Goal: Obtain resource: Obtain resource

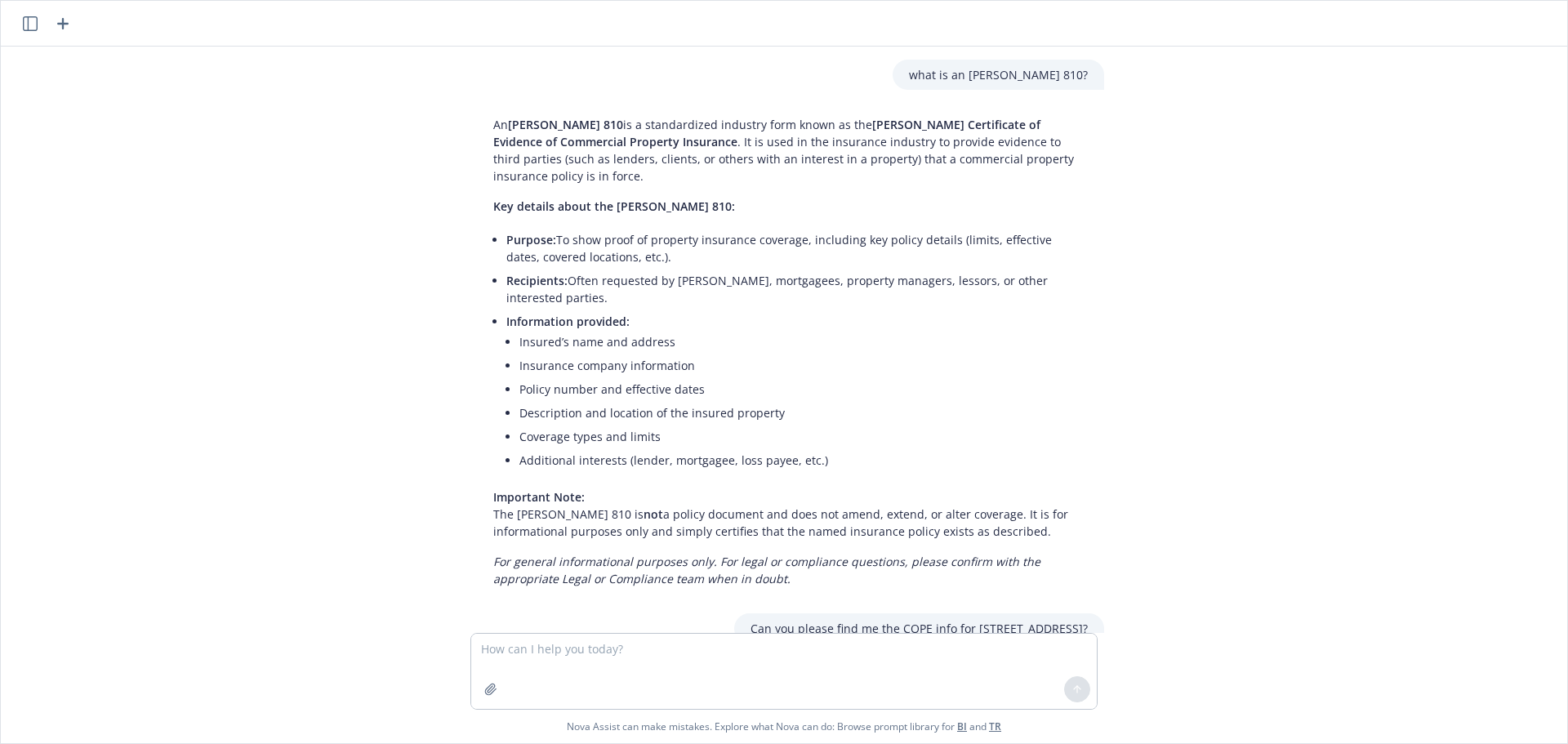
scroll to position [7793, 0]
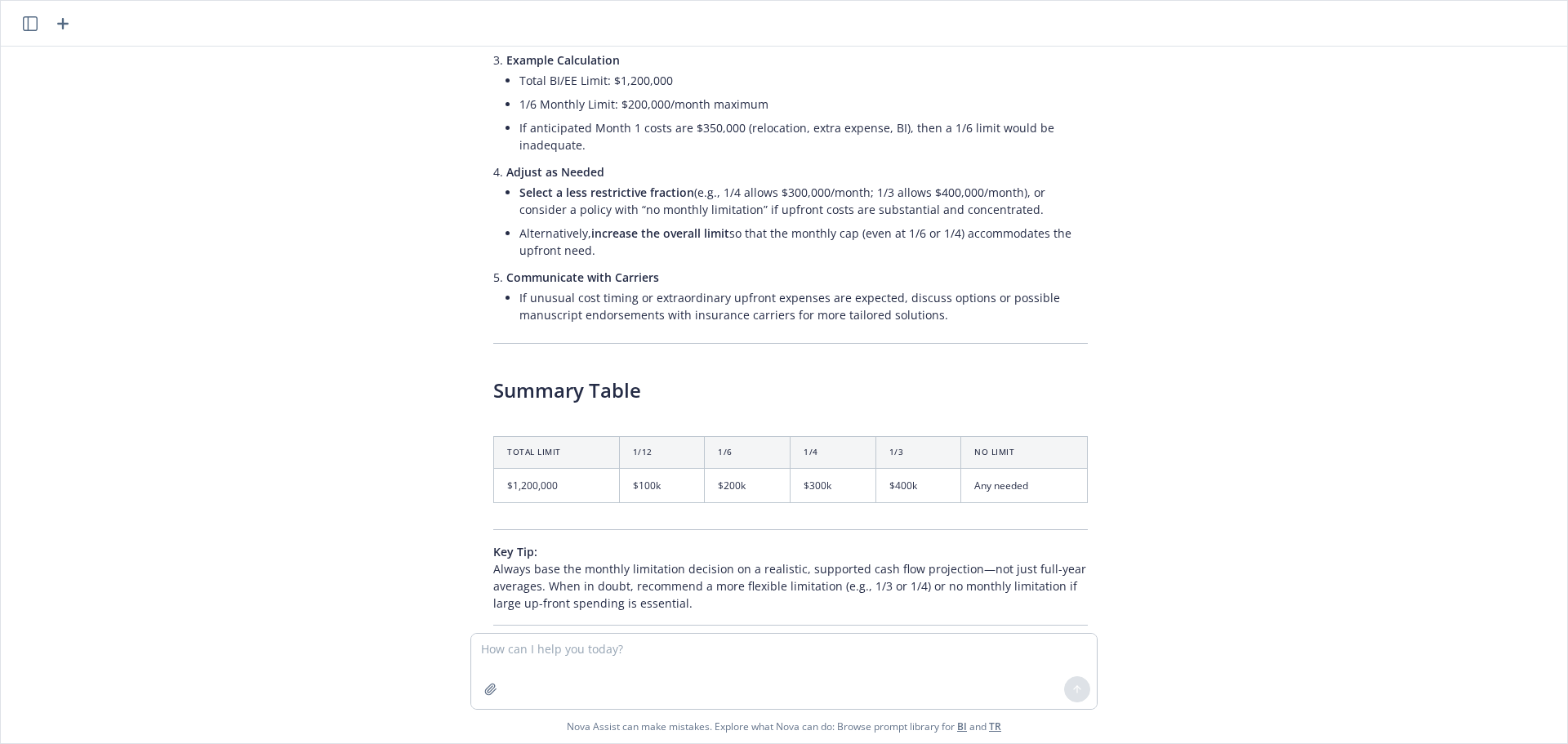
click at [36, 26] on icon "button" at bounding box center [30, 24] width 15 height 15
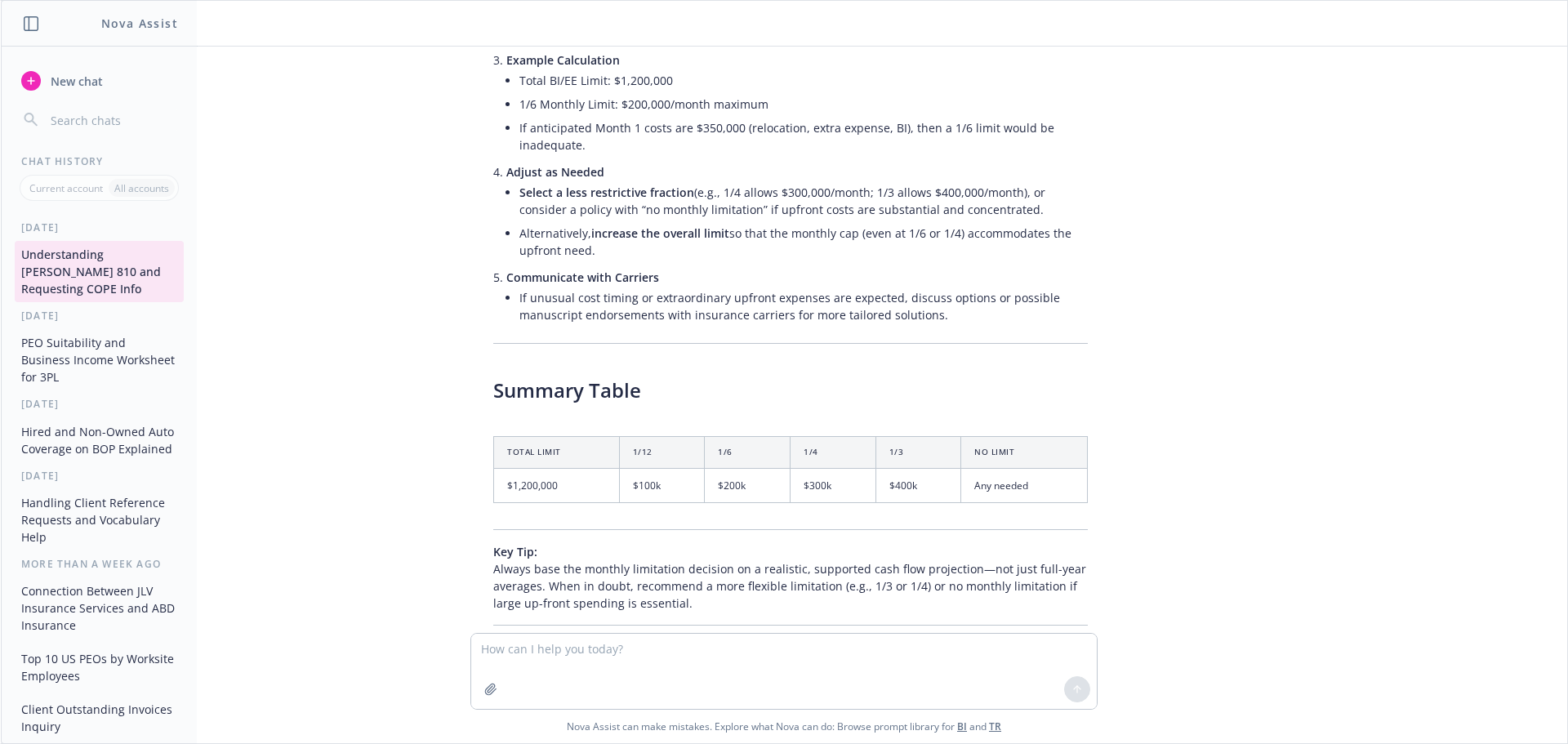
click at [115, 344] on button "PEO Suitability and Business Income Worksheet for 3PL" at bounding box center [99, 359] width 169 height 61
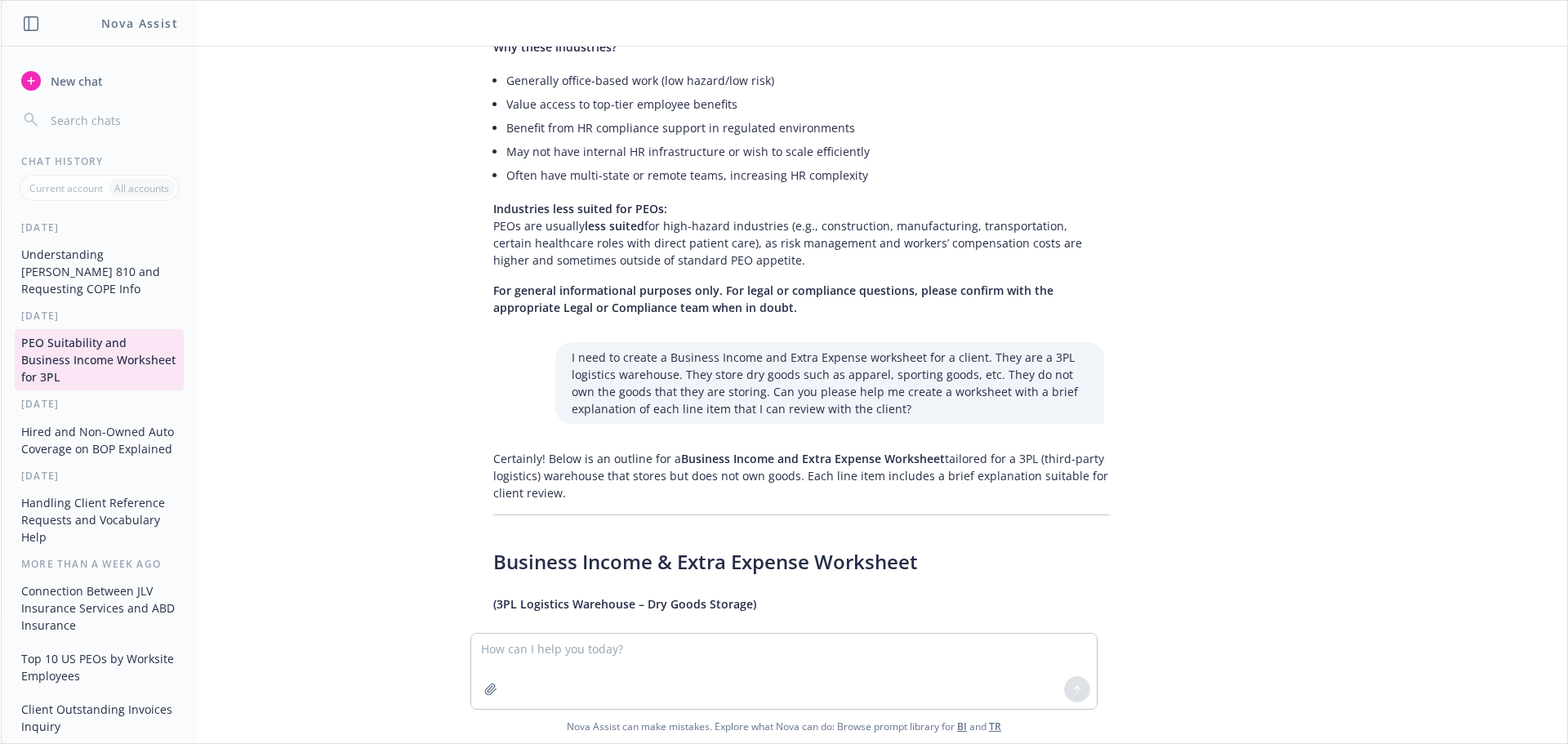
scroll to position [919, 0]
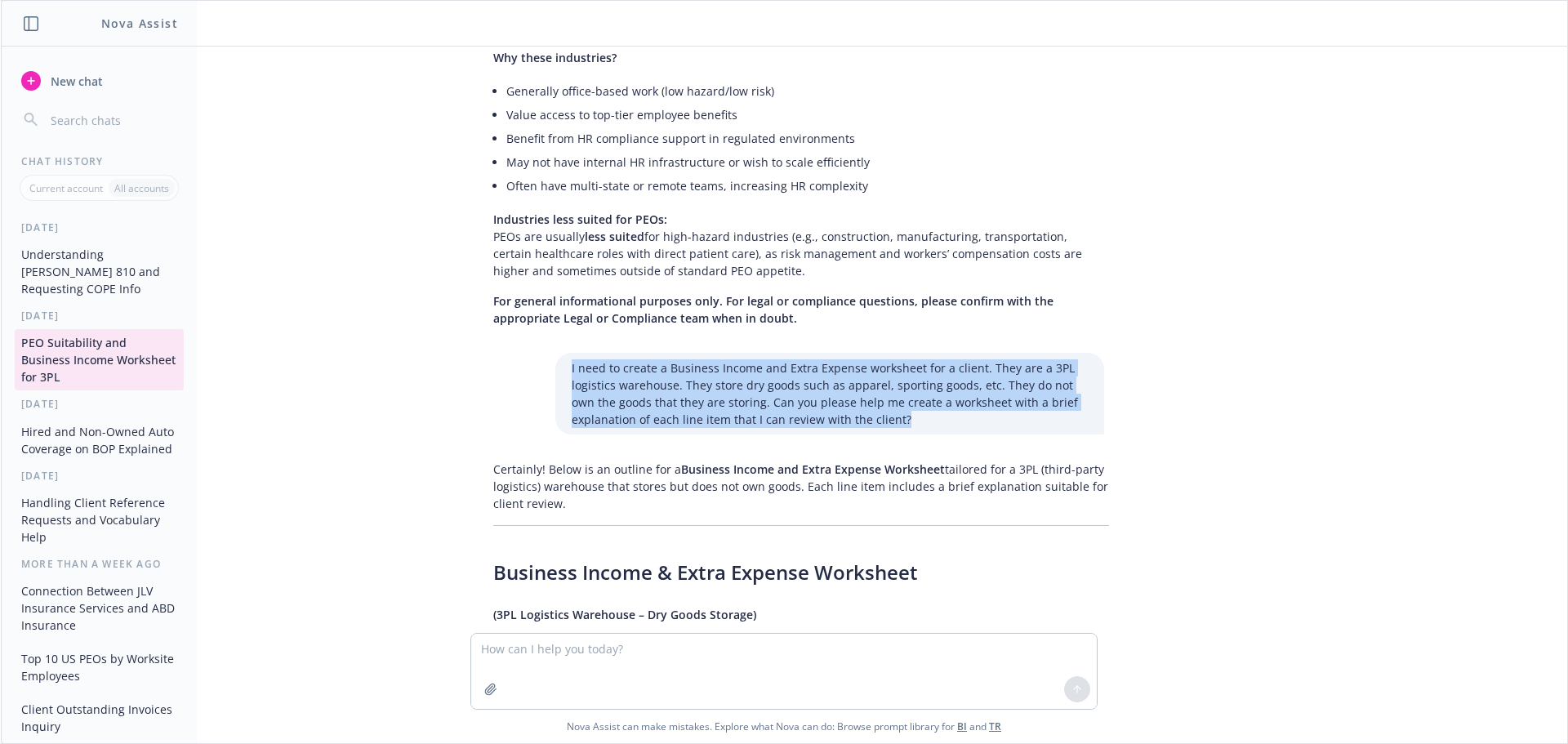
drag, startPoint x: 912, startPoint y: 404, endPoint x: 567, endPoint y: 357, distance: 348.2
click at [572, 359] on p "I need to create a Business Income and Extra Expense worksheet for a client. Th…" at bounding box center [830, 393] width 516 height 68
copy p "I need to create a Business Income and Extra Expense worksheet for a client. Th…"
click at [82, 75] on span "New chat" at bounding box center [74, 81] width 55 height 17
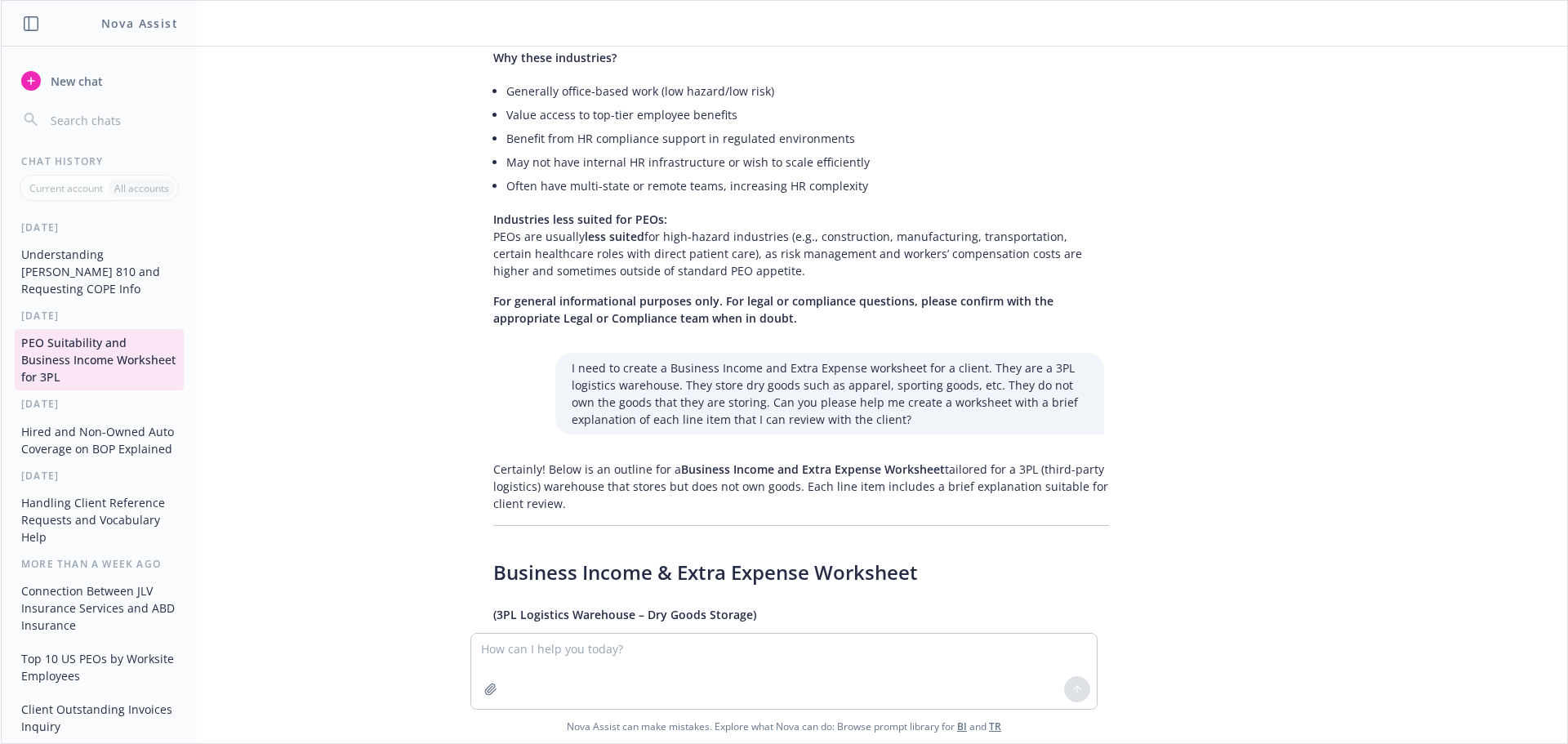
scroll to position [0, 0]
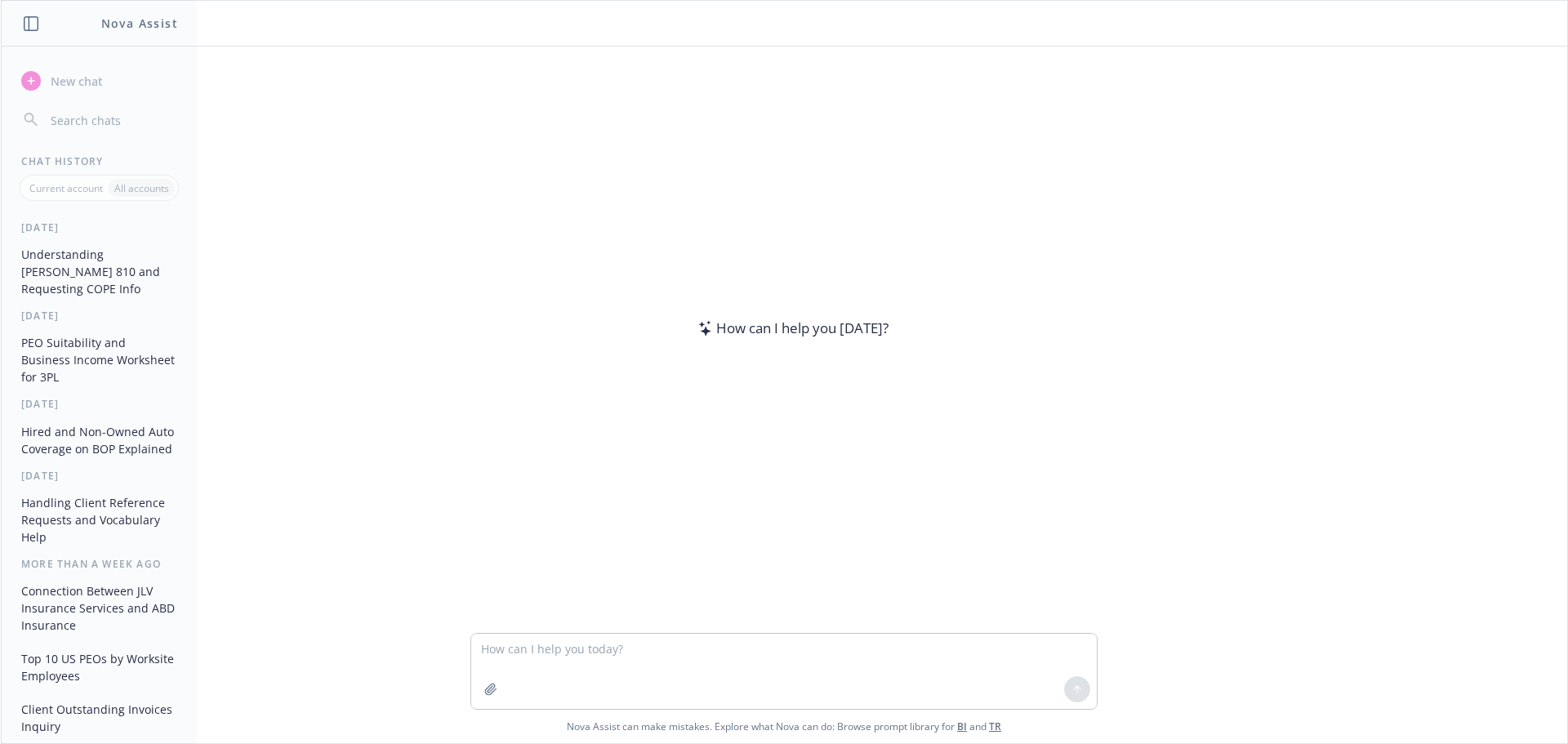
click at [543, 652] on textarea at bounding box center [784, 671] width 625 height 75
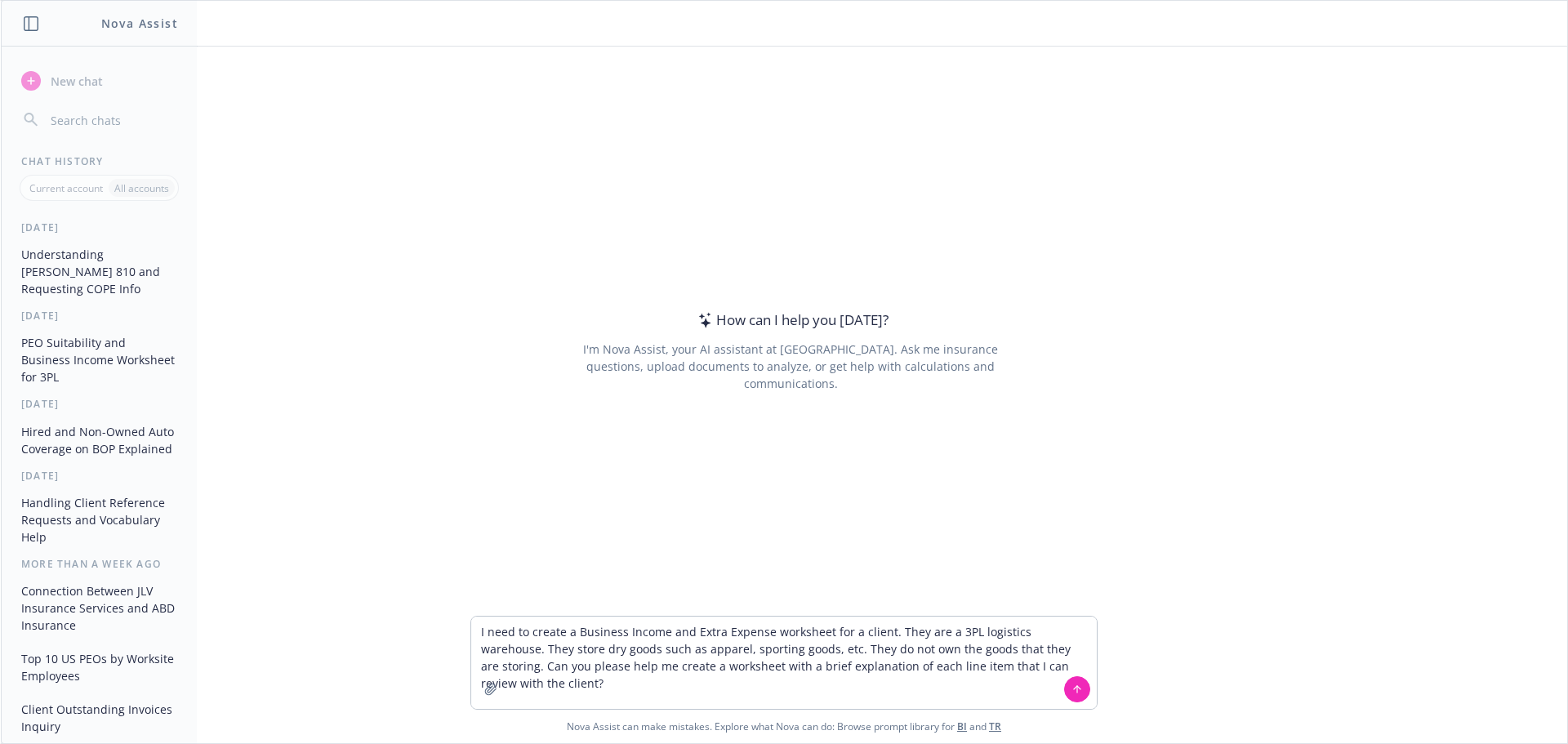
click at [1076, 629] on textarea "I need to create a Business Income and Extra Expense worksheet for a client. Th…" at bounding box center [784, 662] width 625 height 92
click at [1054, 648] on textarea "I need to create a Business Income and Extra Expense worksheet for a client. Th…" at bounding box center [784, 662] width 625 height 92
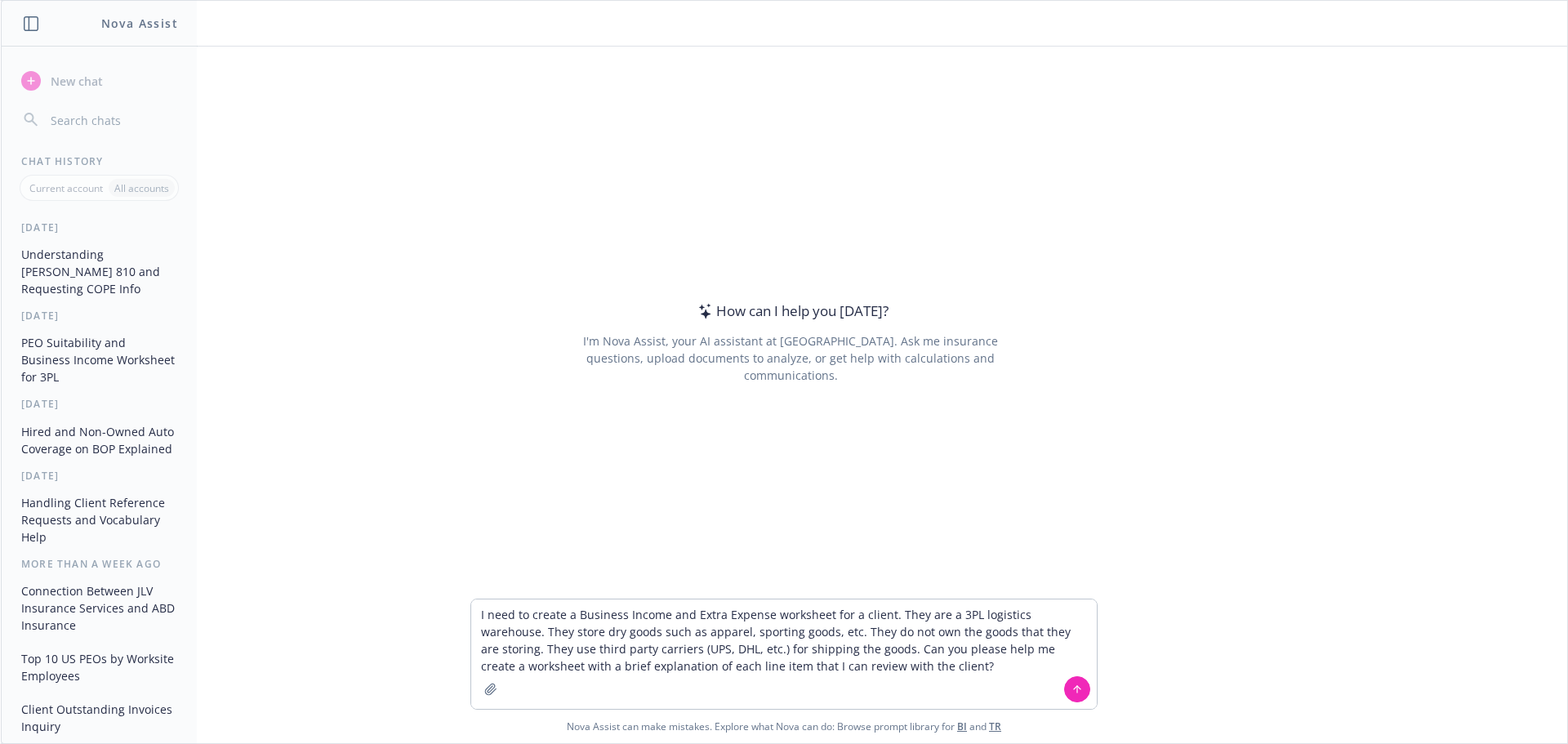
click at [1047, 643] on textarea "I need to create a Business Income and Extra Expense worksheet for a client. Th…" at bounding box center [784, 653] width 625 height 110
click at [1011, 667] on textarea "I need to create a Business Income and Extra Expense worksheet for a client. Th…" at bounding box center [784, 653] width 625 height 110
type textarea "I need to create a Business Income and Extra Expense worksheet for a client. Th…"
click at [1082, 690] on icon at bounding box center [1077, 689] width 12 height 12
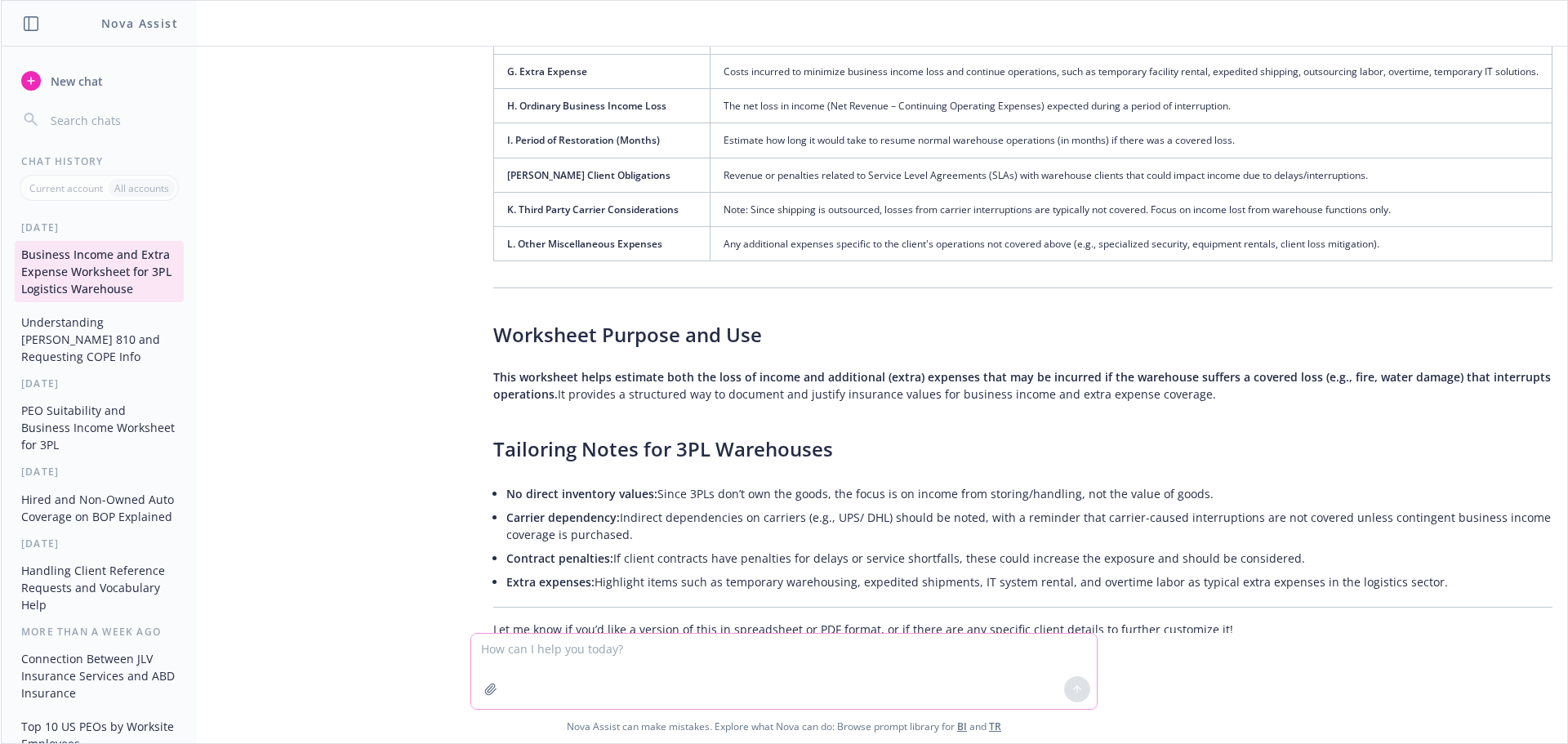
scroll to position [553, 0]
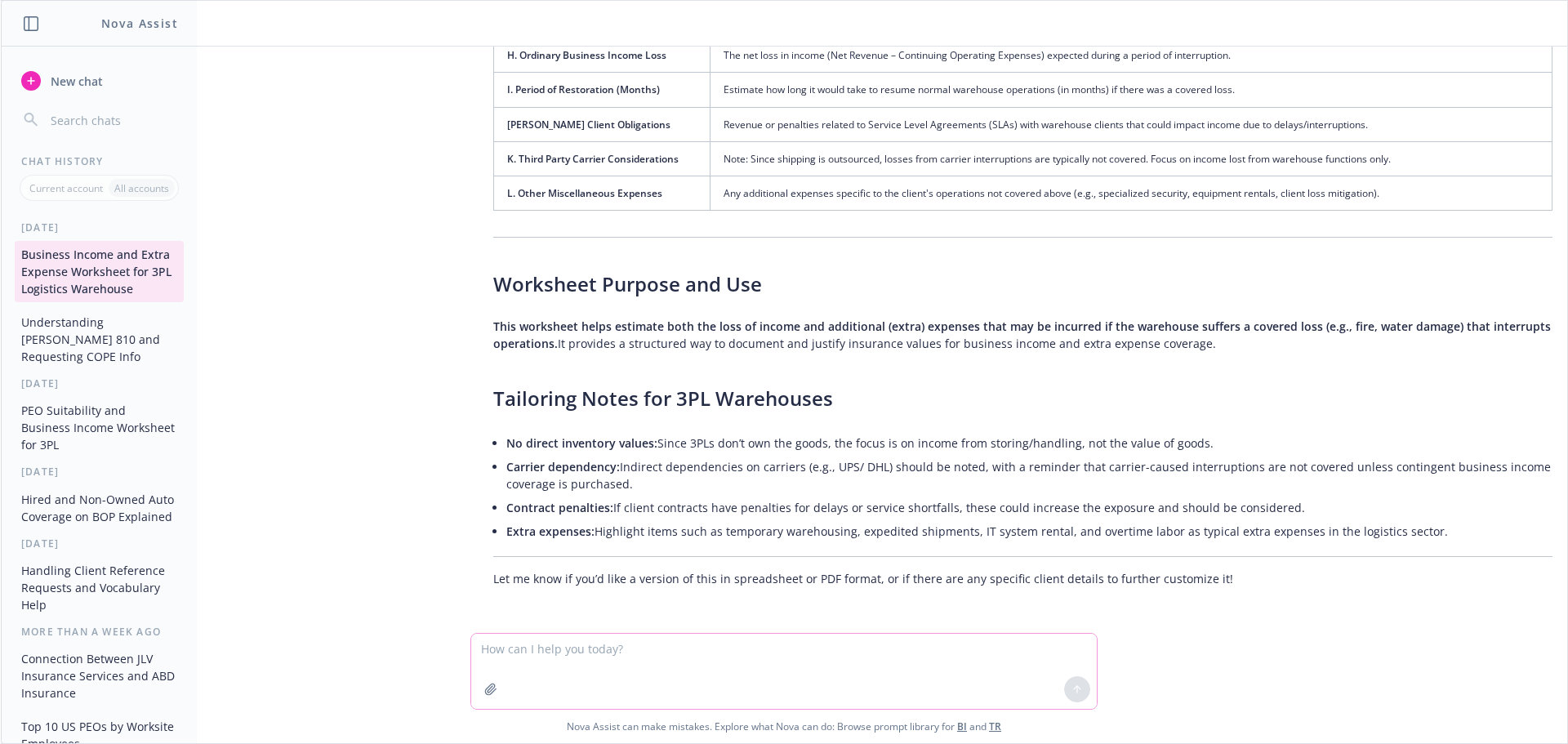
click at [596, 669] on textarea at bounding box center [784, 671] width 625 height 75
type textarea "Can you please create an Excel version of this worksheet that includes formulas…"
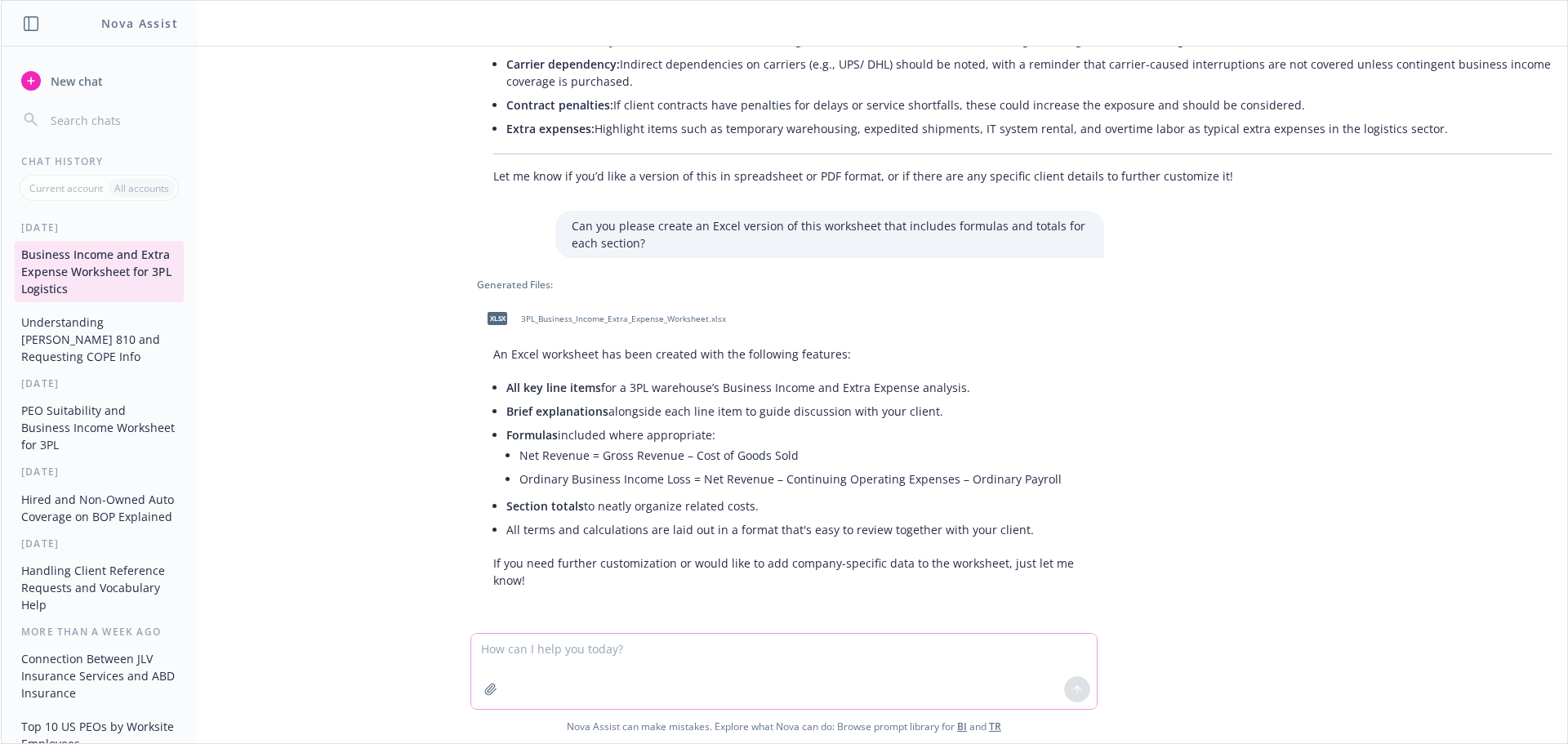
scroll to position [957, 0]
click at [605, 312] on span "3PL_Business_Income_Extra_Expense_Worksheet.xlsx" at bounding box center [623, 317] width 205 height 11
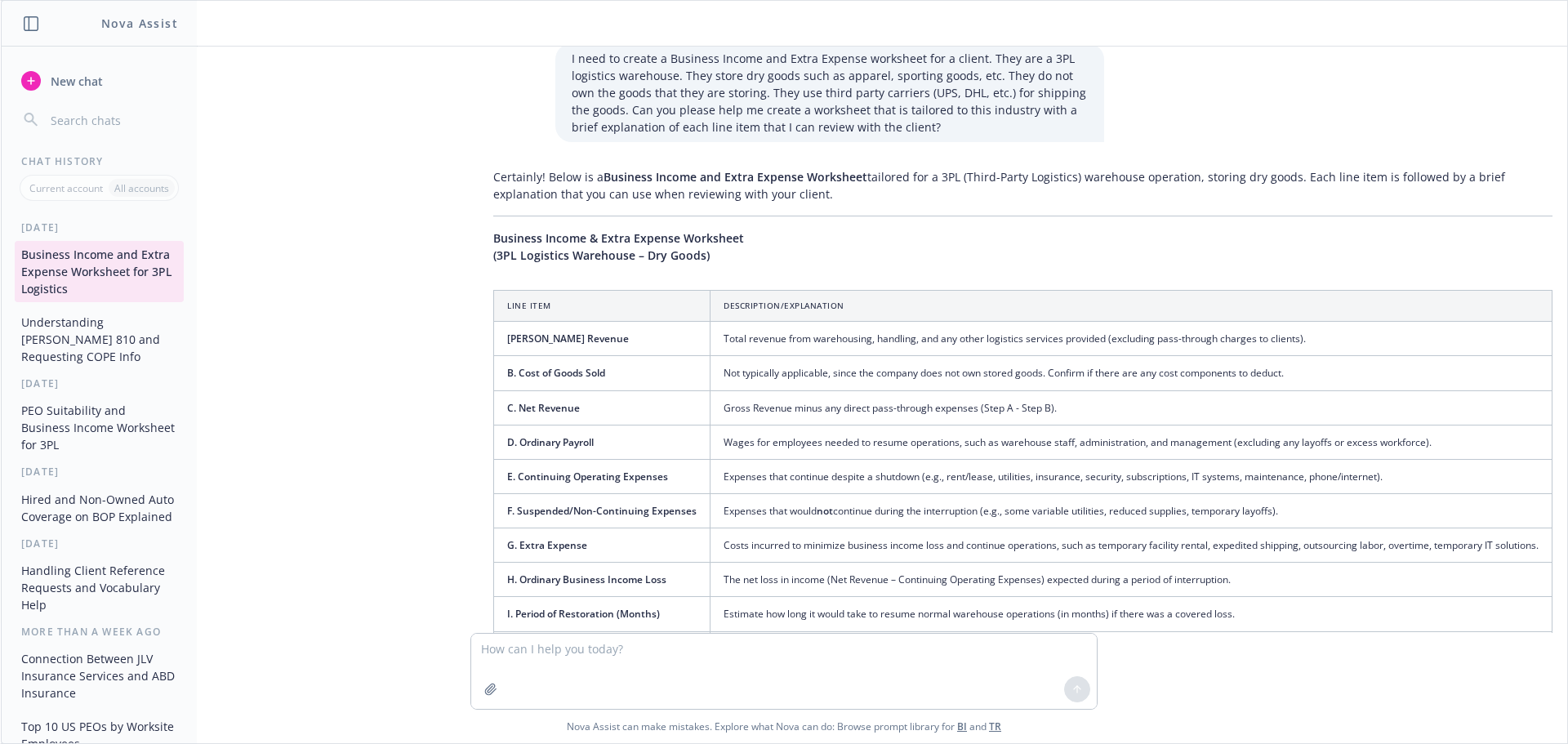
scroll to position [0, 0]
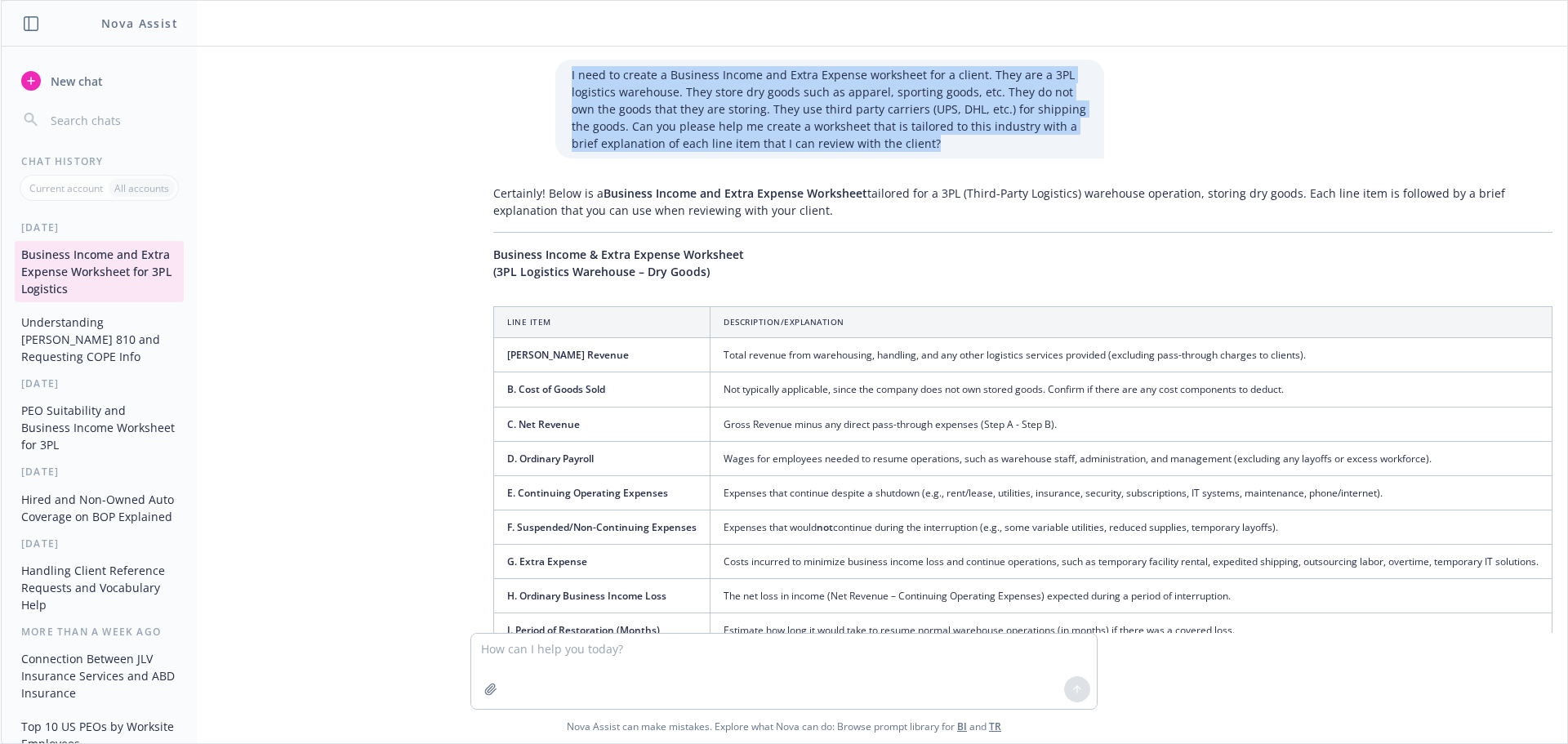
drag, startPoint x: 910, startPoint y: 143, endPoint x: 552, endPoint y: 73, distance: 364.8
click at [555, 73] on div "I need to create a Business Income and Extra Expense worksheet for a client. Th…" at bounding box center [830, 109] width 549 height 99
copy p "I need to create a Business Income and Extra Expense worksheet for a client. Th…"
click at [77, 80] on span "New chat" at bounding box center [74, 81] width 55 height 17
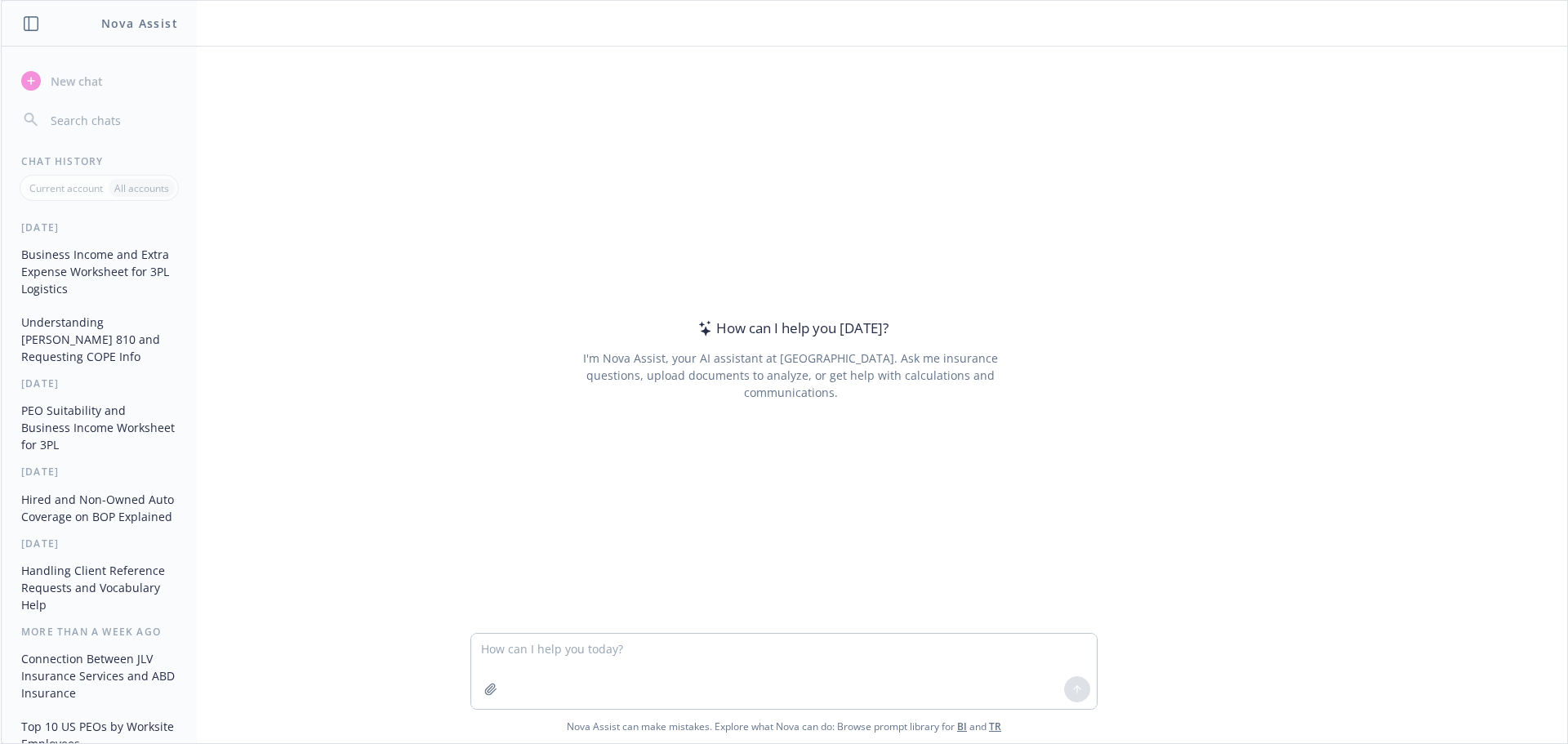
click at [550, 658] on textarea at bounding box center [784, 671] width 625 height 75
type textarea "I need to create a Business Income and Extra Expense worksheet for a client. Th…"
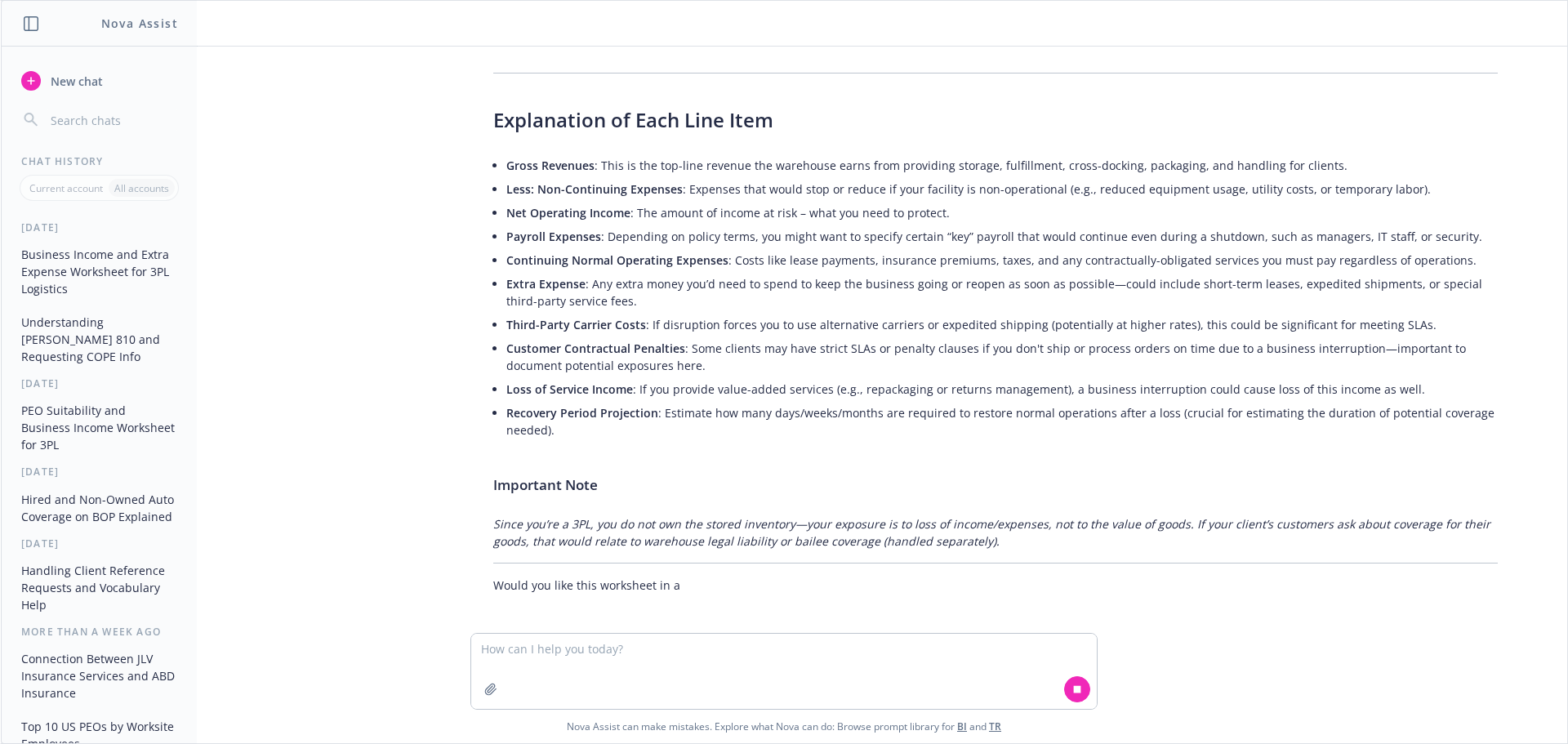
scroll to position [662, 0]
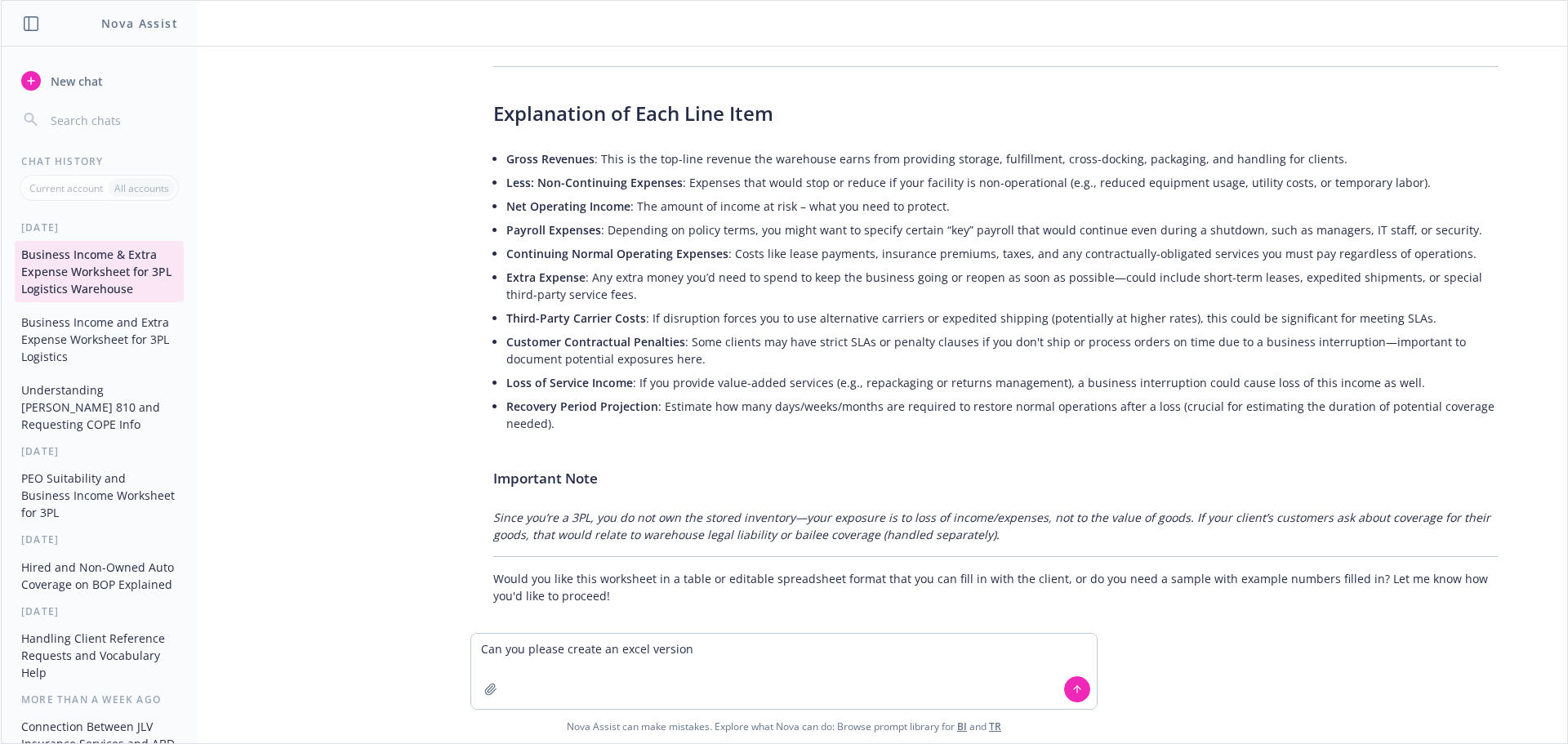
type textarea "Can you please create an excel version?"
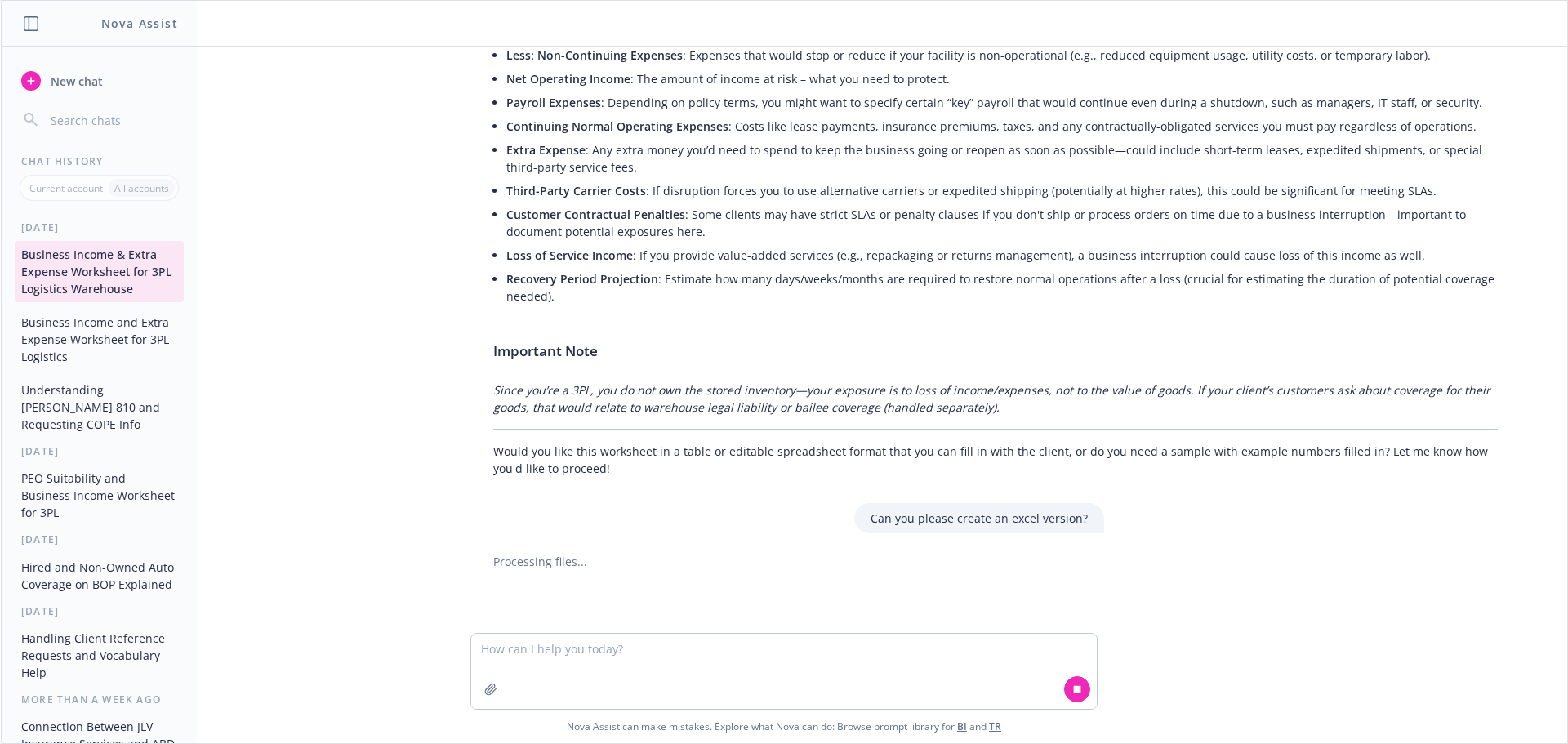
scroll to position [791, 0]
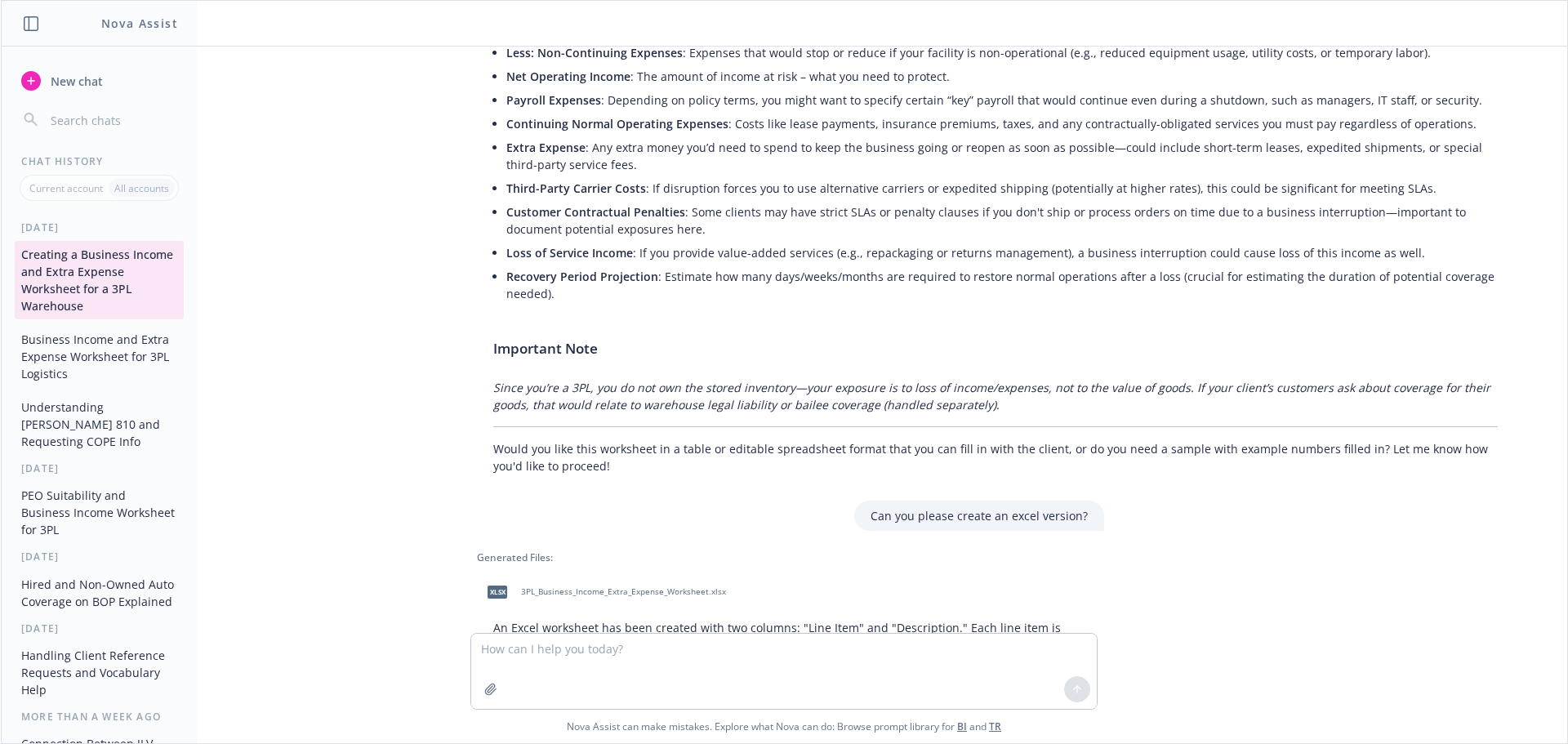
click at [564, 592] on span "3PL_Business_Income_Extra_Expense_Worksheet.xlsx" at bounding box center [623, 592] width 205 height 11
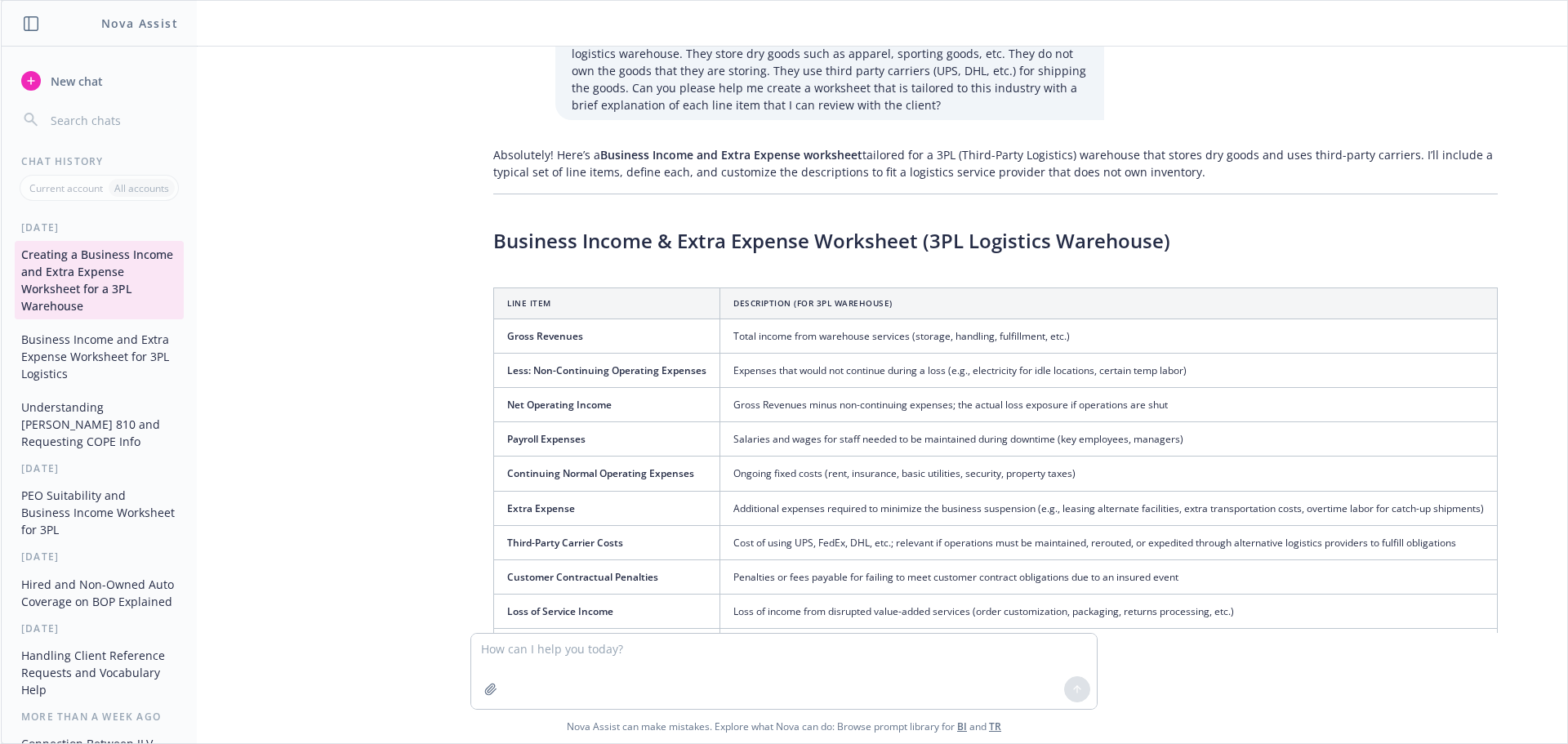
scroll to position [0, 0]
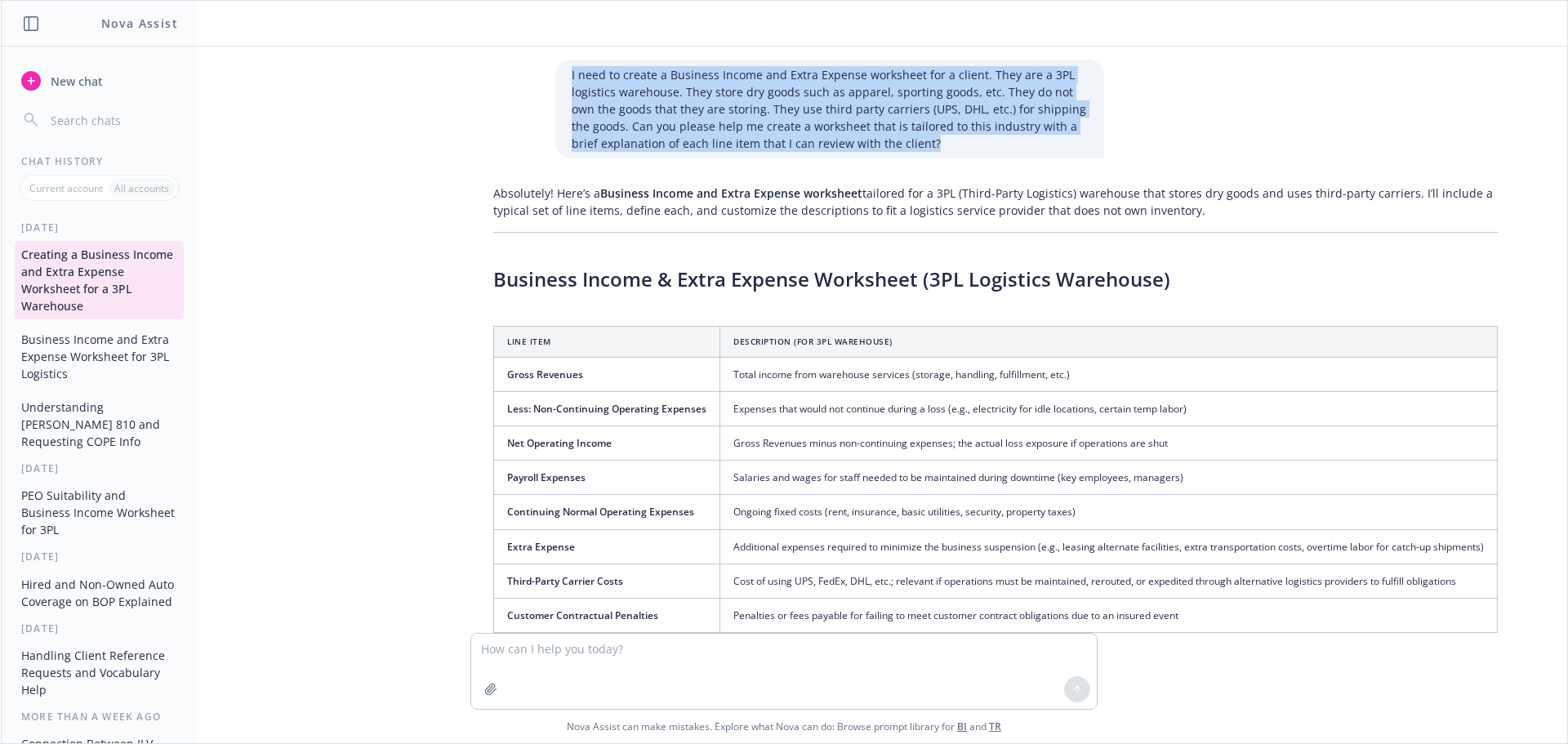
drag, startPoint x: 912, startPoint y: 139, endPoint x: 538, endPoint y: 69, distance: 380.5
click at [538, 69] on div "I need to create a Business Income and Extra Expense worksheet for a client. Th…" at bounding box center [790, 109] width 653 height 99
copy p "I need to create a Business Income and Extra Expense worksheet for a client. Th…"
click at [57, 83] on span "New chat" at bounding box center [74, 81] width 55 height 17
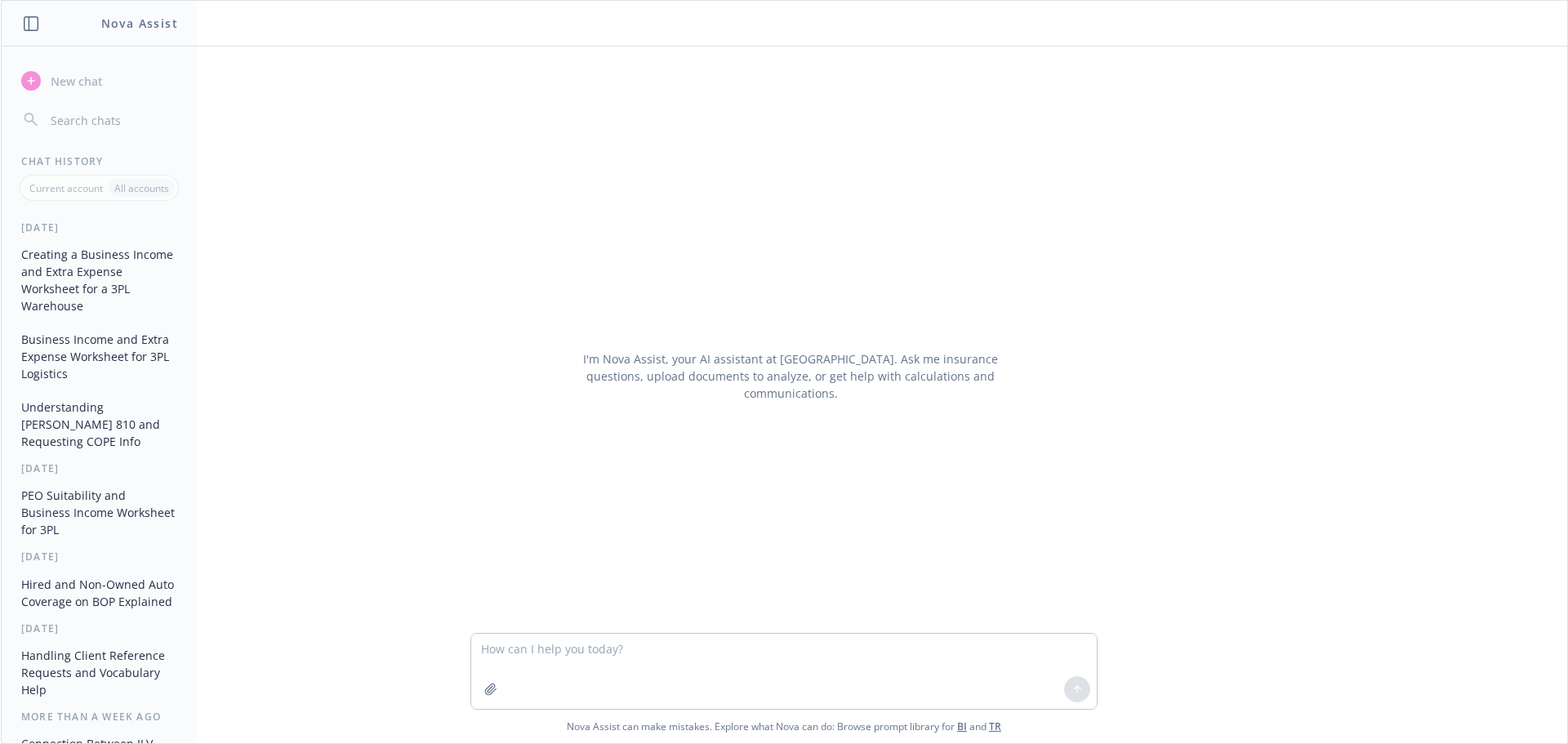
click at [586, 653] on textarea at bounding box center [784, 671] width 625 height 75
type textarea "I need to create a Business Income and Extra Expense worksheet for a client. Th…"
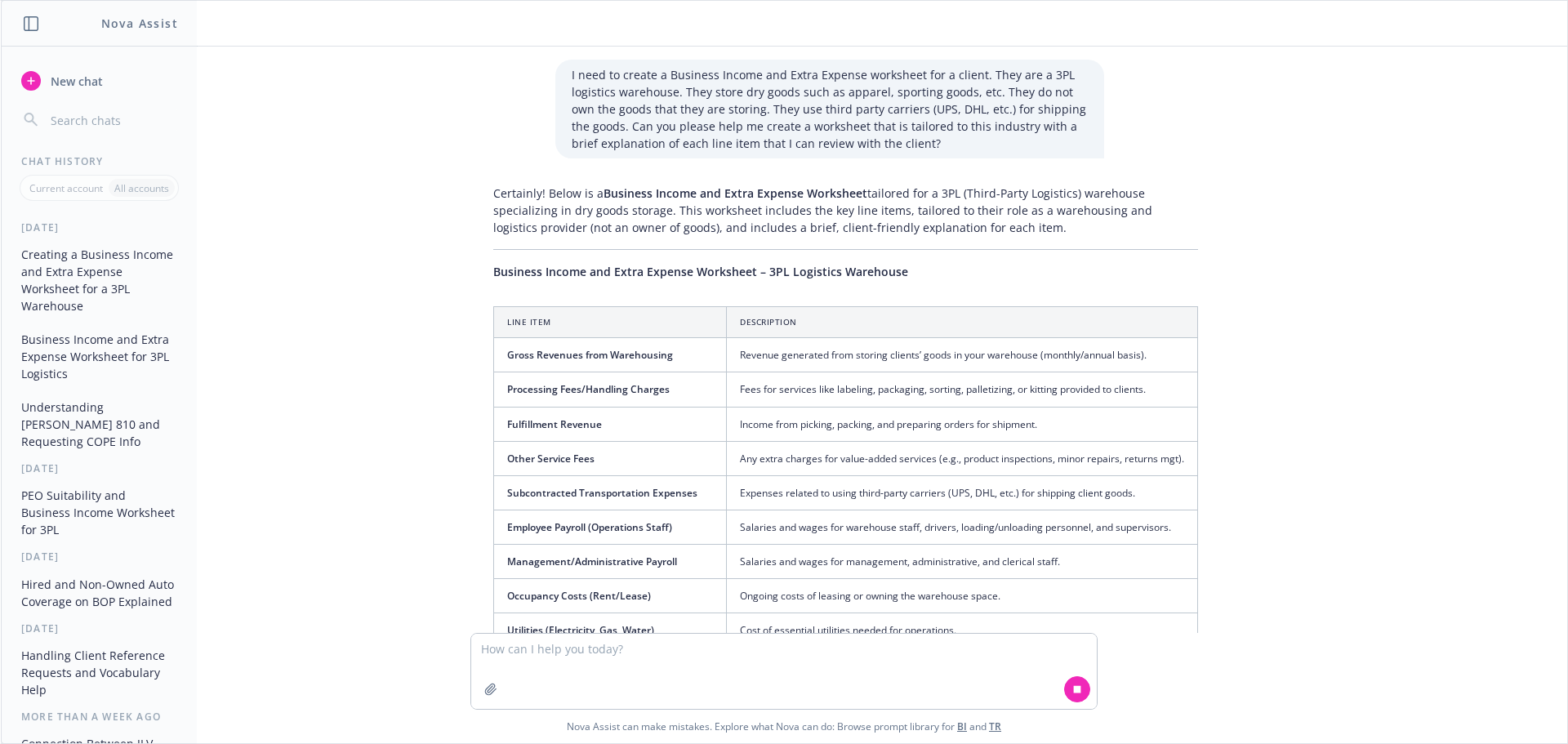
click at [382, 349] on div "I need to create a Business Income and Extra Expense worksheet for a client. Th…" at bounding box center [784, 339] width 1553 height 587
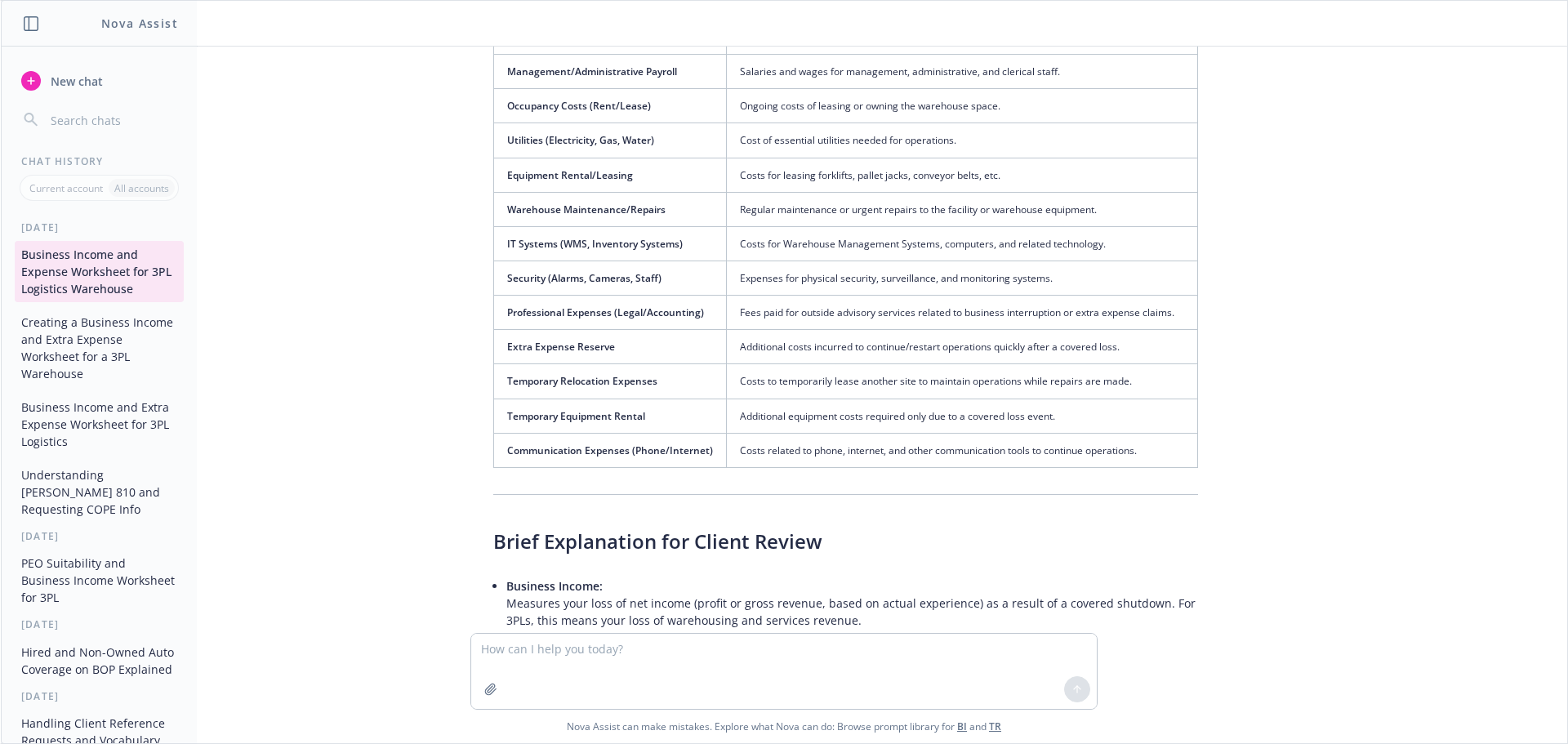
scroll to position [883, 0]
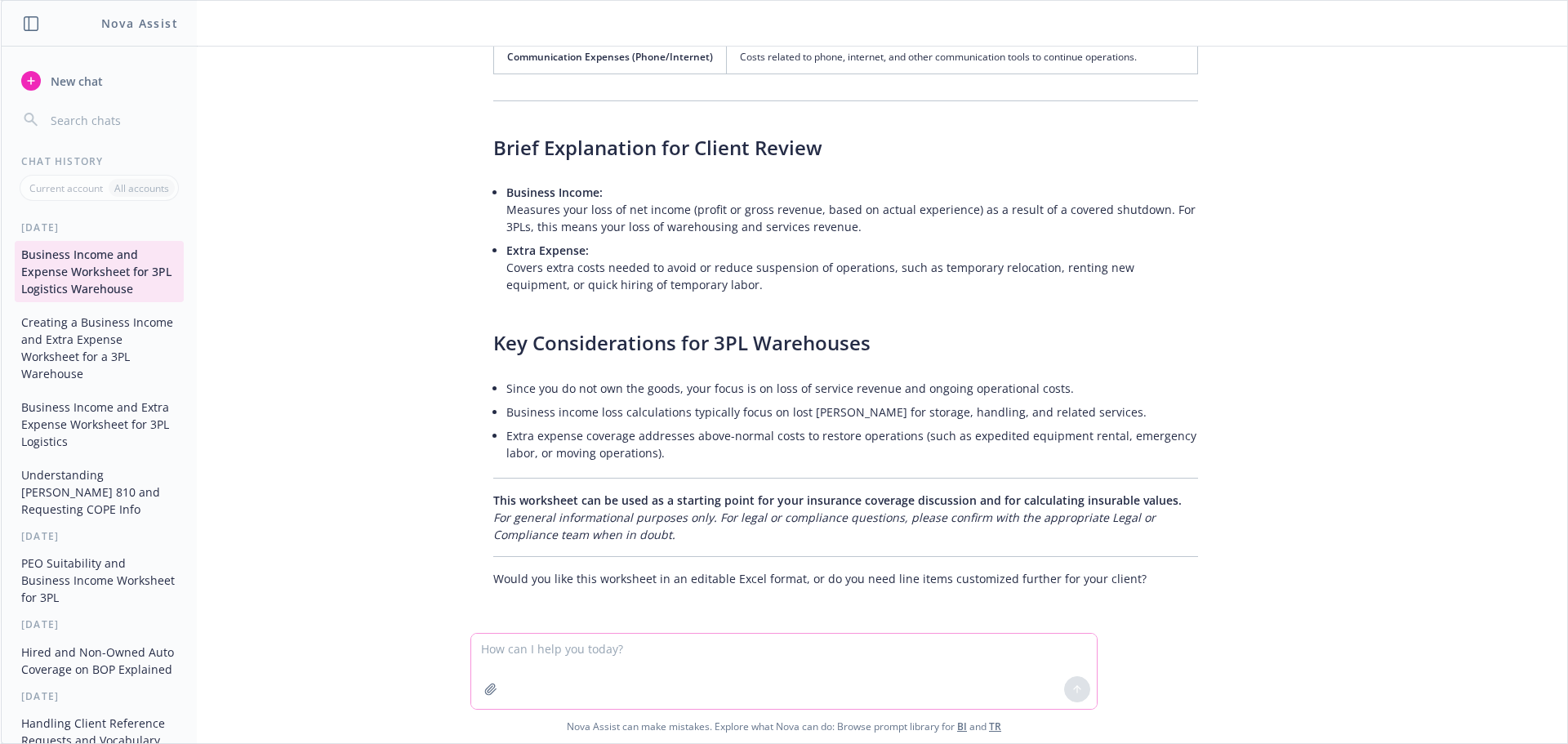
click at [522, 656] on textarea at bounding box center [784, 671] width 625 height 75
click at [703, 651] on textarea "Can you please create subsections and" at bounding box center [784, 671] width 625 height 75
type textarea "Can you please create subsections and organize the list into a client facing ch…"
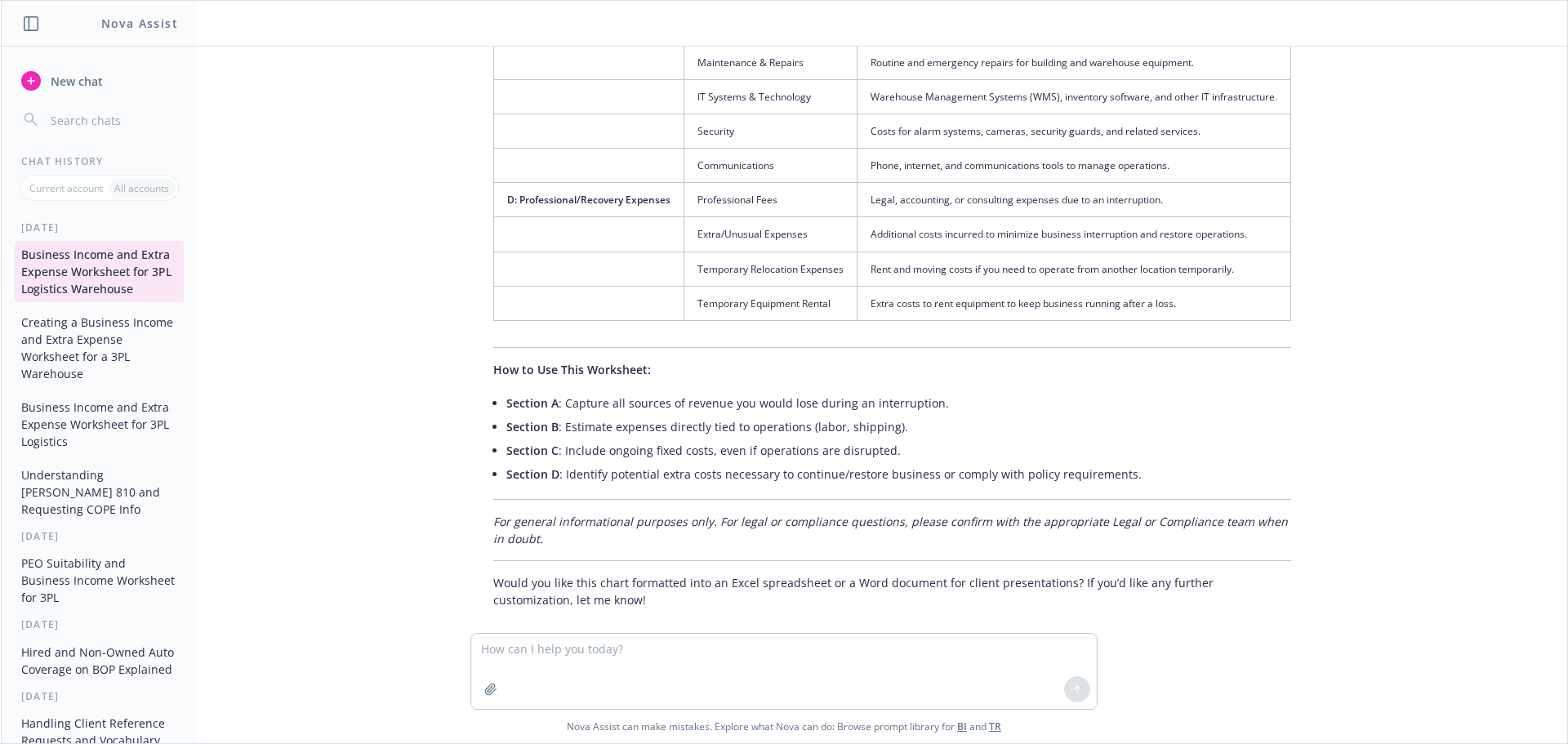
scroll to position [1996, 0]
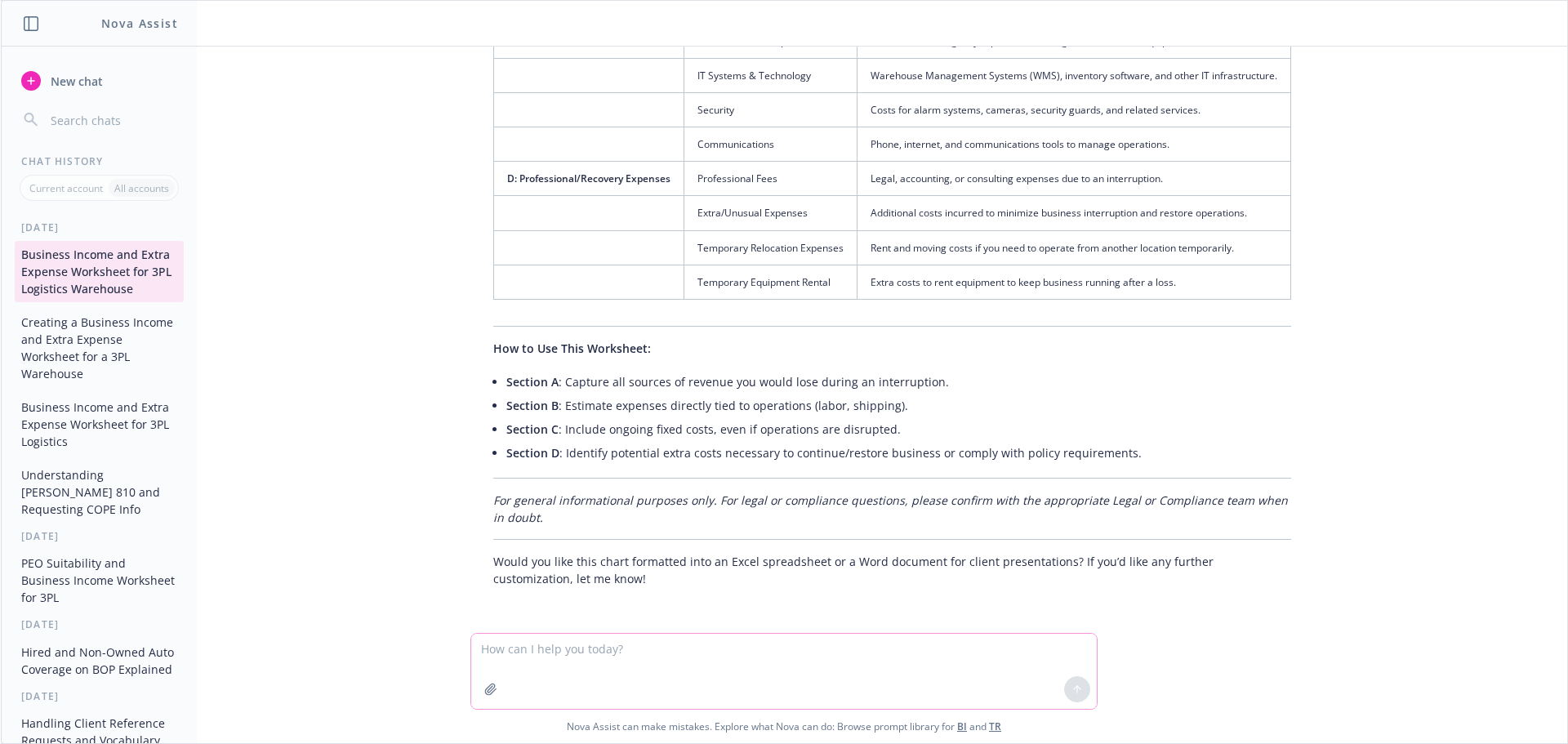
click at [632, 663] on textarea at bounding box center [784, 671] width 625 height 75
type textarea "Can you put all of this together and add a formula to calculate the insurance l…"
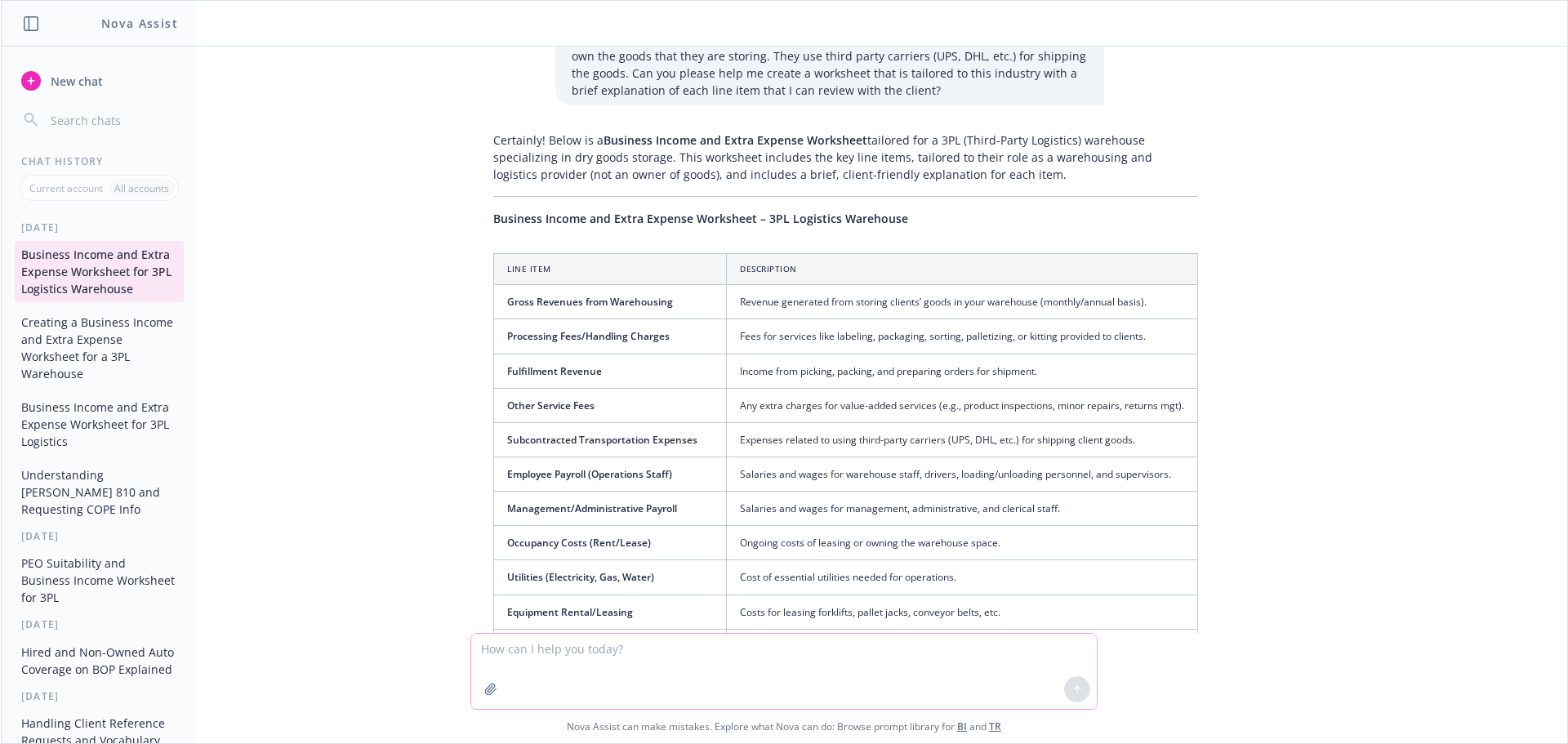
scroll to position [0, 0]
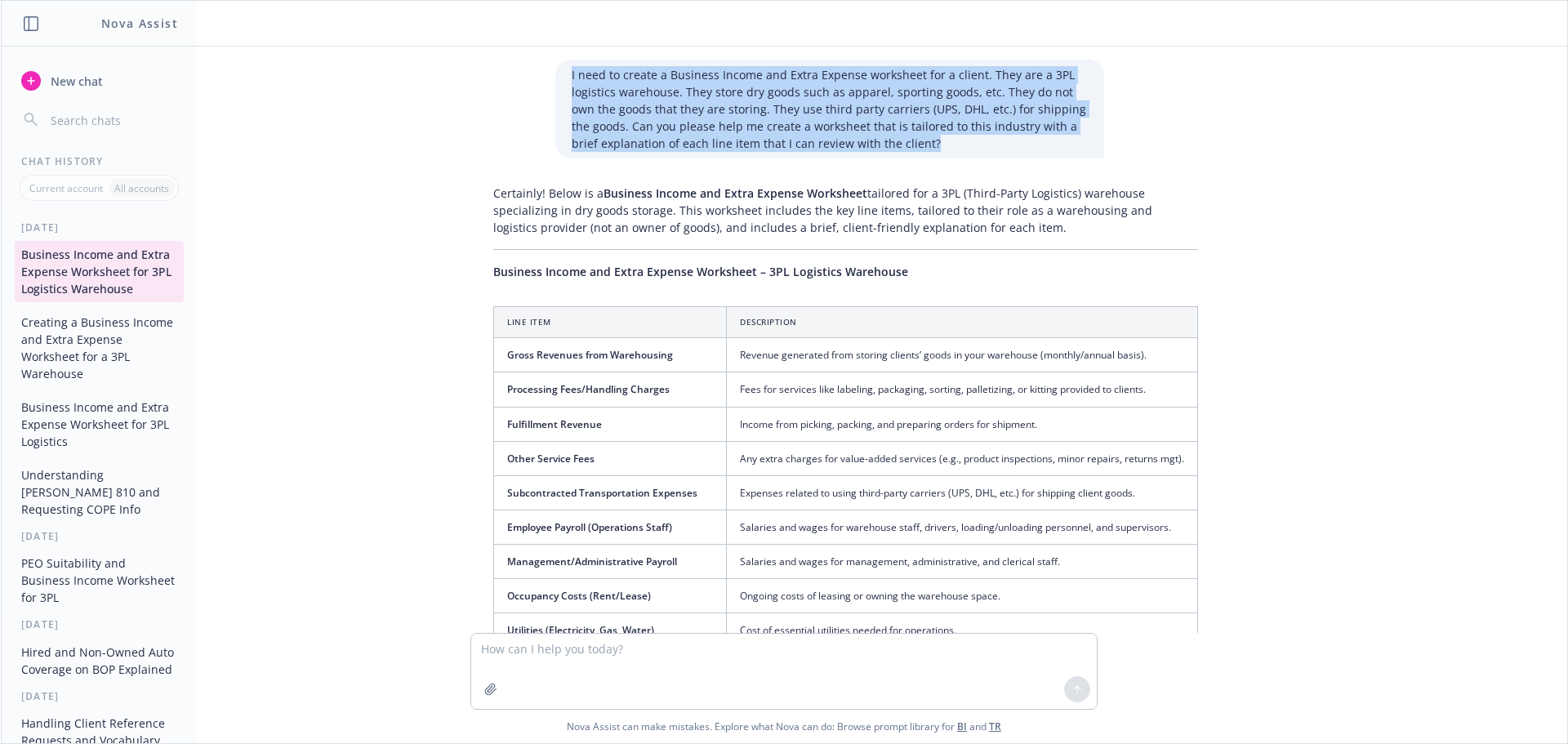
drag, startPoint x: 905, startPoint y: 147, endPoint x: 548, endPoint y: 75, distance: 364.2
click at [548, 75] on div "I need to create a Business Income and Extra Expense worksheet for a client. Th…" at bounding box center [790, 109] width 653 height 99
copy p "I need to create a Business Income and Extra Expense worksheet for a client. Th…"
click at [65, 80] on span "New chat" at bounding box center [74, 81] width 55 height 17
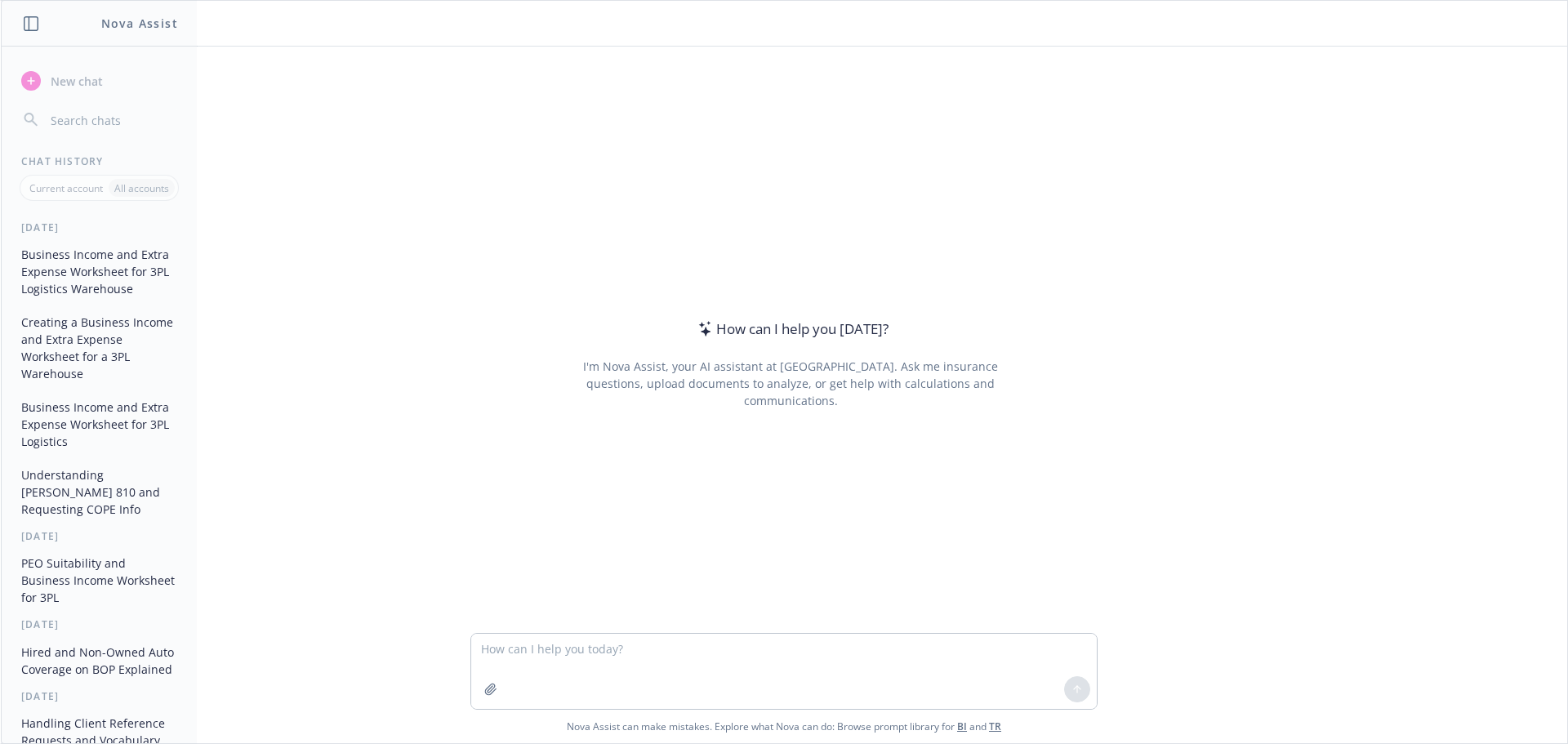
click at [522, 653] on textarea at bounding box center [784, 671] width 625 height 75
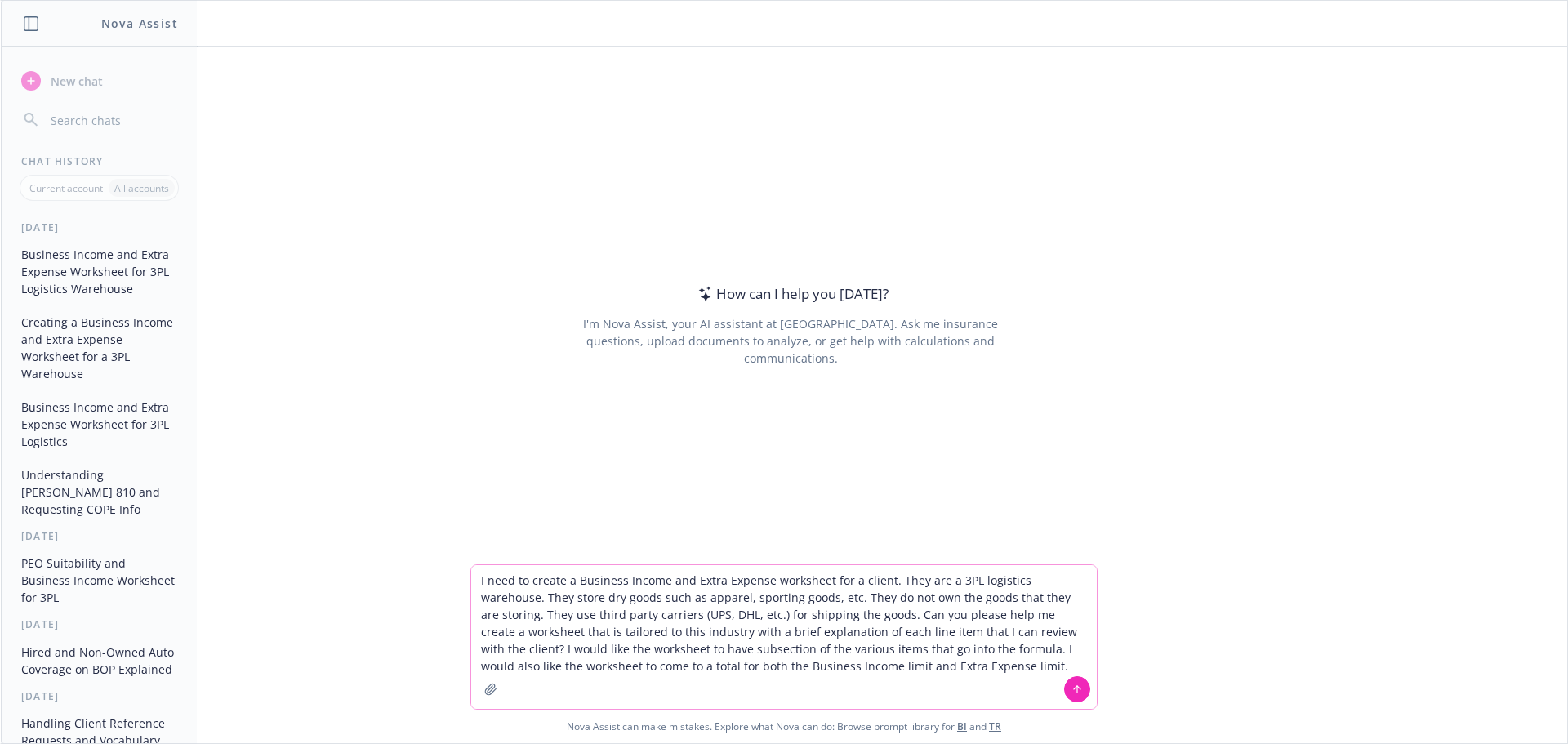
click at [817, 612] on textarea "I need to create a Business Income and Extra Expense worksheet for a client. Th…" at bounding box center [784, 637] width 625 height 143
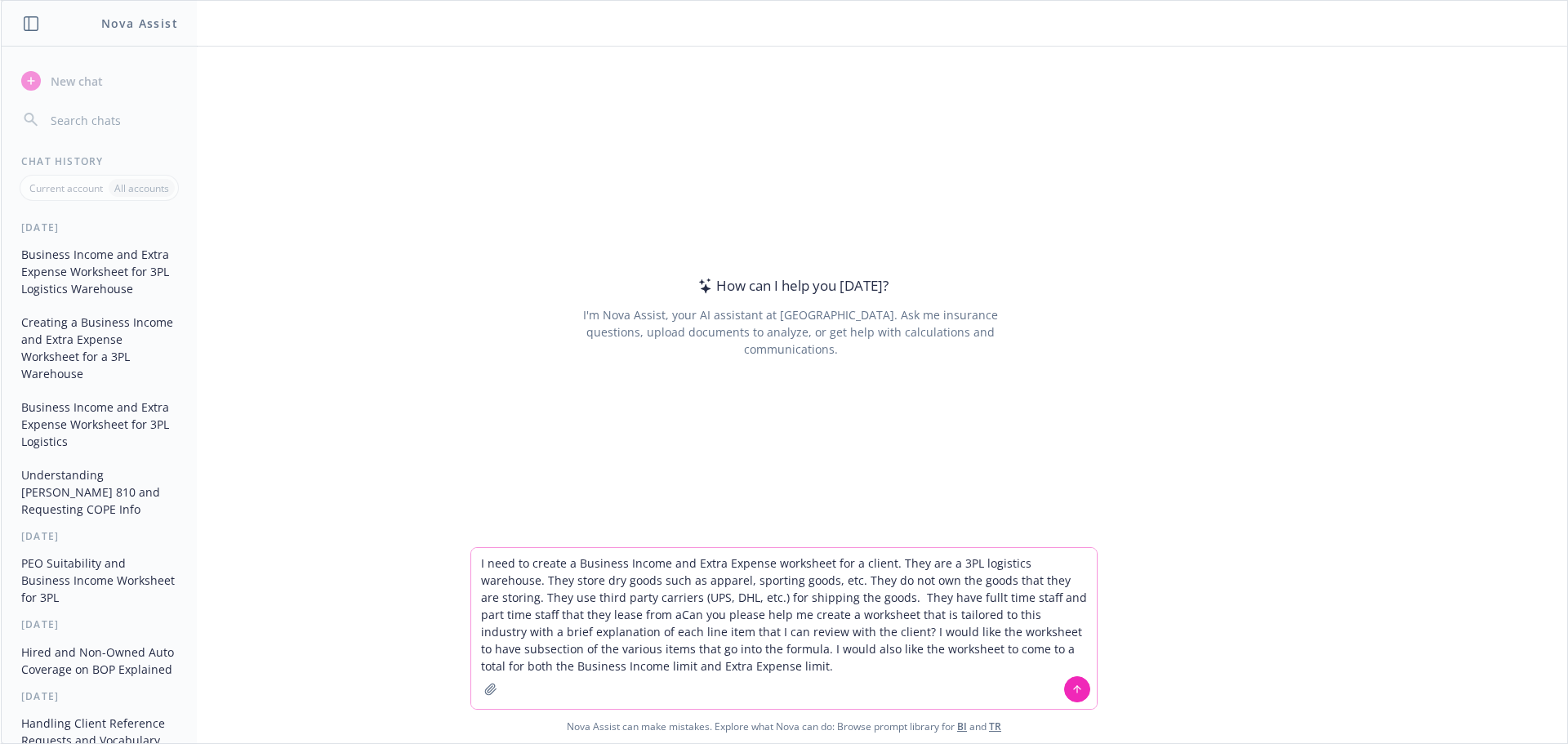
click at [1027, 594] on textarea "I need to create a Business Income and Extra Expense worksheet for a client. Th…" at bounding box center [784, 628] width 625 height 161
click at [680, 616] on textarea "I need to create a Business Income and Extra Expense worksheet for a client. Th…" at bounding box center [784, 628] width 625 height 161
click at [682, 606] on textarea "I need to create a Business Income and Extra Expense worksheet for a client. Th…" at bounding box center [784, 628] width 625 height 161
click at [686, 611] on textarea "I need to create a Business Income and Extra Expense worksheet for a client. Th…" at bounding box center [784, 628] width 625 height 161
type textarea "I need to create a Business Income and Extra Expense worksheet for a client. Th…"
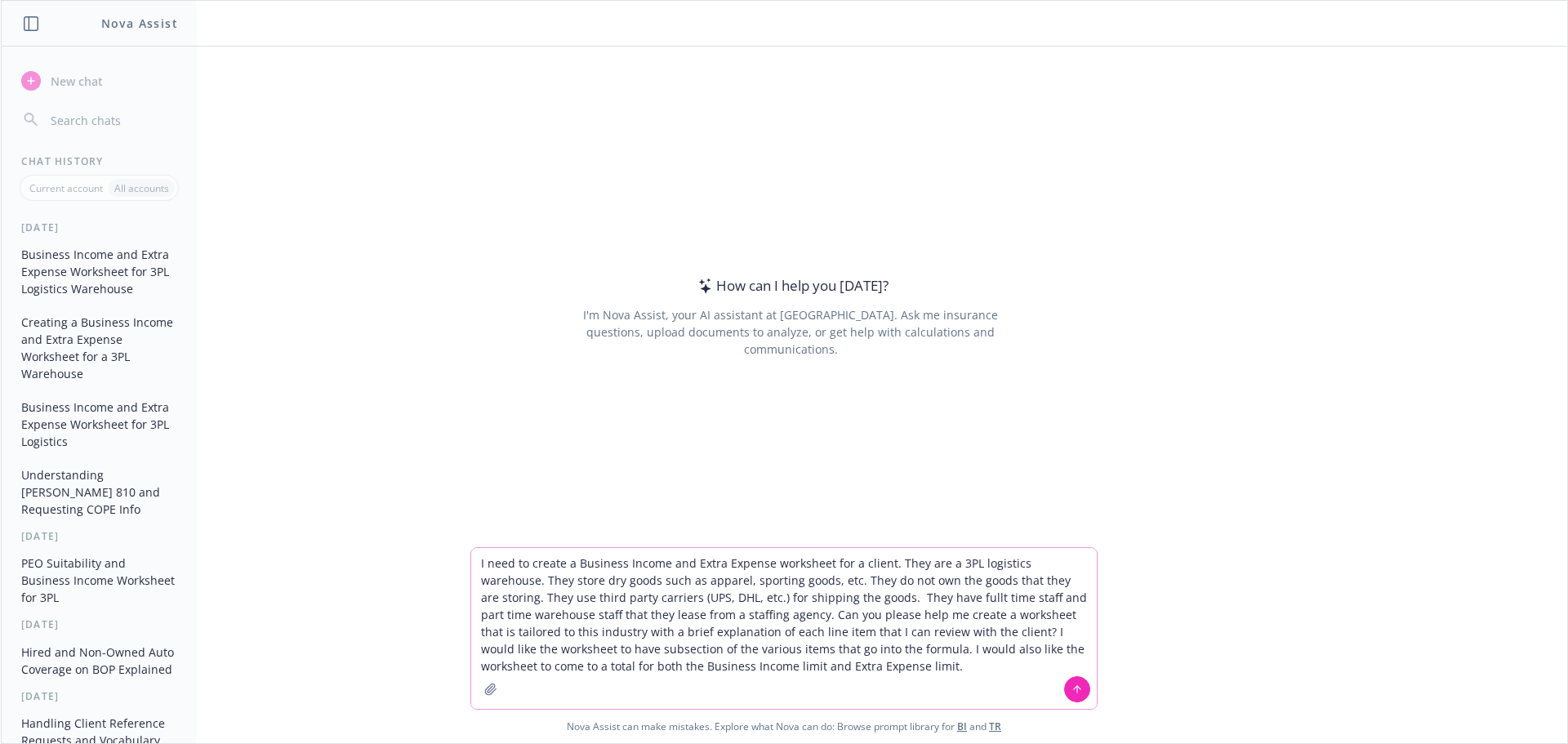
click at [1088, 690] on button at bounding box center [1077, 690] width 26 height 26
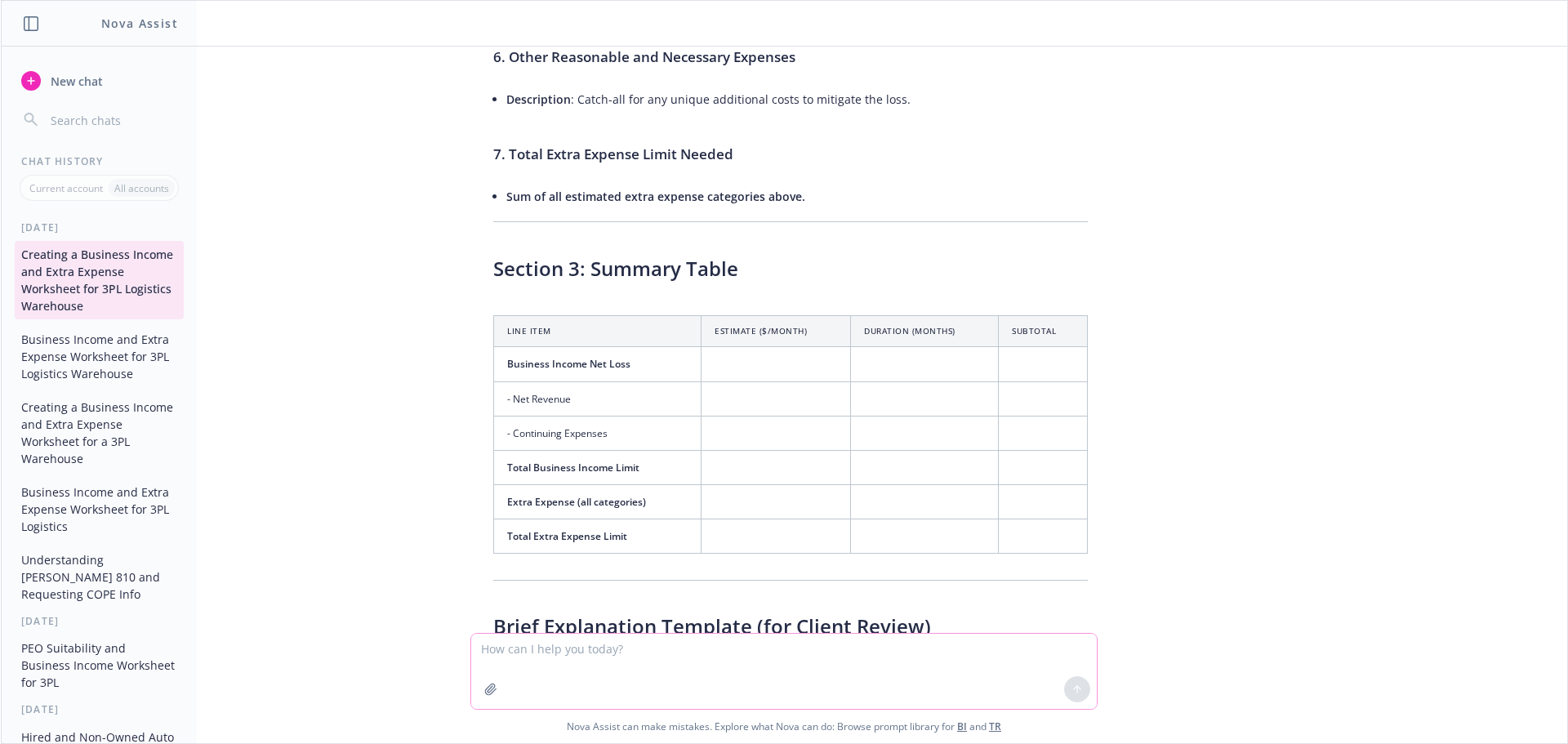
scroll to position [2106, 0]
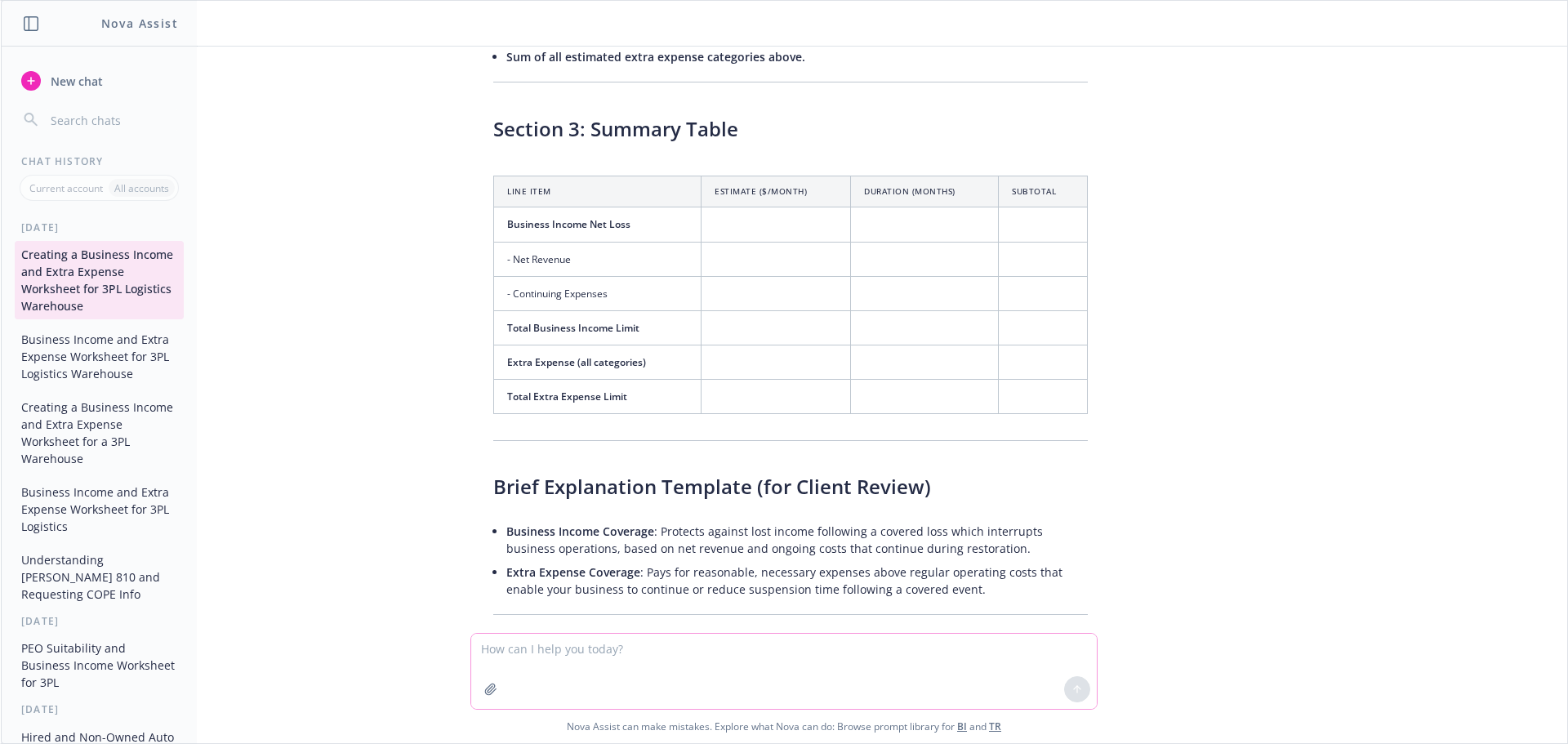
click at [531, 648] on textarea at bounding box center [784, 671] width 625 height 75
type textarea "Can you put all of this info including the explanation for each line item and a…"
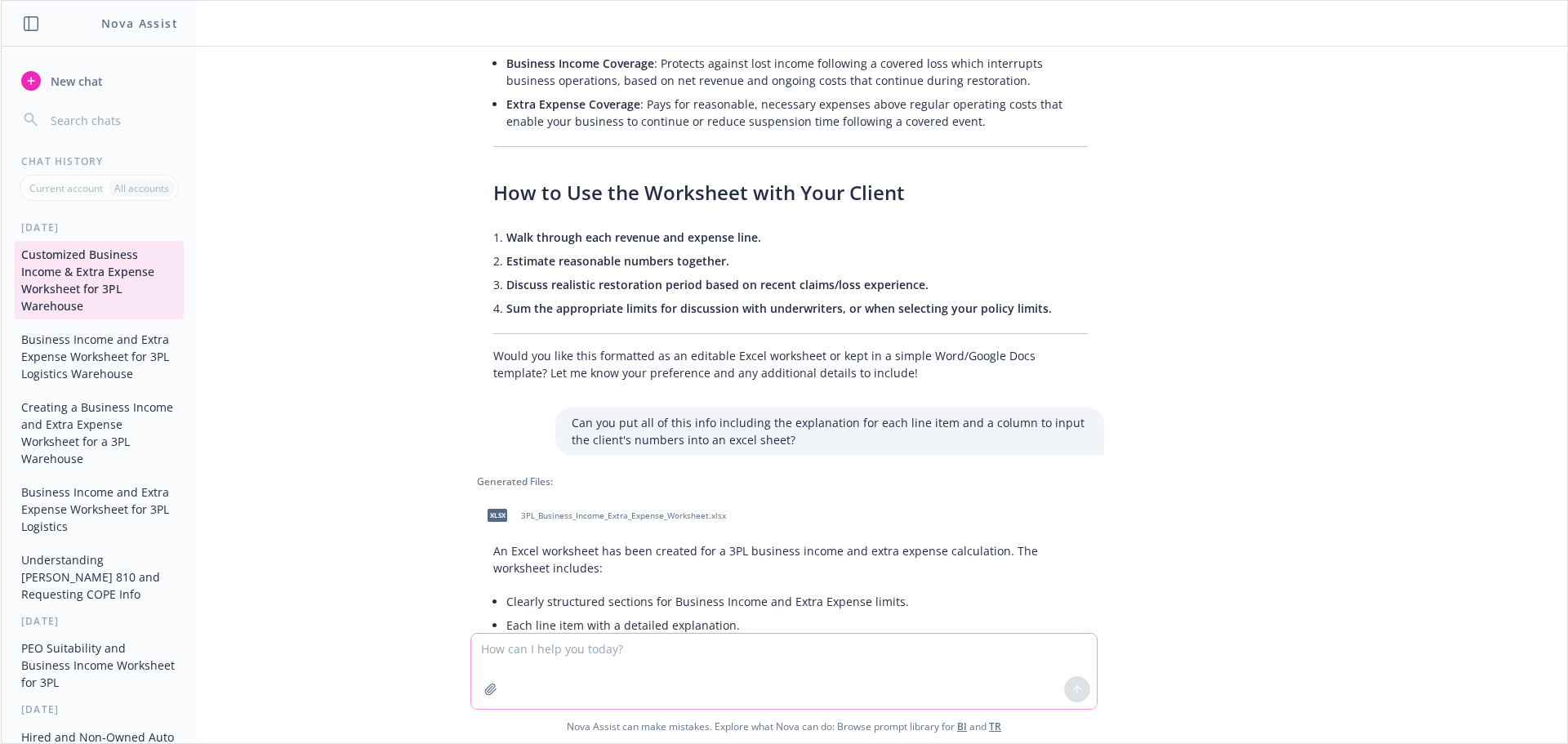
scroll to position [2644, 0]
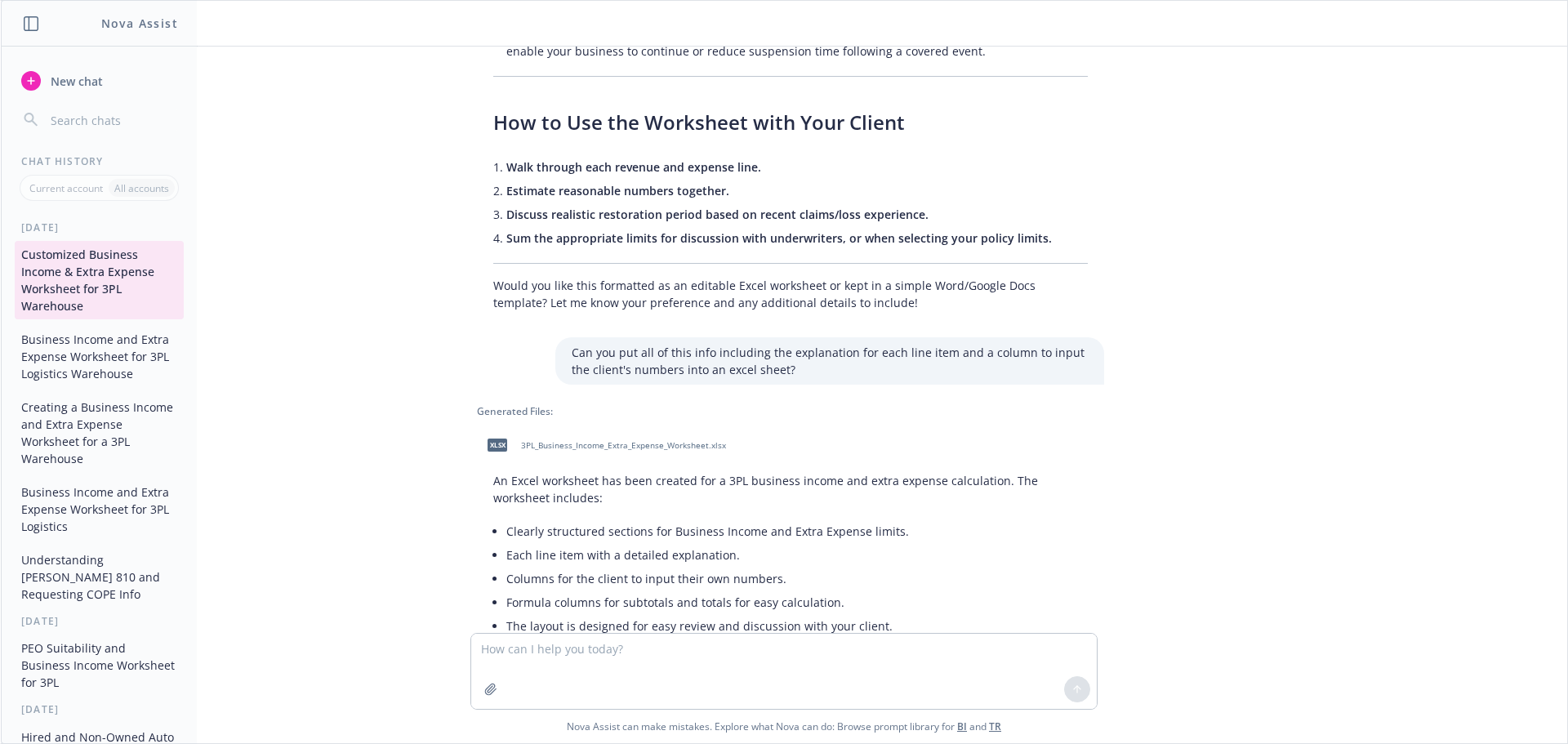
click at [687, 440] on span "3PL_Business_Income_Extra_Expense_Worksheet.xlsx" at bounding box center [623, 445] width 205 height 11
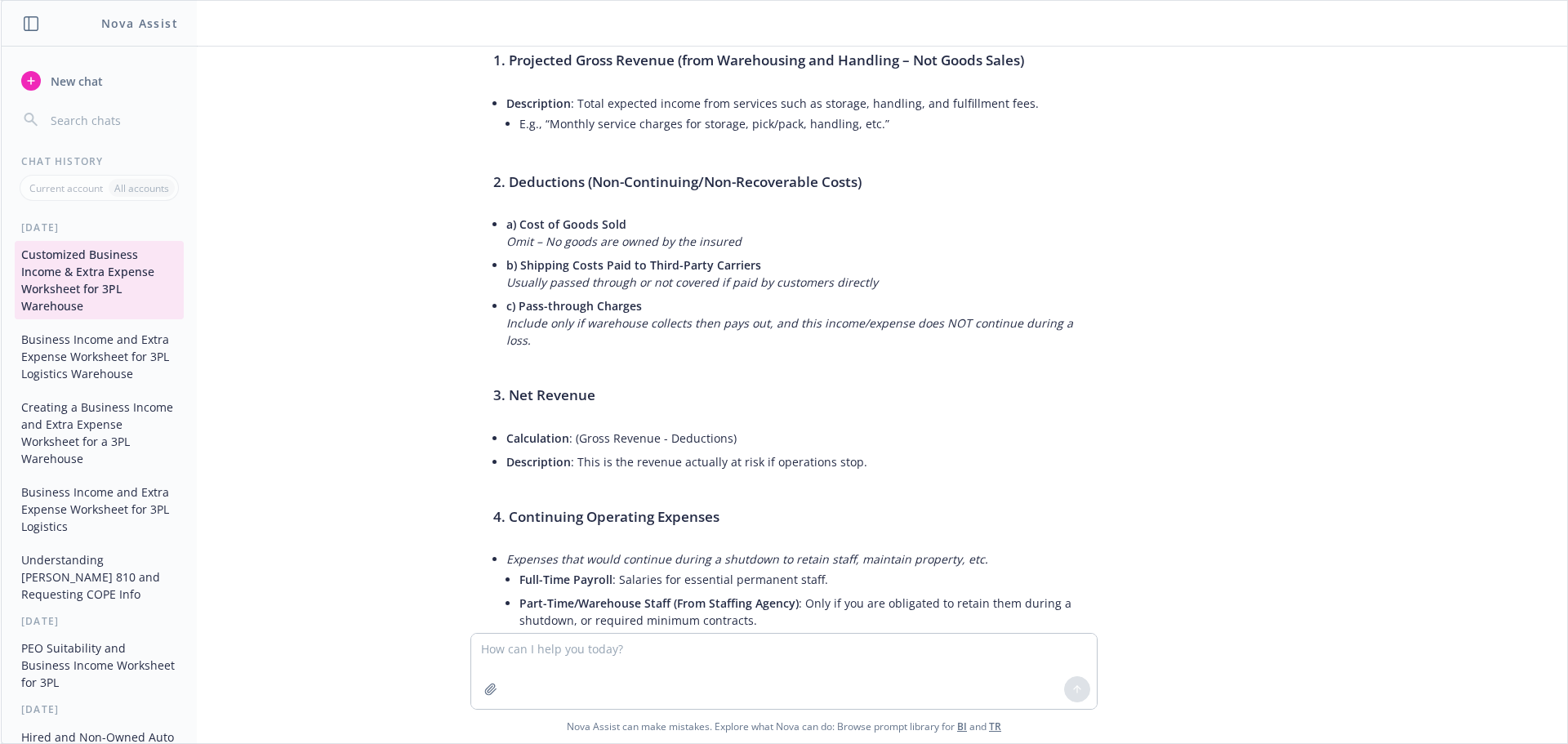
scroll to position [0, 0]
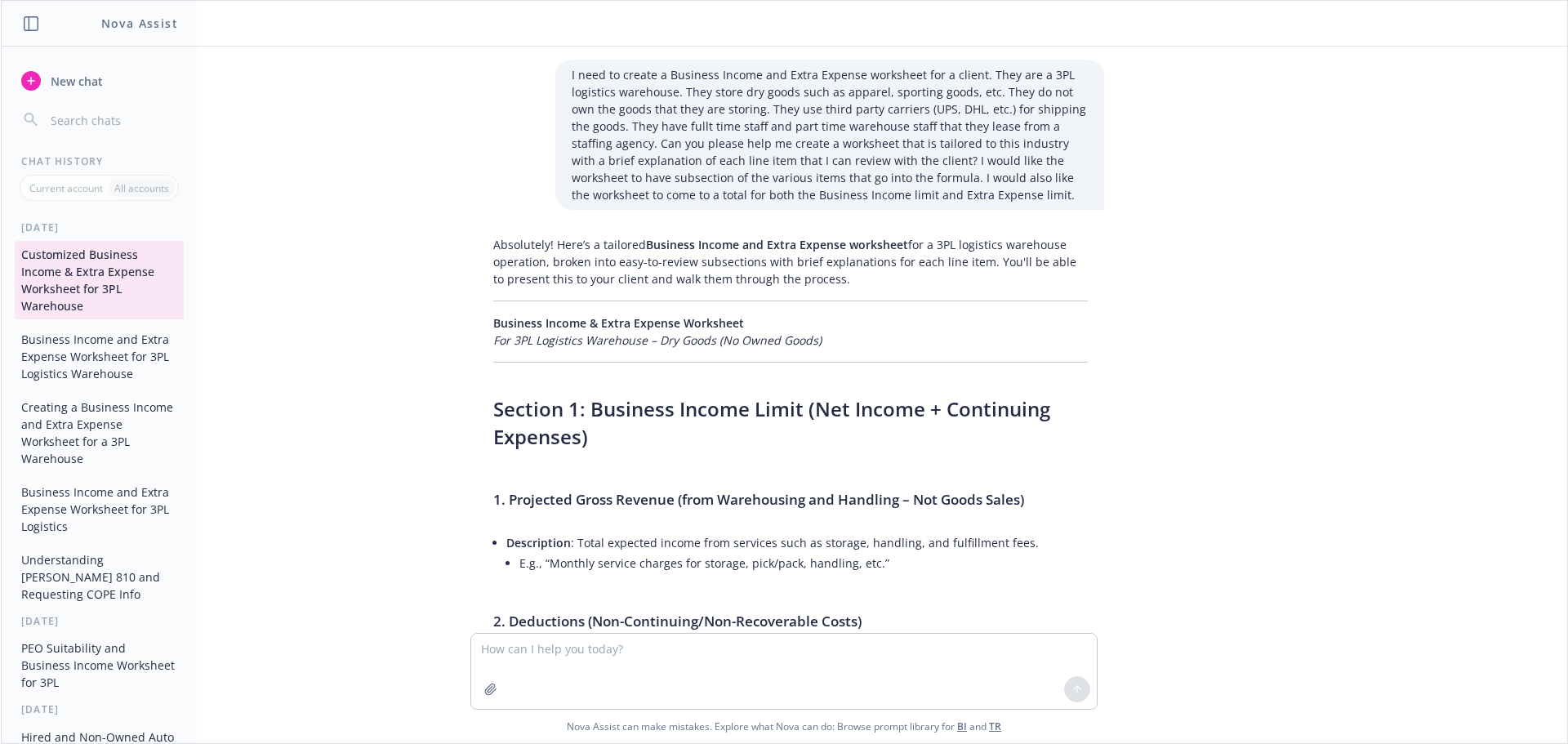
drag, startPoint x: 74, startPoint y: 71, endPoint x: 139, endPoint y: 111, distance: 76.3
click at [74, 71] on button "New chat" at bounding box center [99, 81] width 169 height 30
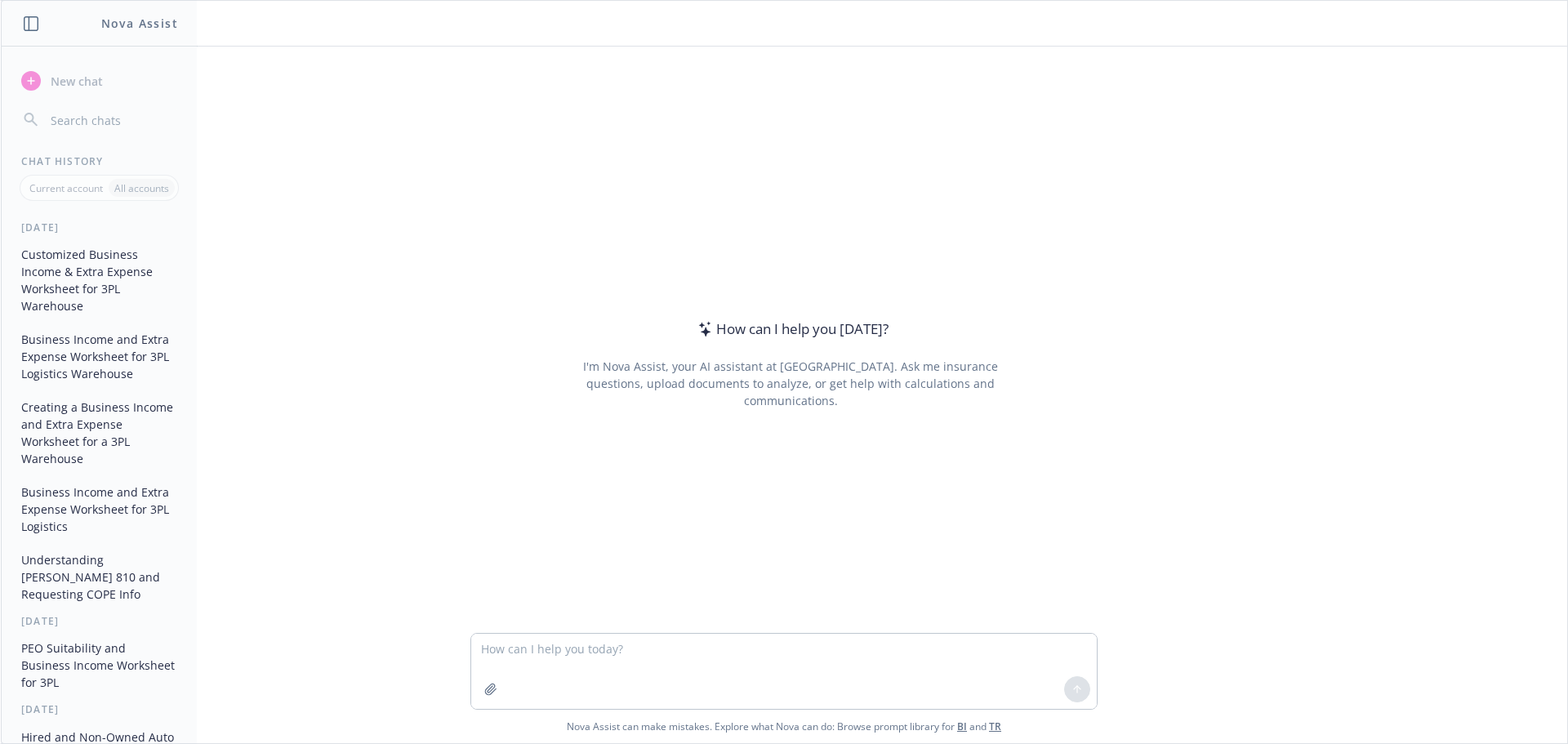
click at [549, 643] on textarea at bounding box center [784, 671] width 625 height 75
type textarea "I need to create a business income and extra expense worksheet for a client who…"
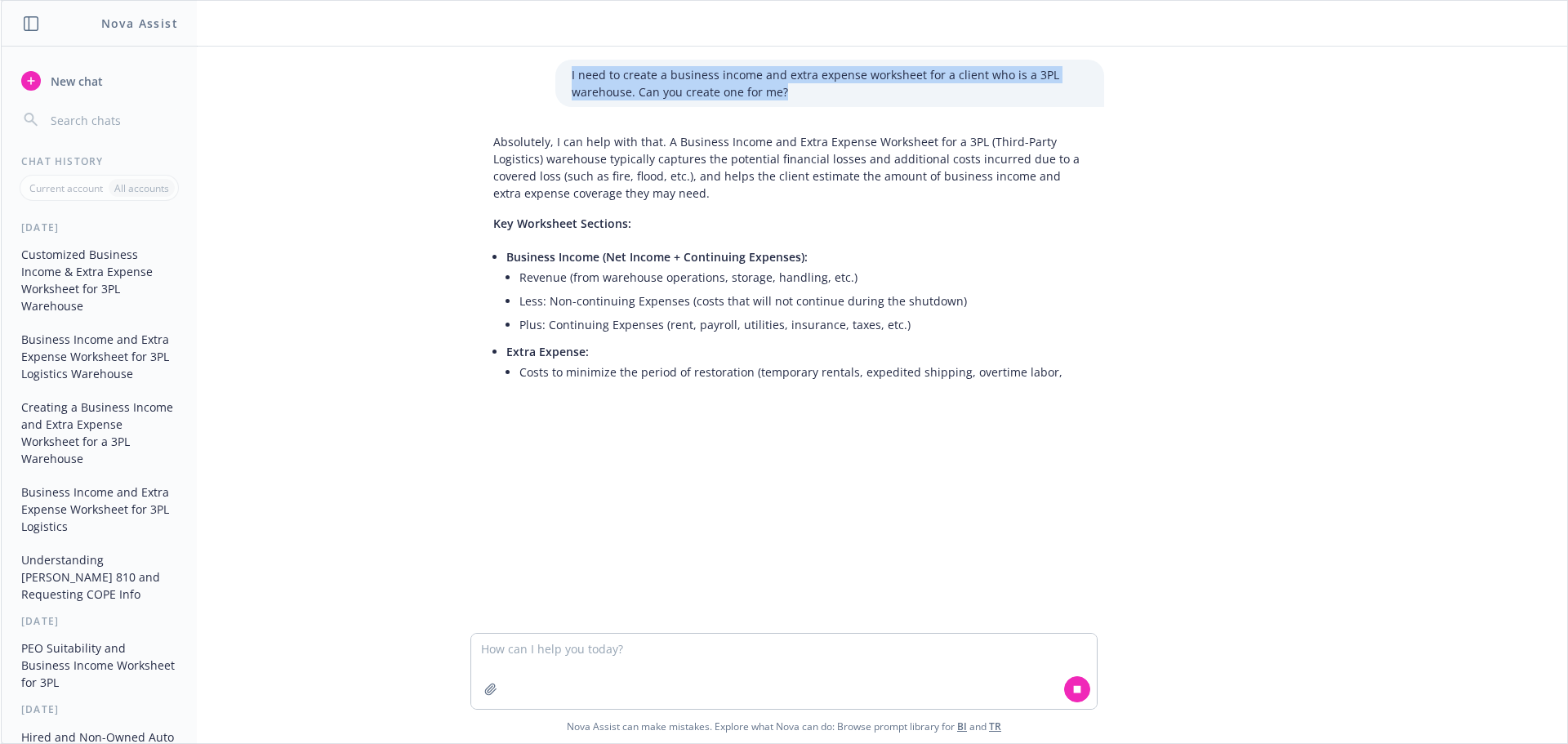
drag, startPoint x: 795, startPoint y: 94, endPoint x: 565, endPoint y: 72, distance: 231.0
click at [572, 72] on p "I need to create a business income and extra expense worksheet for a client who…" at bounding box center [830, 83] width 516 height 35
copy p "I need to create a business income and extra expense worksheet for a client who…"
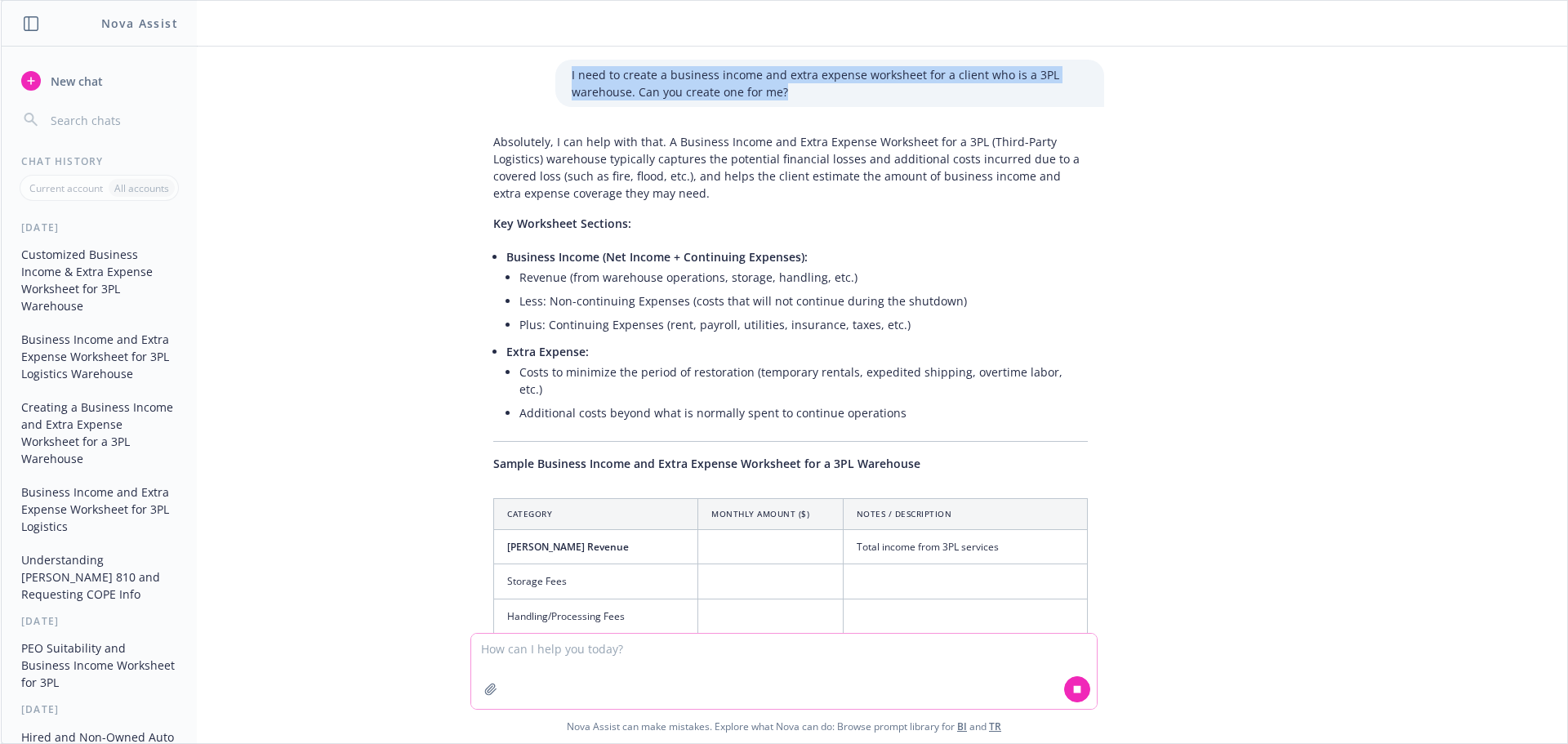
click at [551, 653] on textarea at bounding box center [784, 671] width 625 height 75
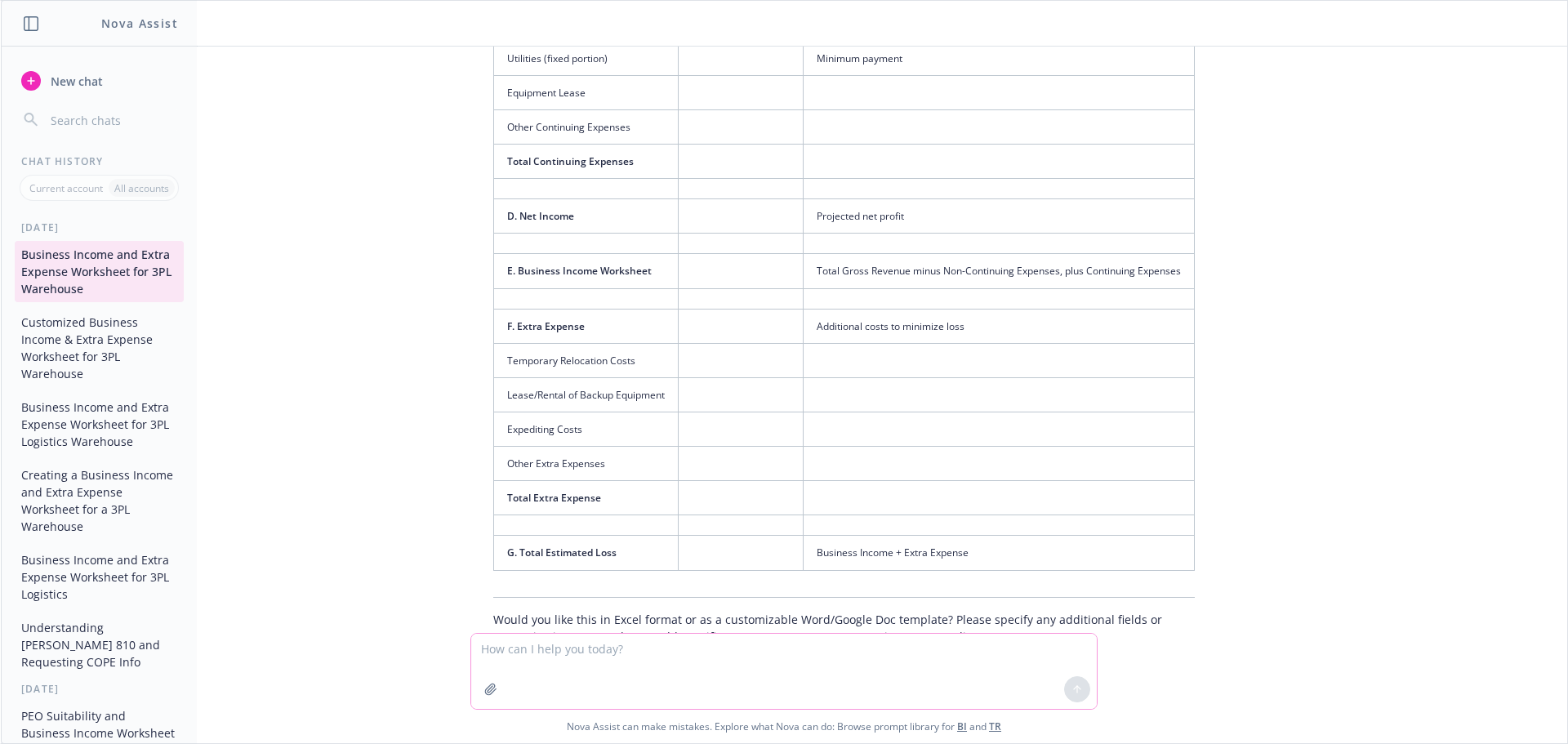
scroll to position [1138, 0]
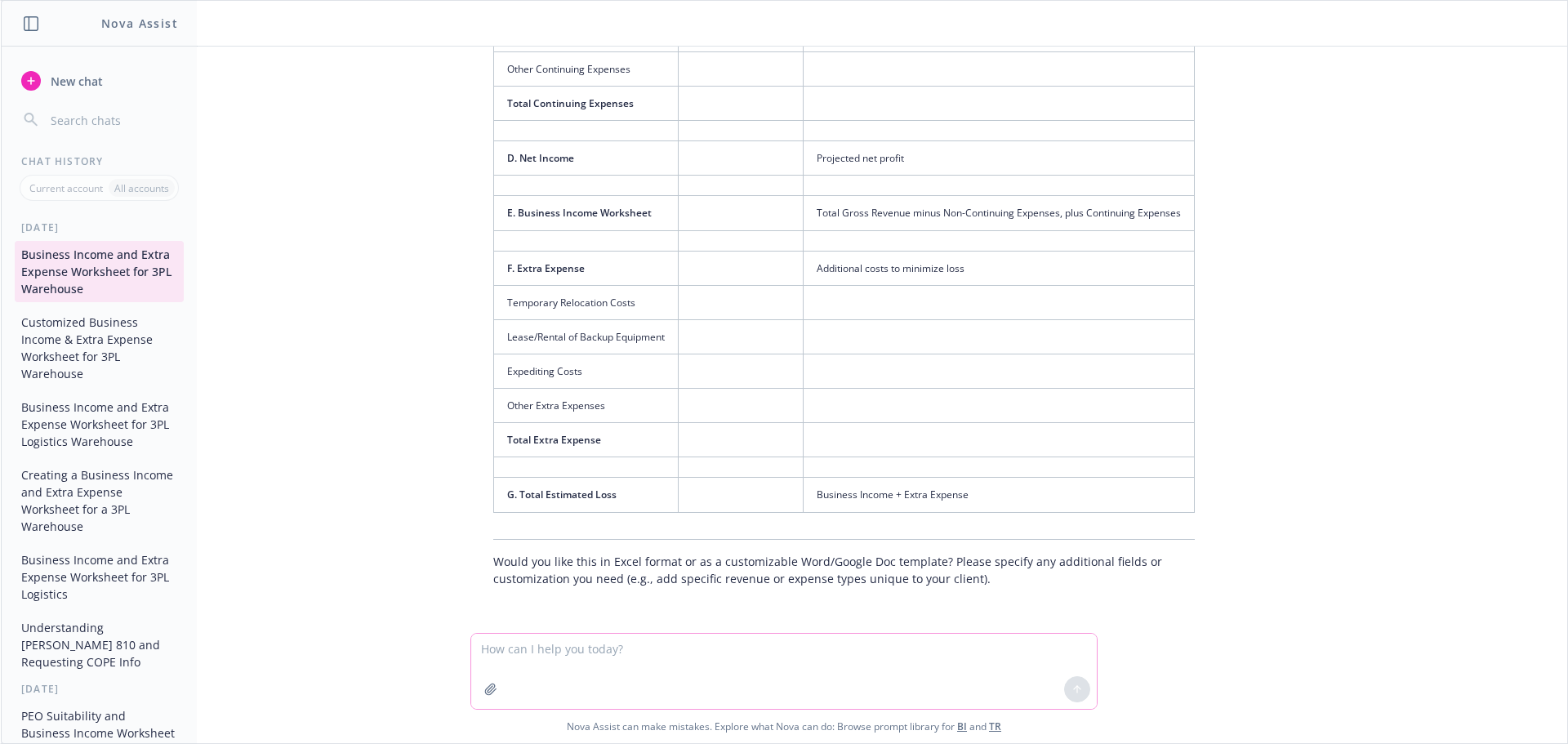
click at [587, 655] on textarea at bounding box center [784, 671] width 625 height 75
type textarea "excel please"
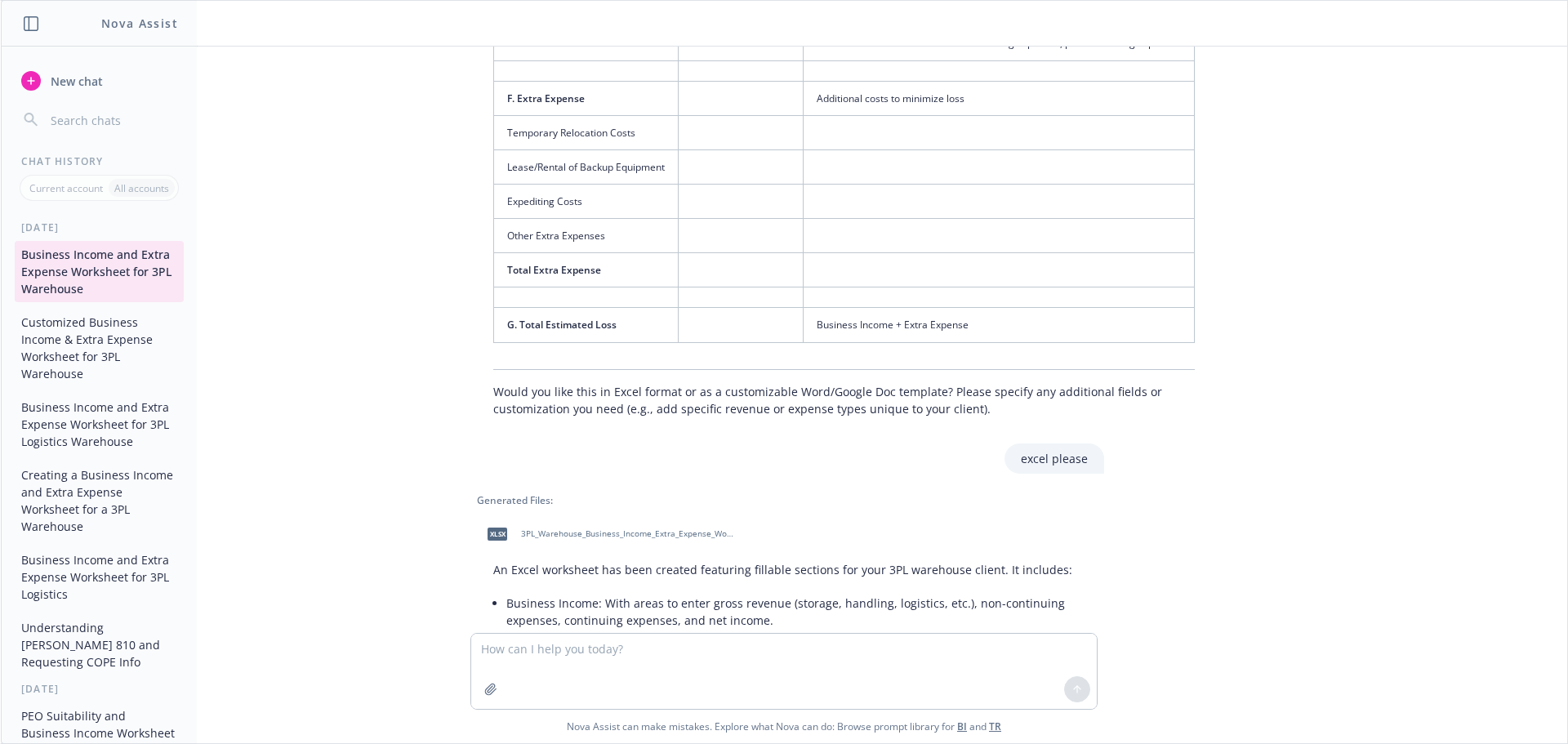
scroll to position [1332, 0]
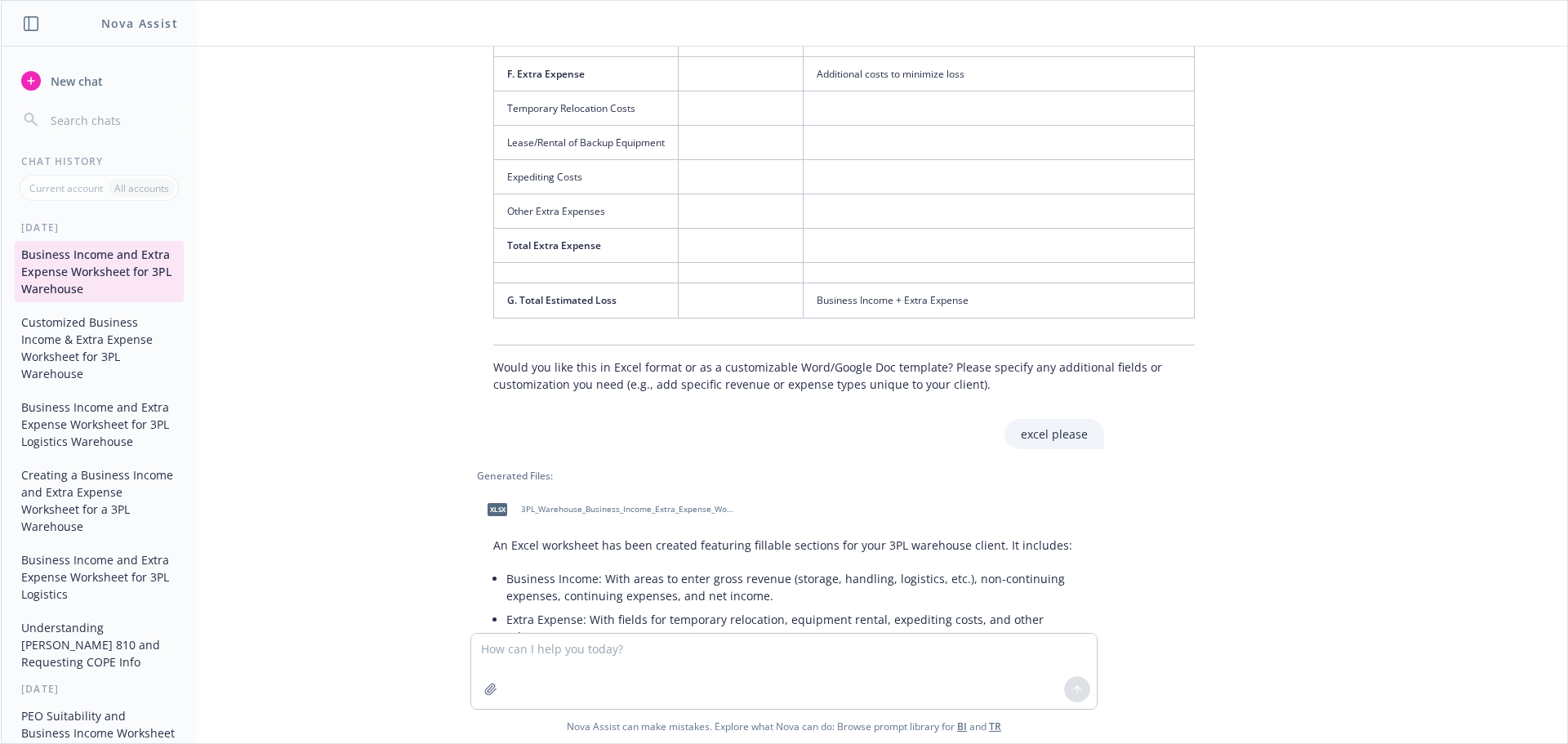
click at [570, 497] on div "xlsx 3PL_Warehouse_Business_Income_Extra_Expense_Worksheet.xlsx" at bounding box center [607, 510] width 261 height 41
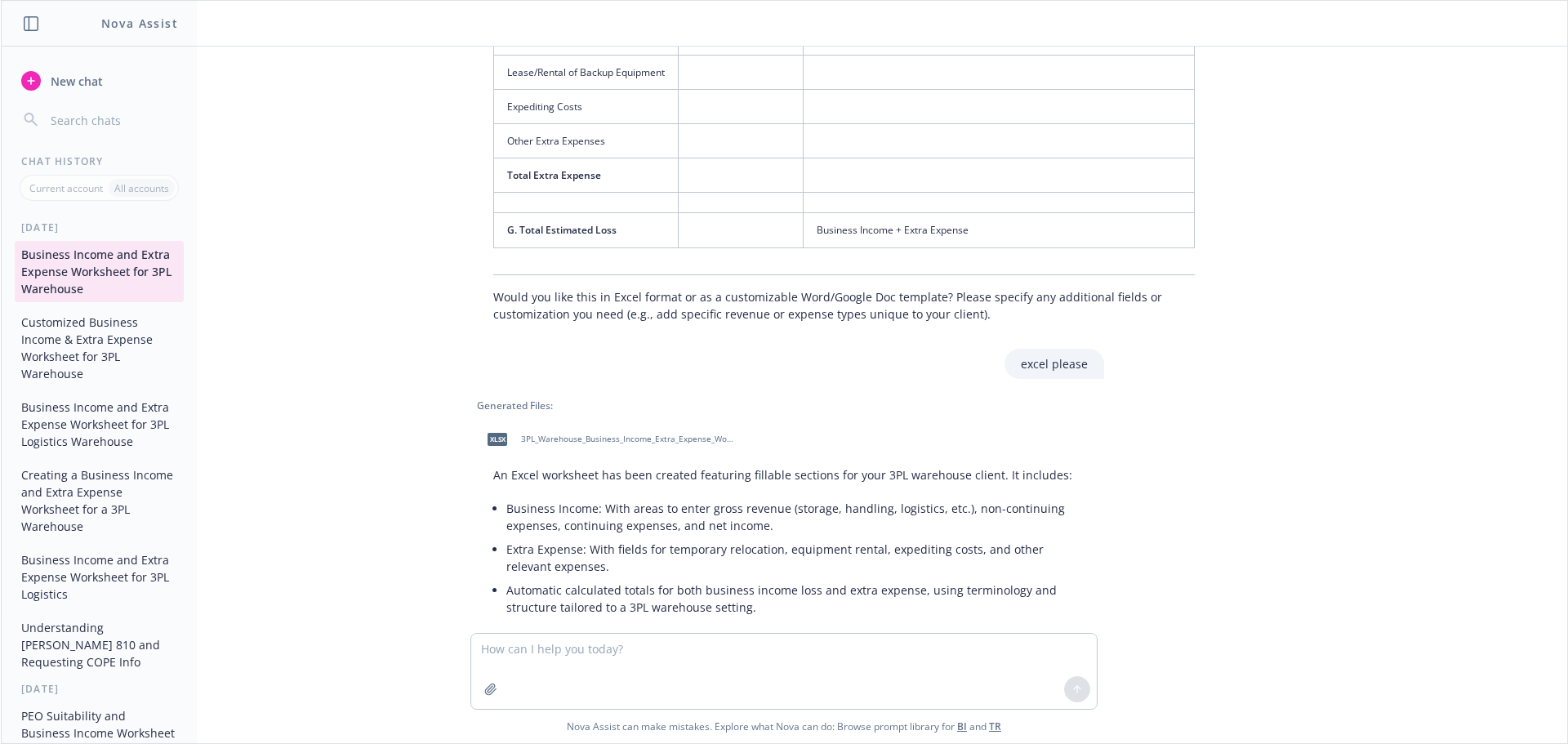
scroll to position [1414, 0]
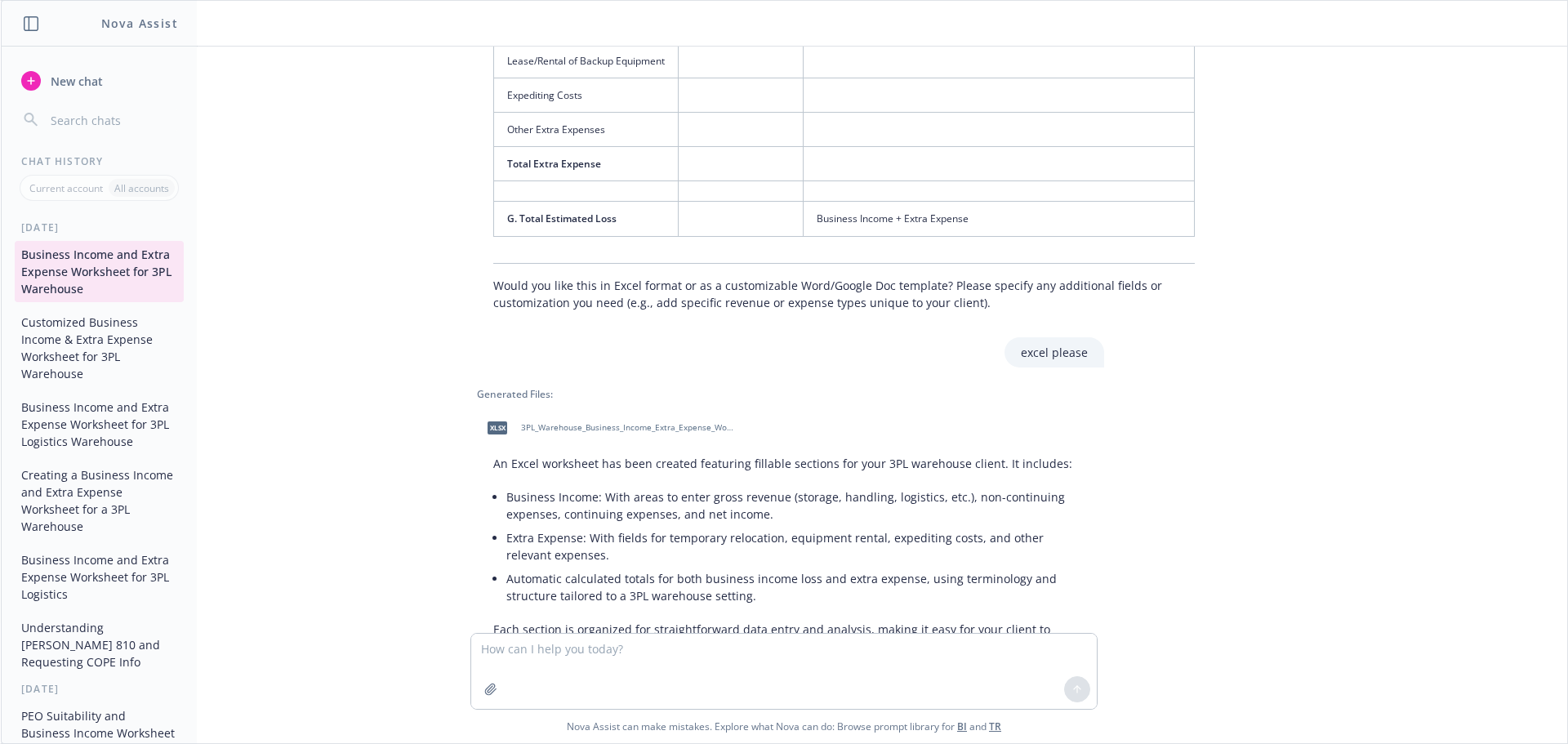
click at [20, 319] on button "Customized Business Income & Extra Expense Worksheet for 3PL Warehouse" at bounding box center [99, 348] width 169 height 78
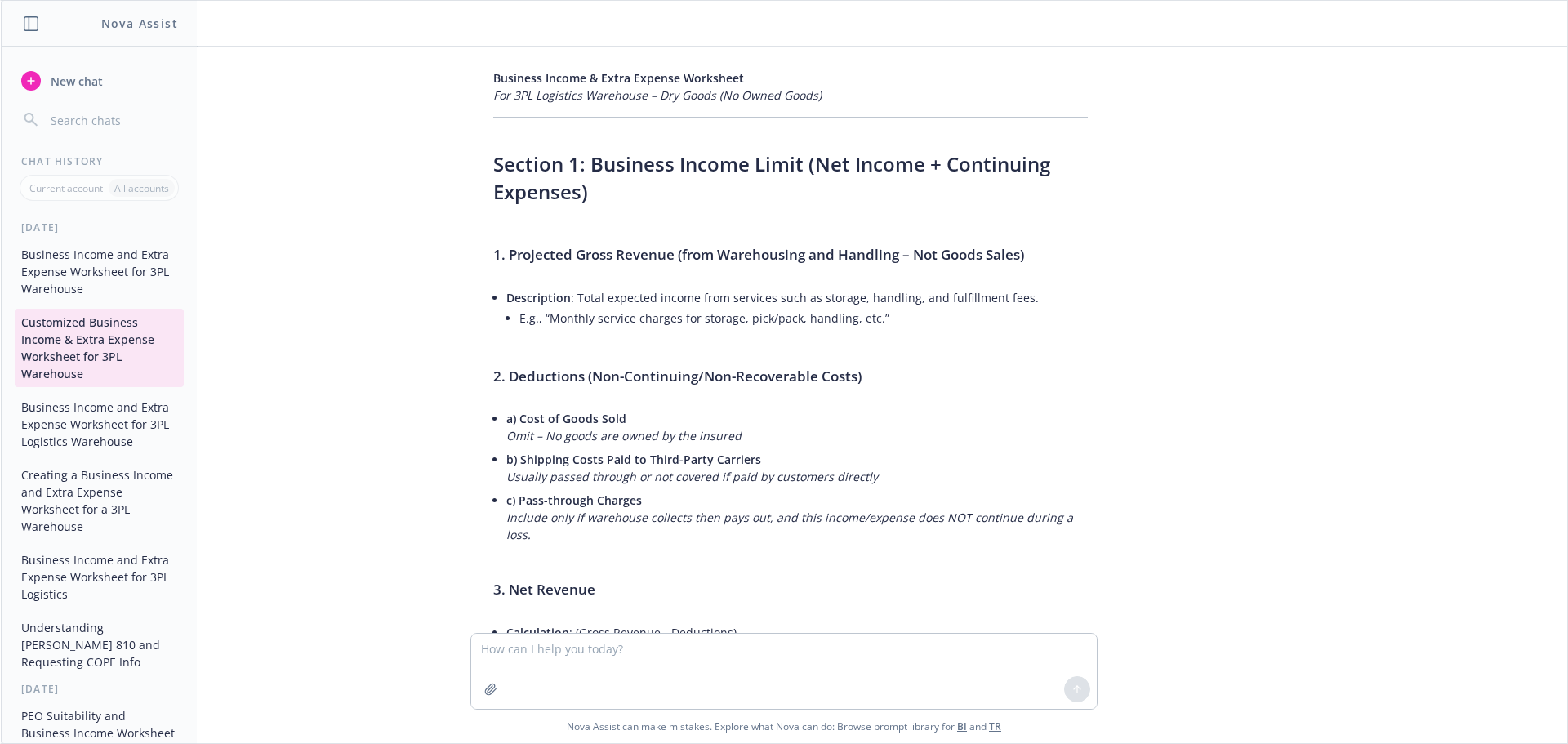
scroll to position [0, 0]
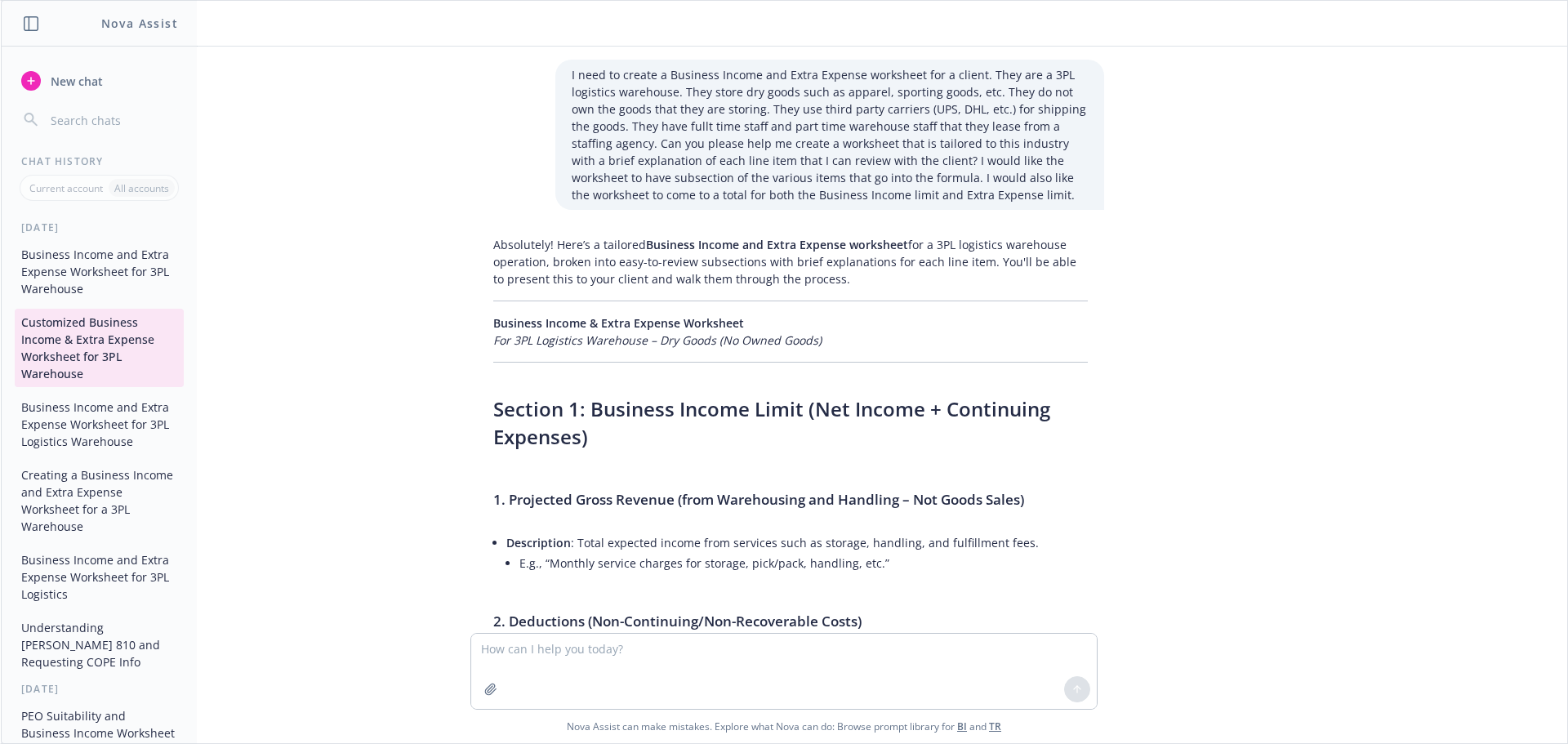
click at [108, 280] on button "Business Income and Extra Expense Worksheet for 3PL Warehouse" at bounding box center [99, 271] width 169 height 61
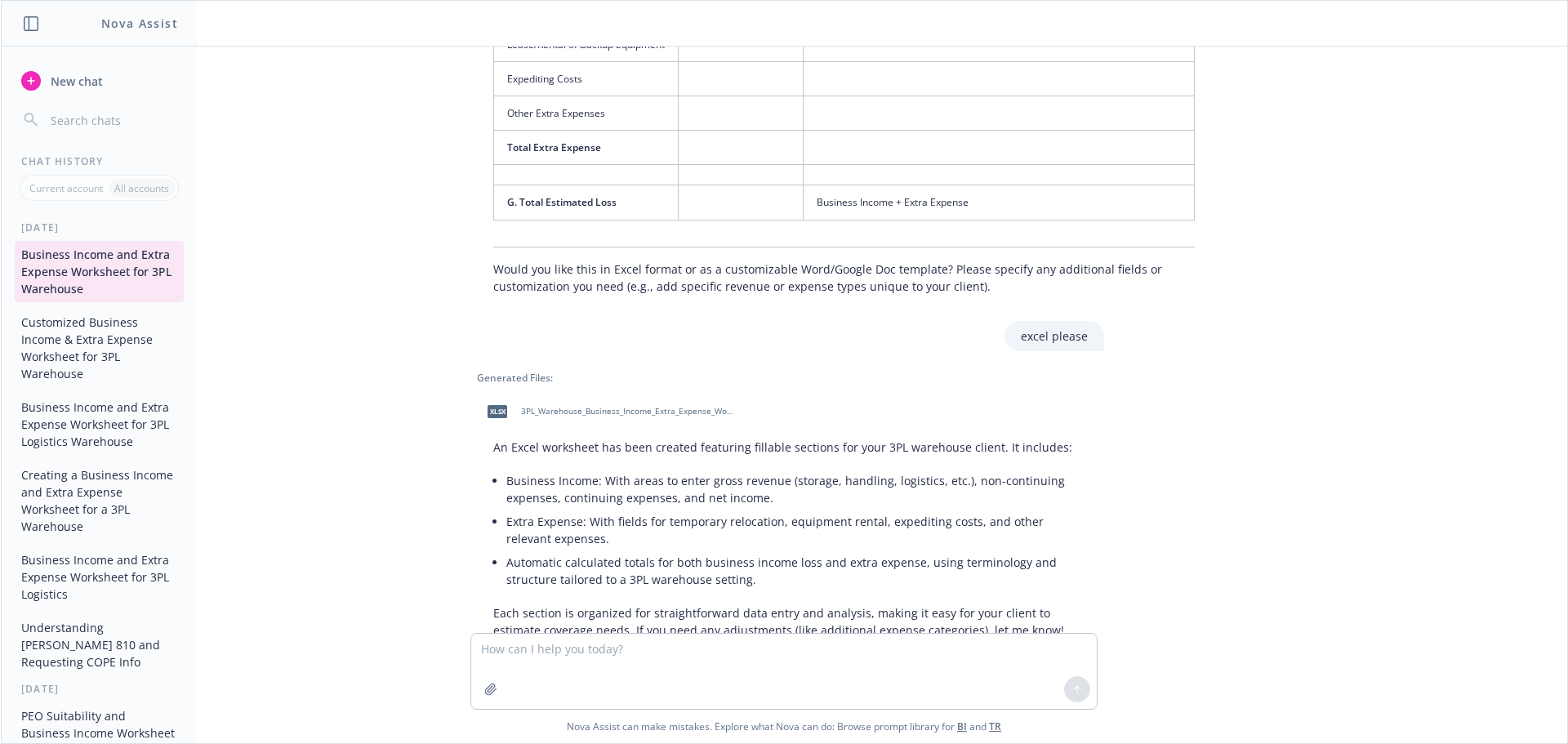
scroll to position [1446, 0]
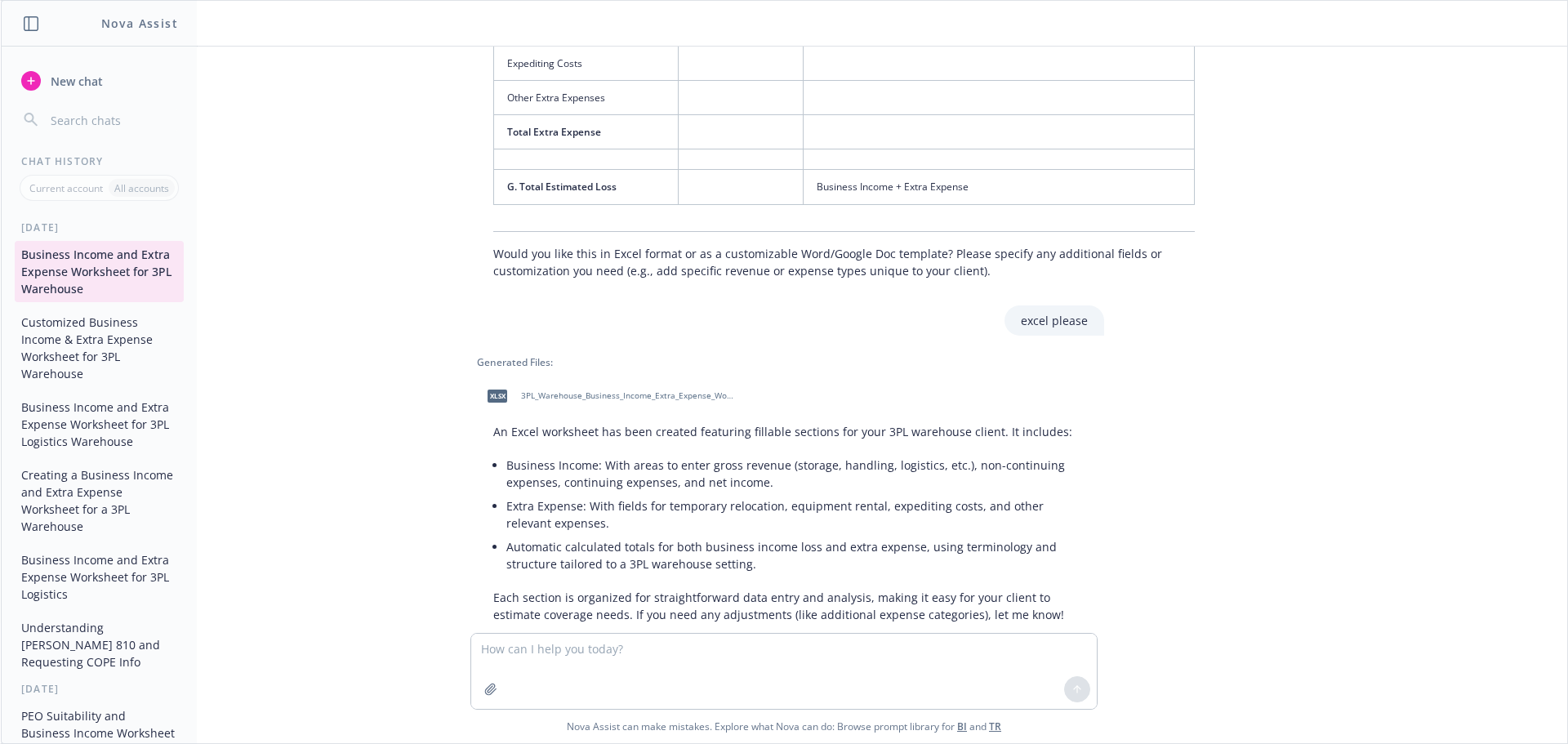
click at [654, 653] on textarea at bounding box center [784, 671] width 625 height 75
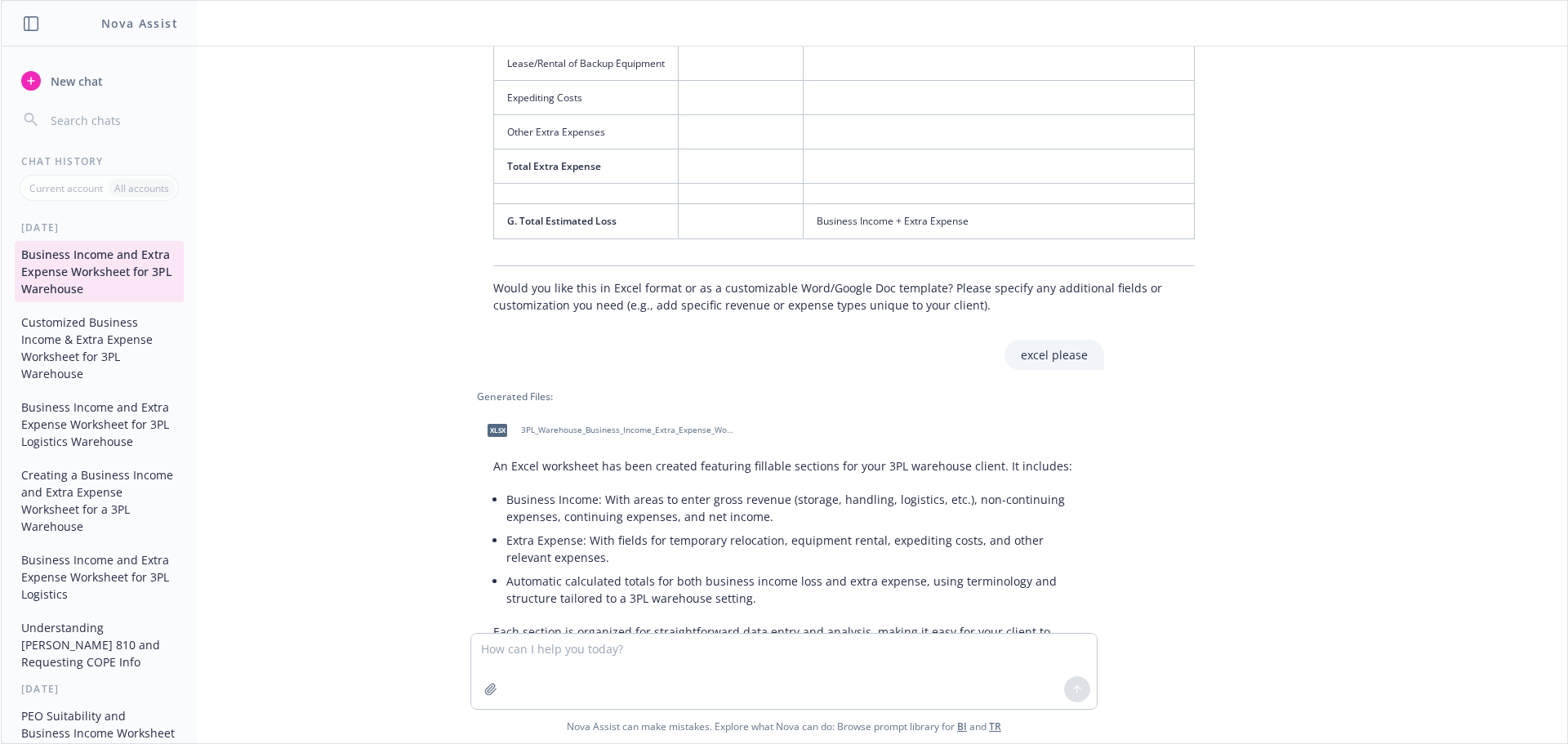
scroll to position [1482, 0]
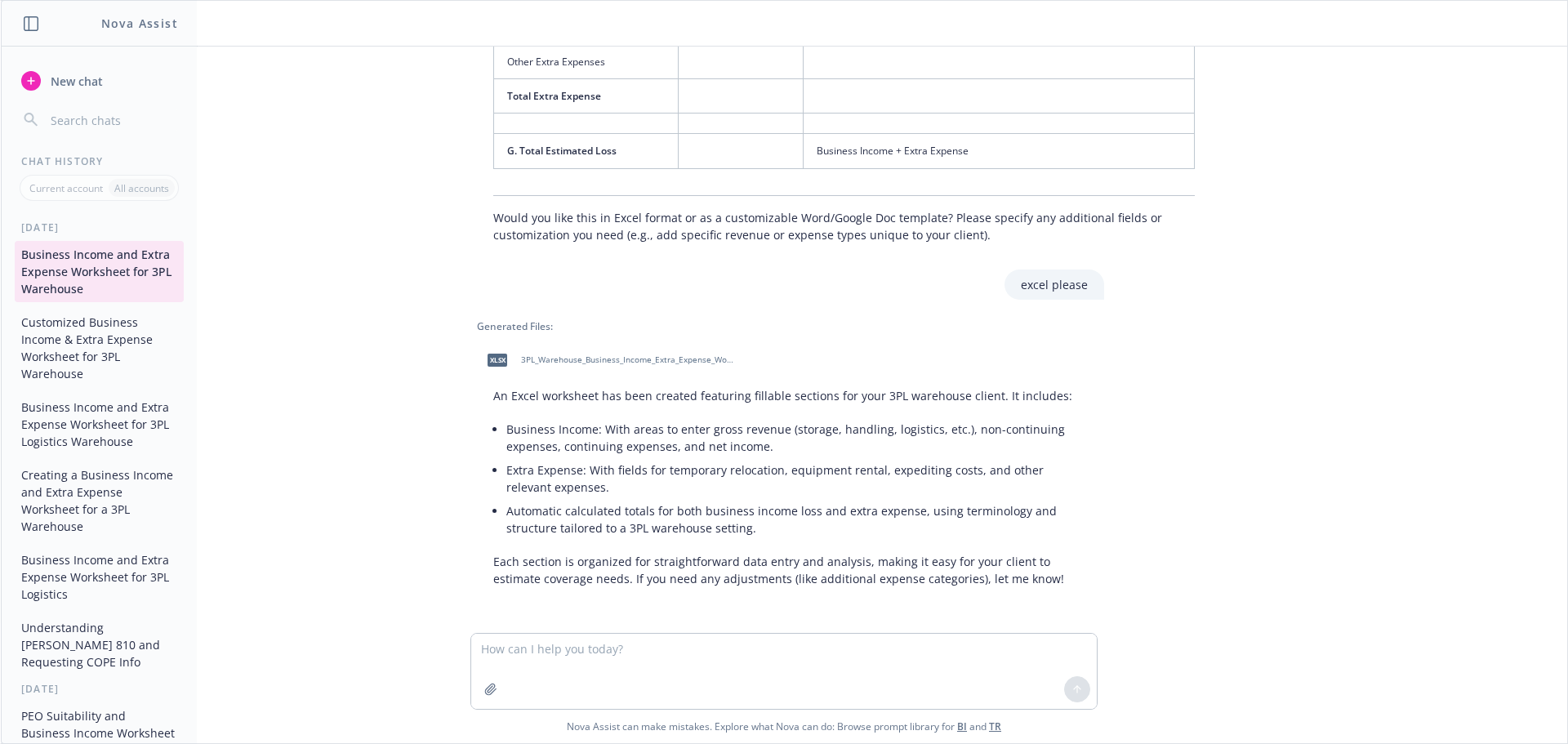
click at [101, 358] on button "Customized Business Income & Extra Expense Worksheet for 3PL Warehouse" at bounding box center [99, 348] width 169 height 78
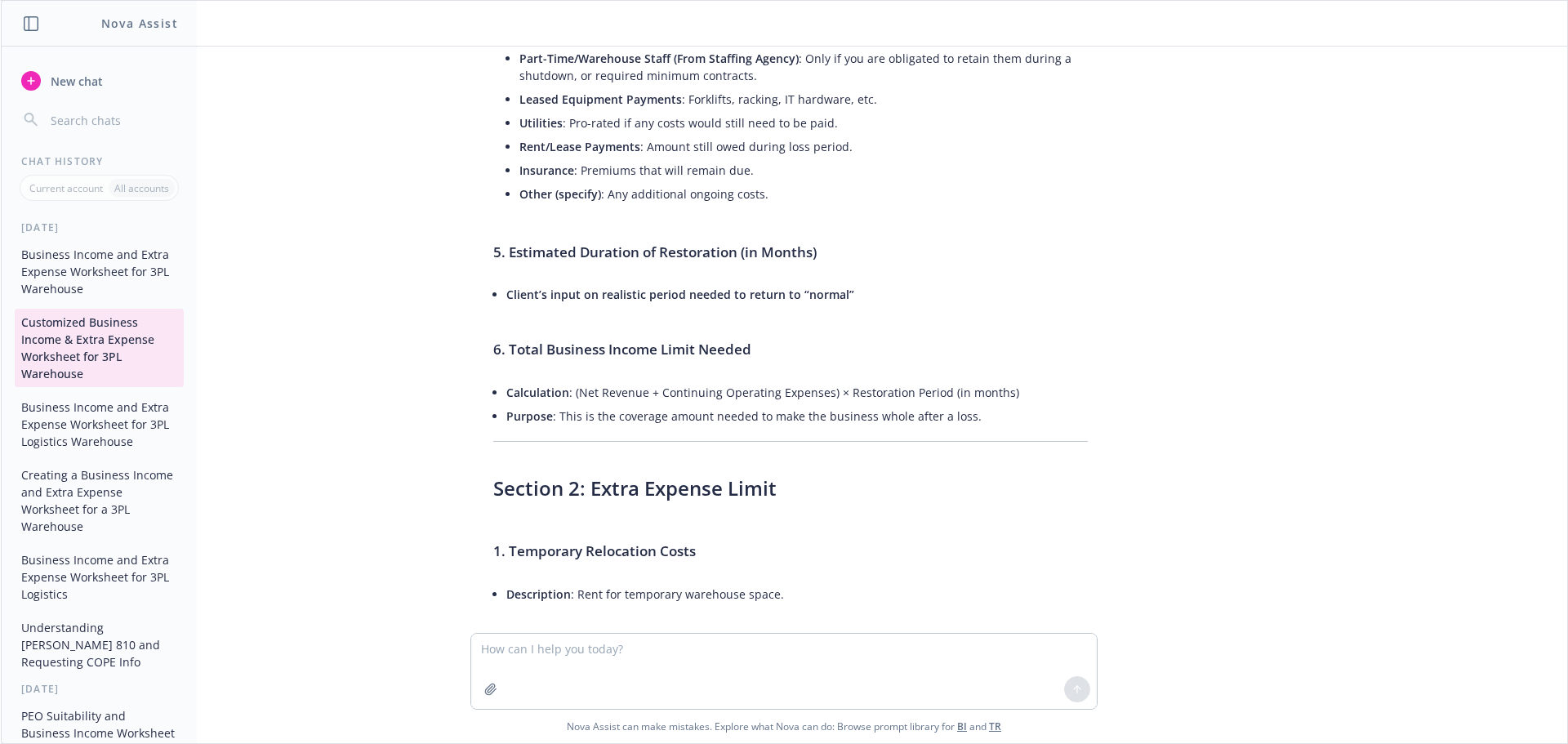
scroll to position [0, 0]
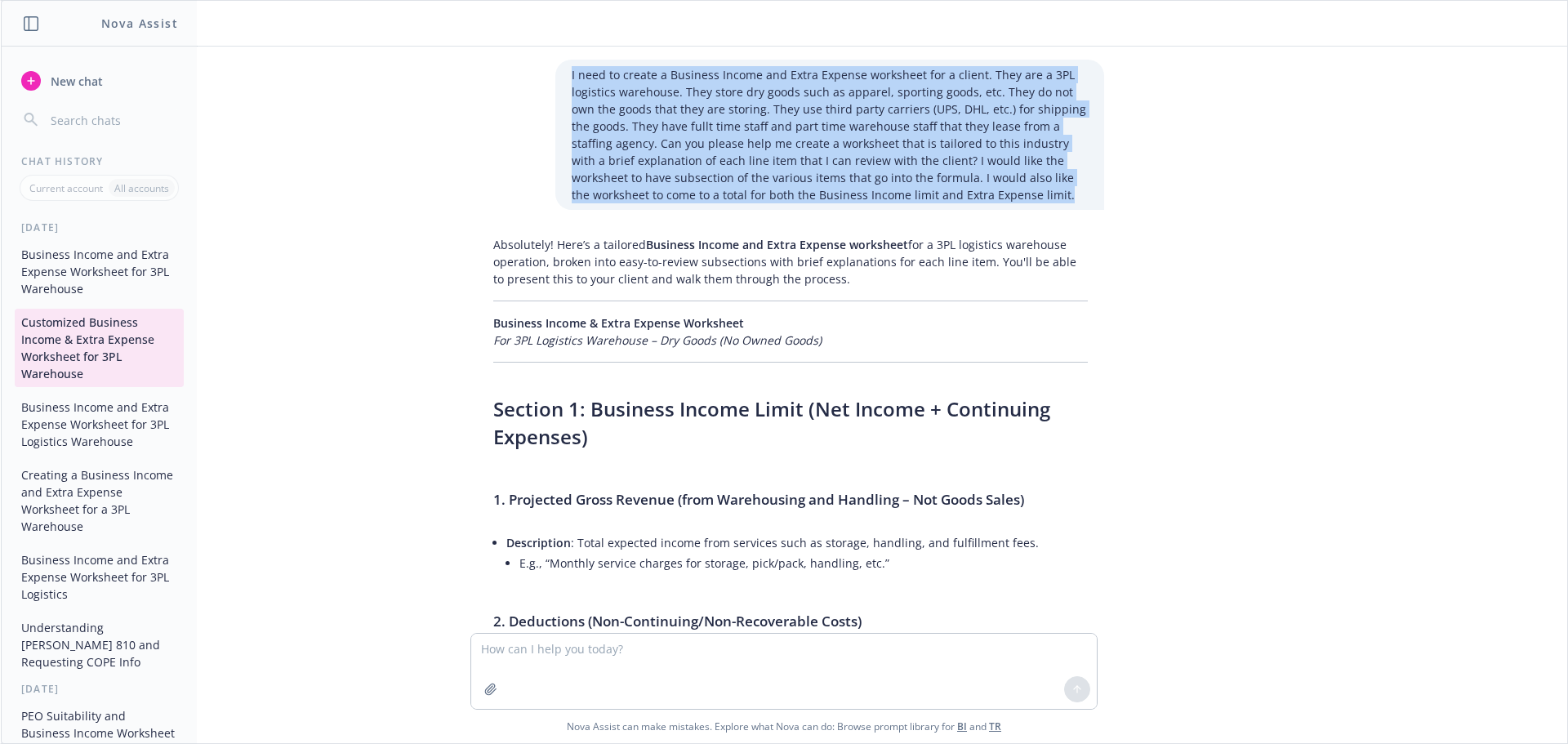
drag, startPoint x: 965, startPoint y: 196, endPoint x: 550, endPoint y: 71, distance: 433.4
click at [555, 71] on div "I need to create a Business Income and Extra Expense worksheet for a client. Th…" at bounding box center [830, 134] width 549 height 150
copy p "I need to create a Business Income and Extra Expense worksheet for a client. Th…"
click at [76, 75] on span "New chat" at bounding box center [74, 81] width 55 height 17
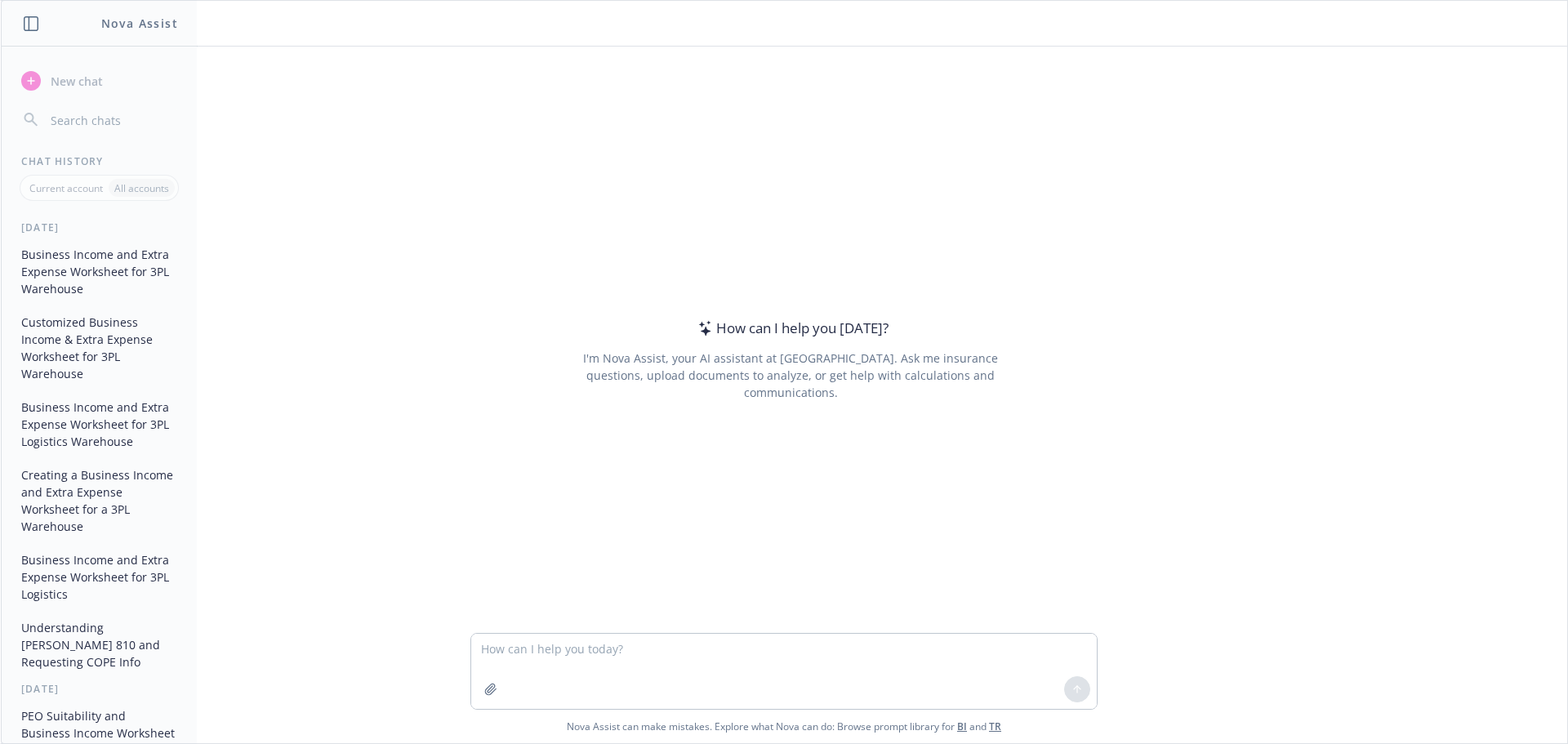
click at [606, 641] on textarea at bounding box center [784, 671] width 625 height 75
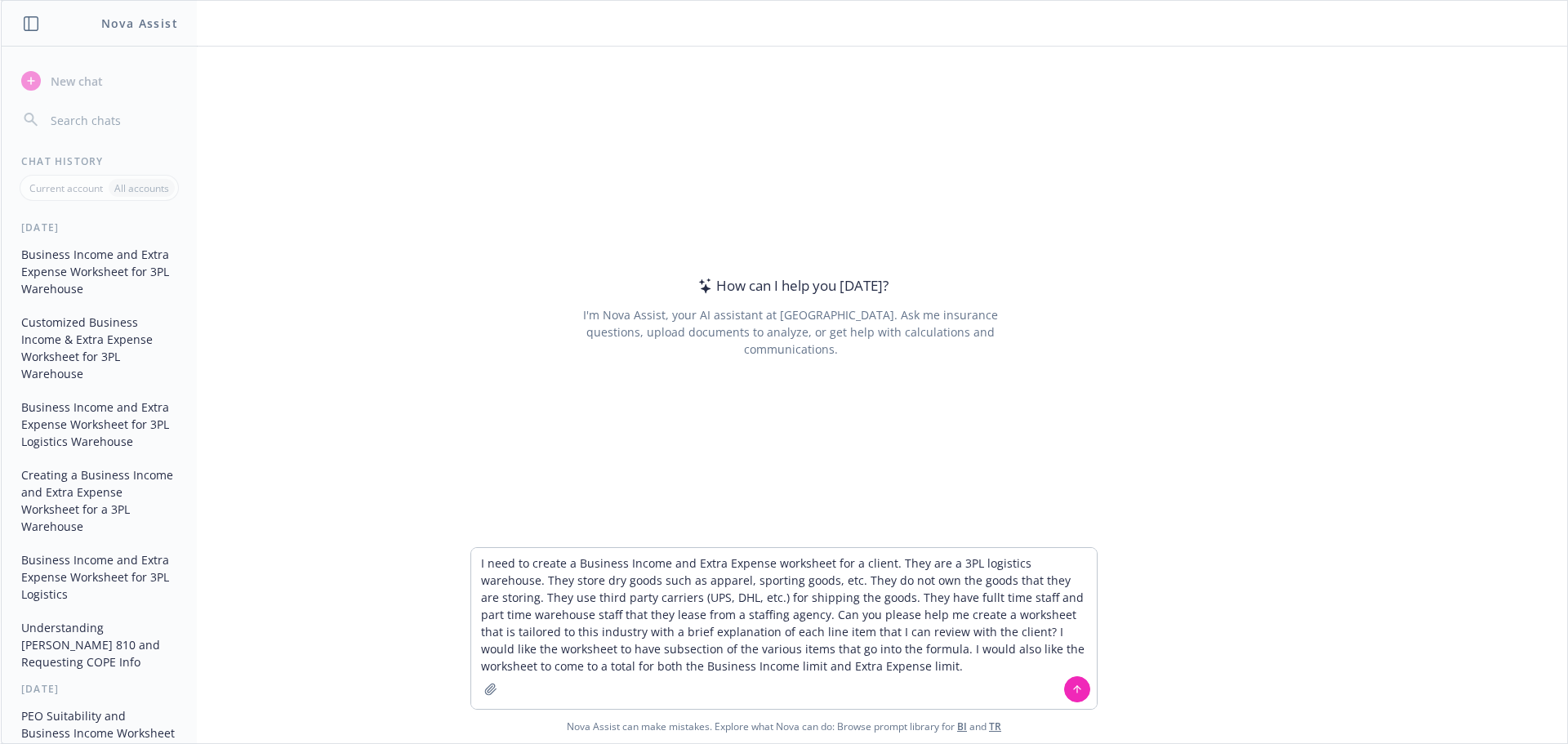
click at [889, 596] on textarea "I need to create a Business Income and Extra Expense worksheet for a client. Th…" at bounding box center [784, 628] width 625 height 161
click at [945, 599] on textarea "I need to create a Business Income and Extra Expense worksheet for a client. Th…" at bounding box center [784, 628] width 625 height 161
click at [510, 651] on textarea "I need to create a Business Income and Extra Expense worksheet for a client. Th…" at bounding box center [784, 628] width 625 height 161
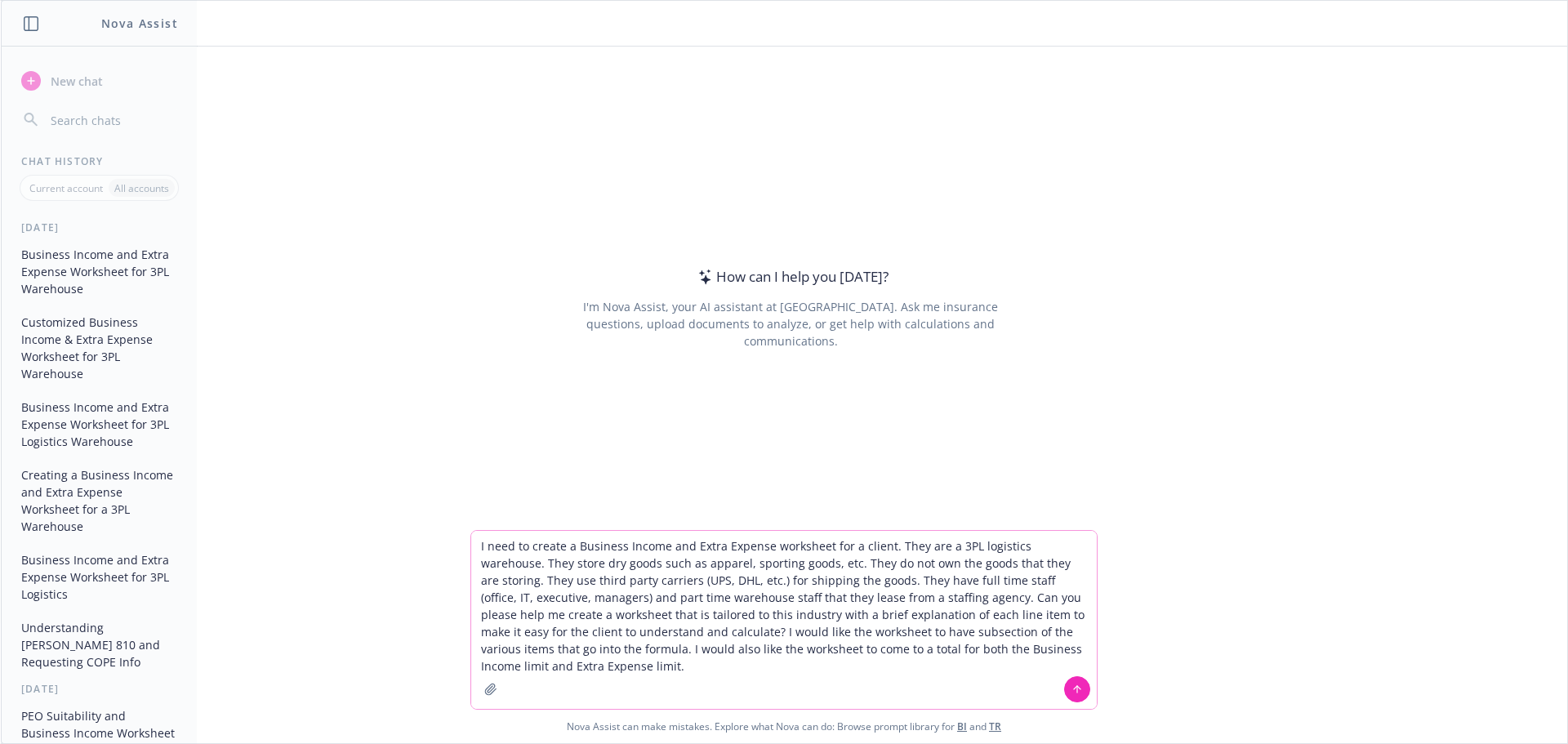
click at [737, 665] on textarea "I need to create a Business Income and Extra Expense worksheet for a client. Th…" at bounding box center [784, 620] width 625 height 178
click at [608, 664] on textarea "I need to create a Business Income and Extra Expense worksheet for a client. Th…" at bounding box center [784, 620] width 625 height 178
click at [548, 667] on textarea "I need to create a Business Income and Extra Expense worksheet for a client. Th…" at bounding box center [784, 620] width 625 height 178
click at [901, 663] on textarea "I need to create a Business Income and Extra Expense worksheet for a client. Th…" at bounding box center [784, 620] width 625 height 178
type textarea "I need to create a Business Income and Extra Expense worksheet for a client. Th…"
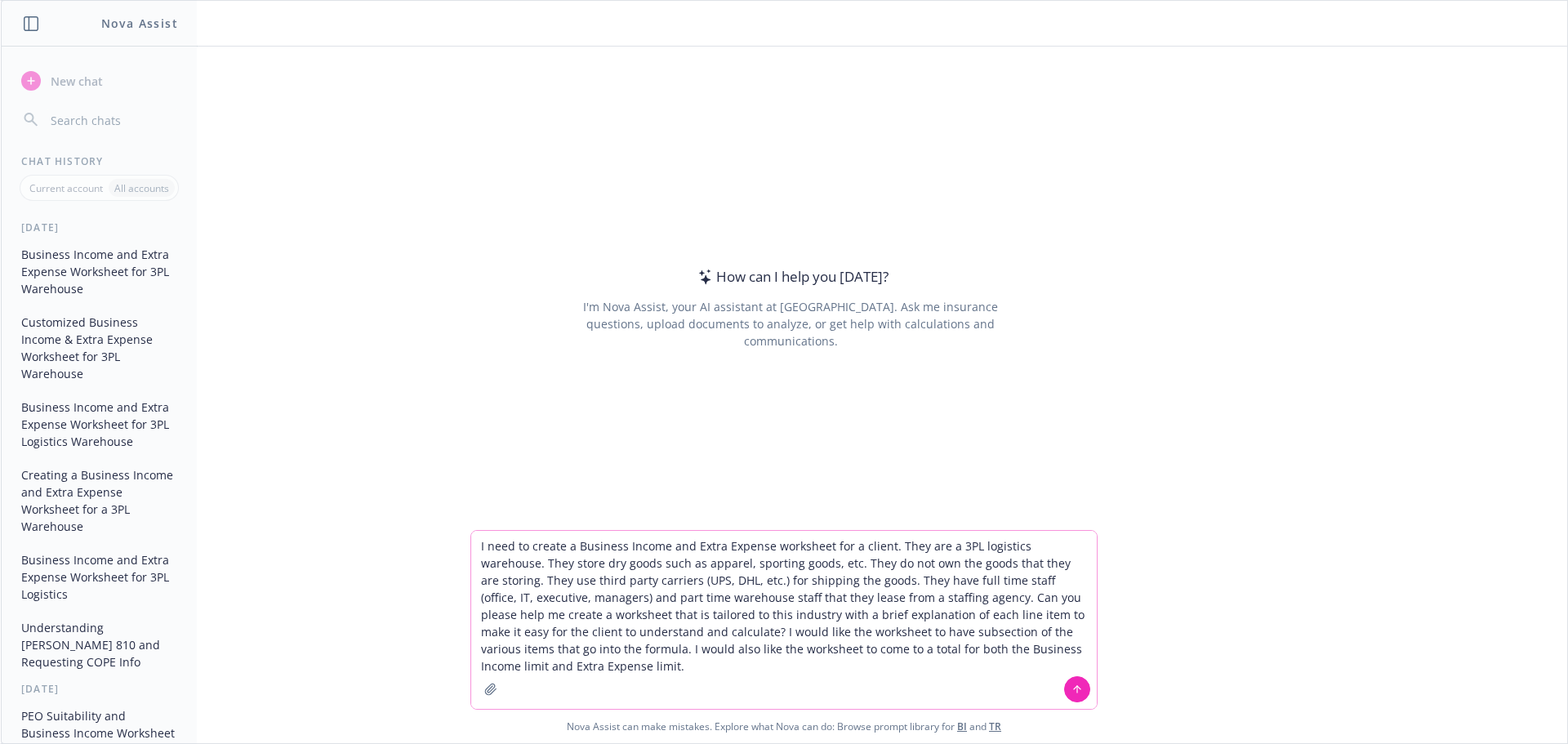
click at [1082, 686] on icon at bounding box center [1077, 689] width 12 height 12
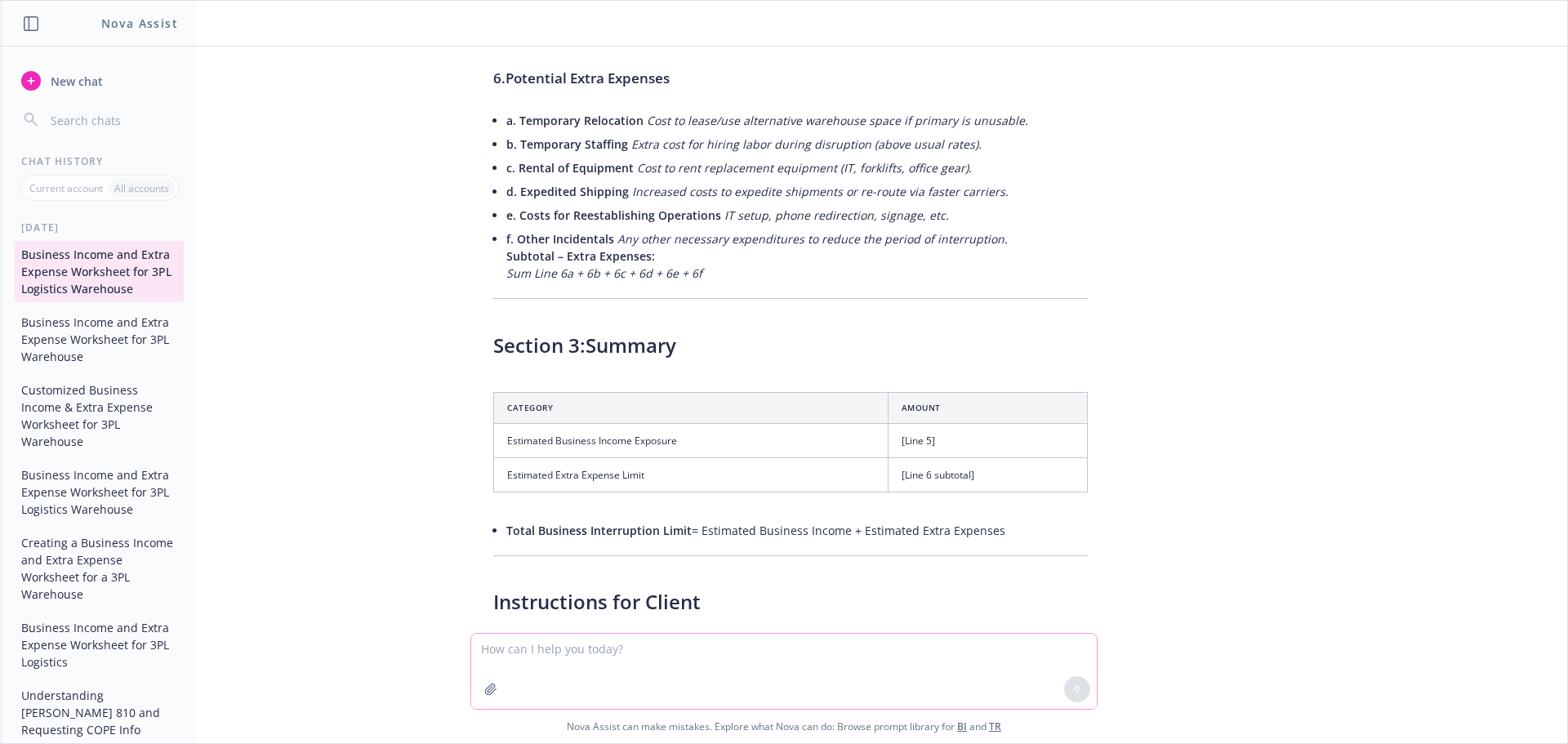
scroll to position [1707, 0]
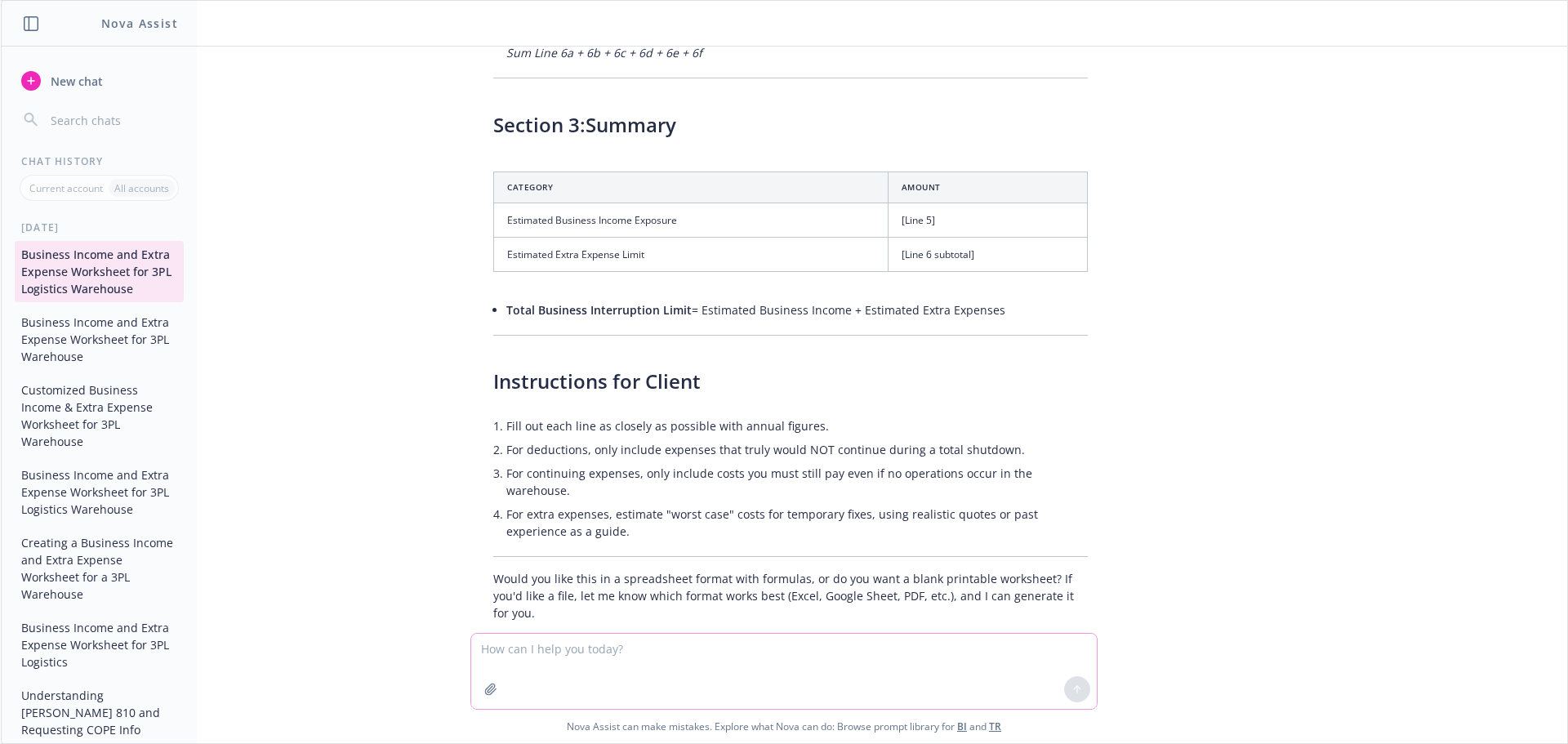
click at [549, 656] on textarea at bounding box center [784, 671] width 625 height 75
type textarea "Can you please put this in excel format?"
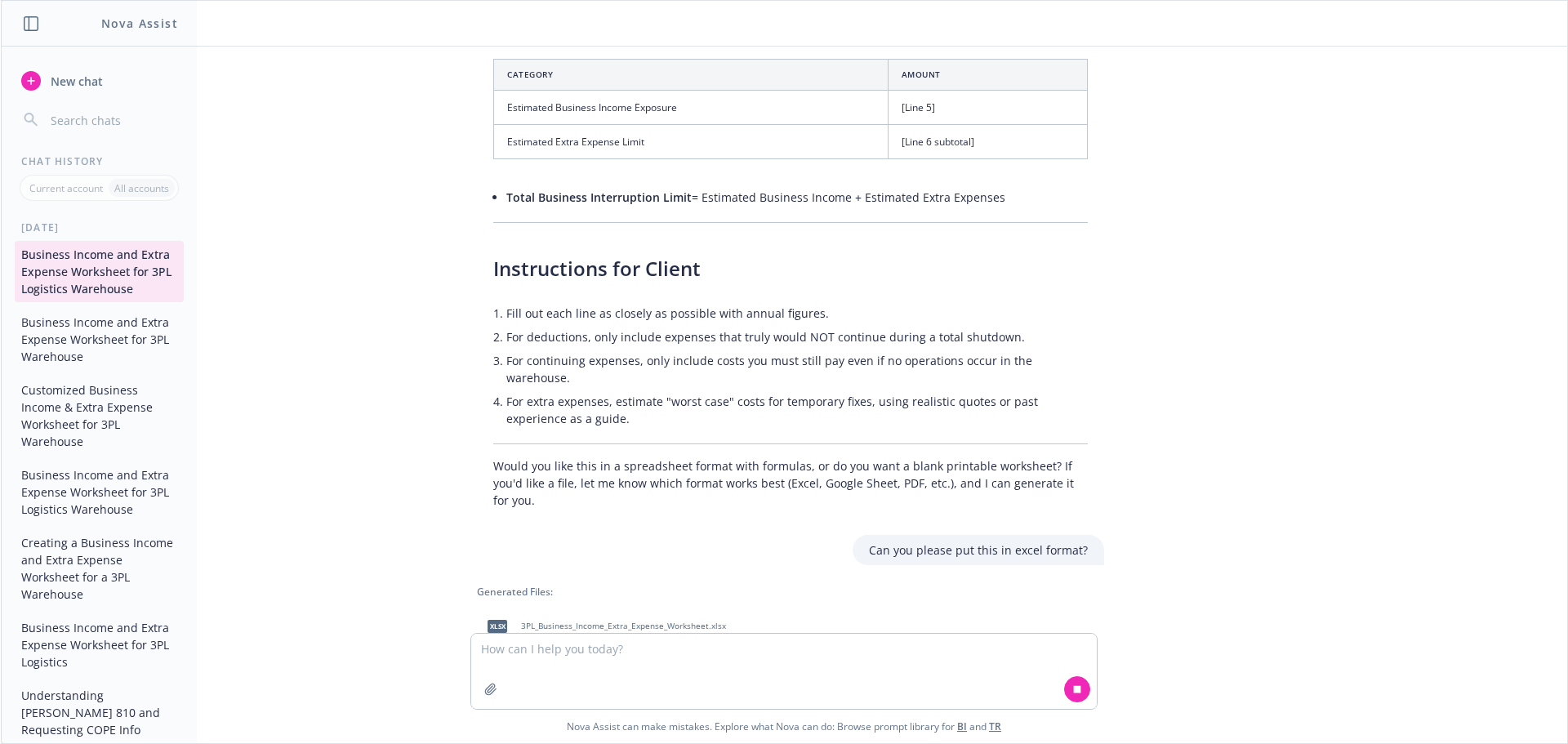
scroll to position [1902, 0]
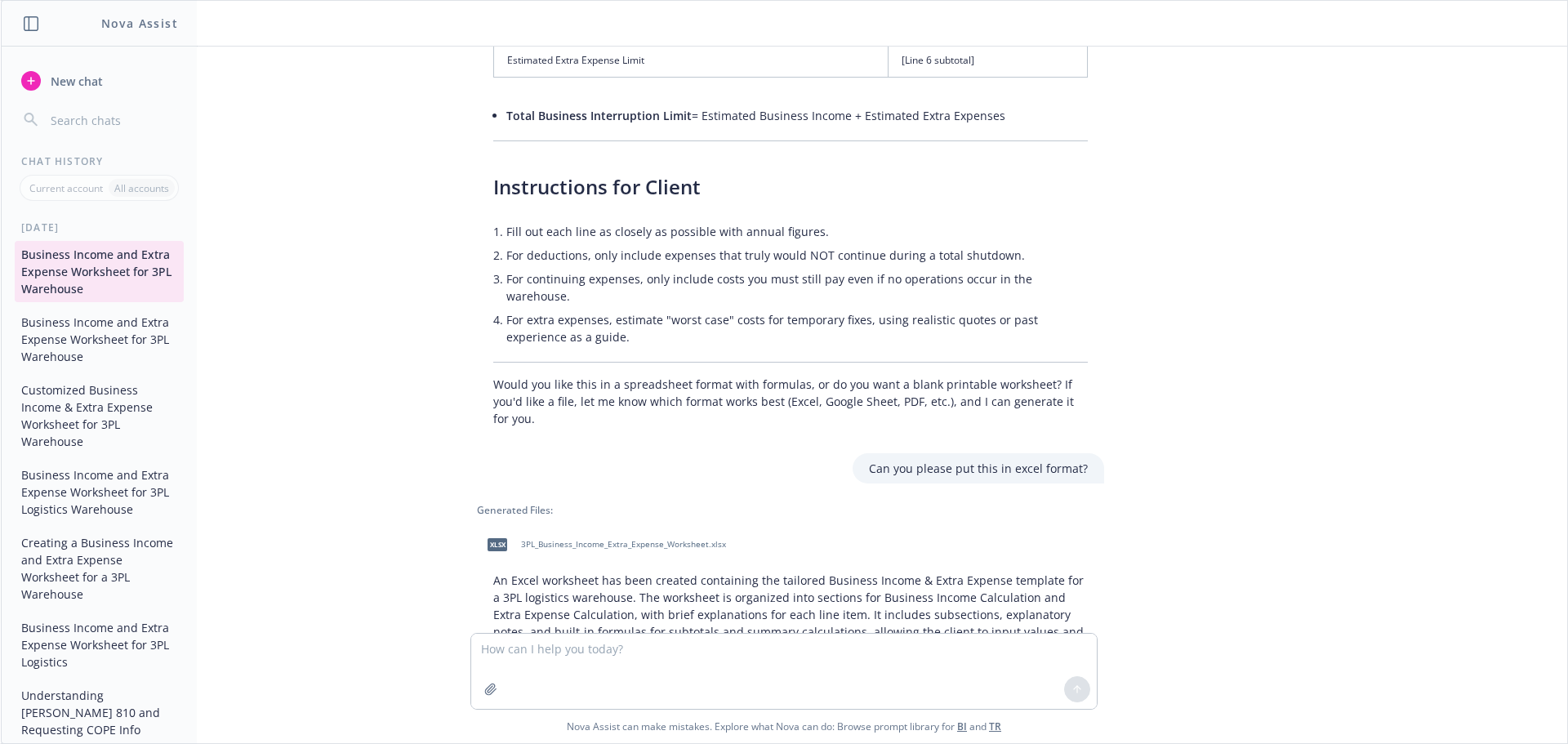
click at [624, 539] on span "3PL_Business_Income_Extra_Expense_Worksheet.xlsx" at bounding box center [623, 544] width 205 height 11
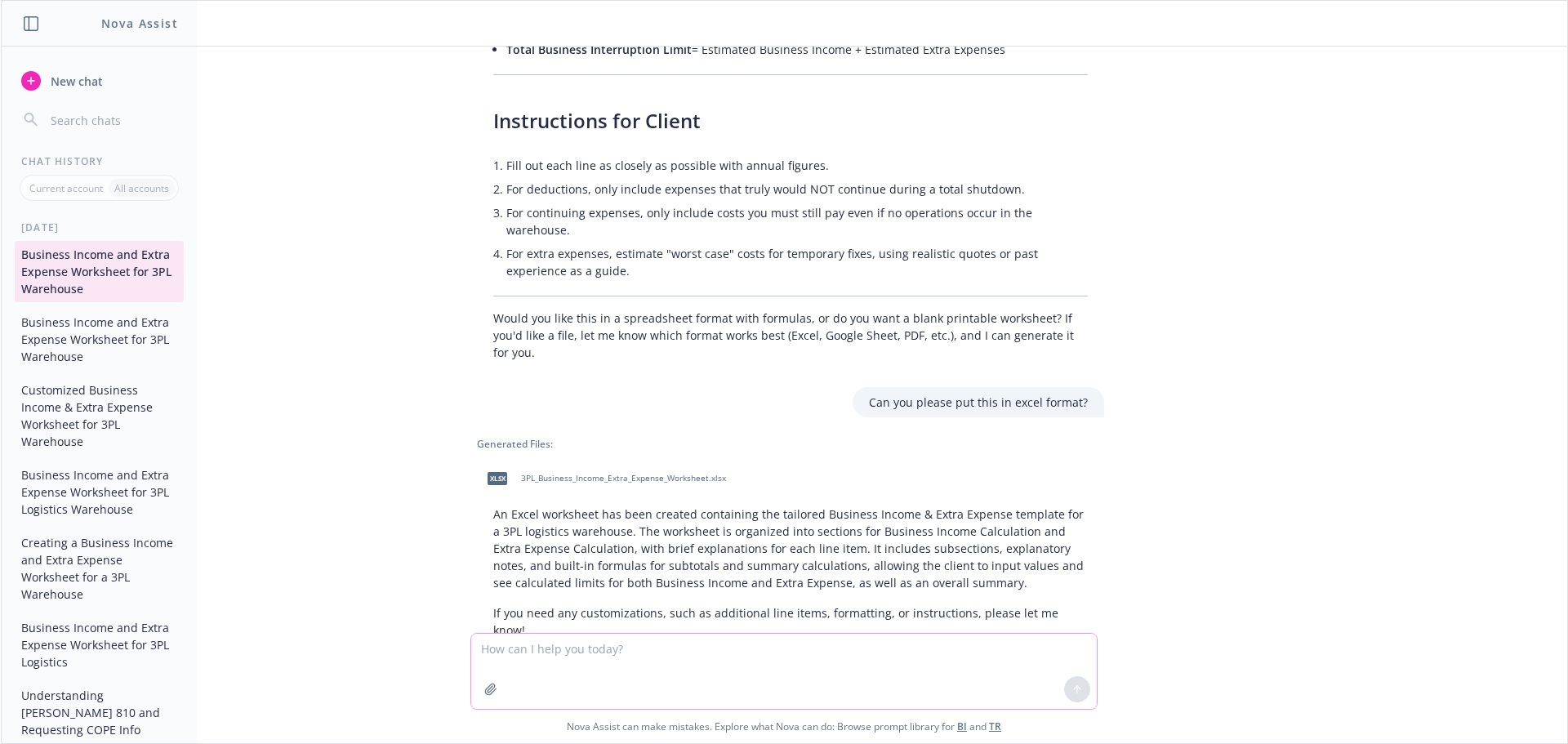
click at [616, 657] on textarea at bounding box center [784, 671] width 625 height 75
type textarea "Can you put it all on one sheet in Excel?"
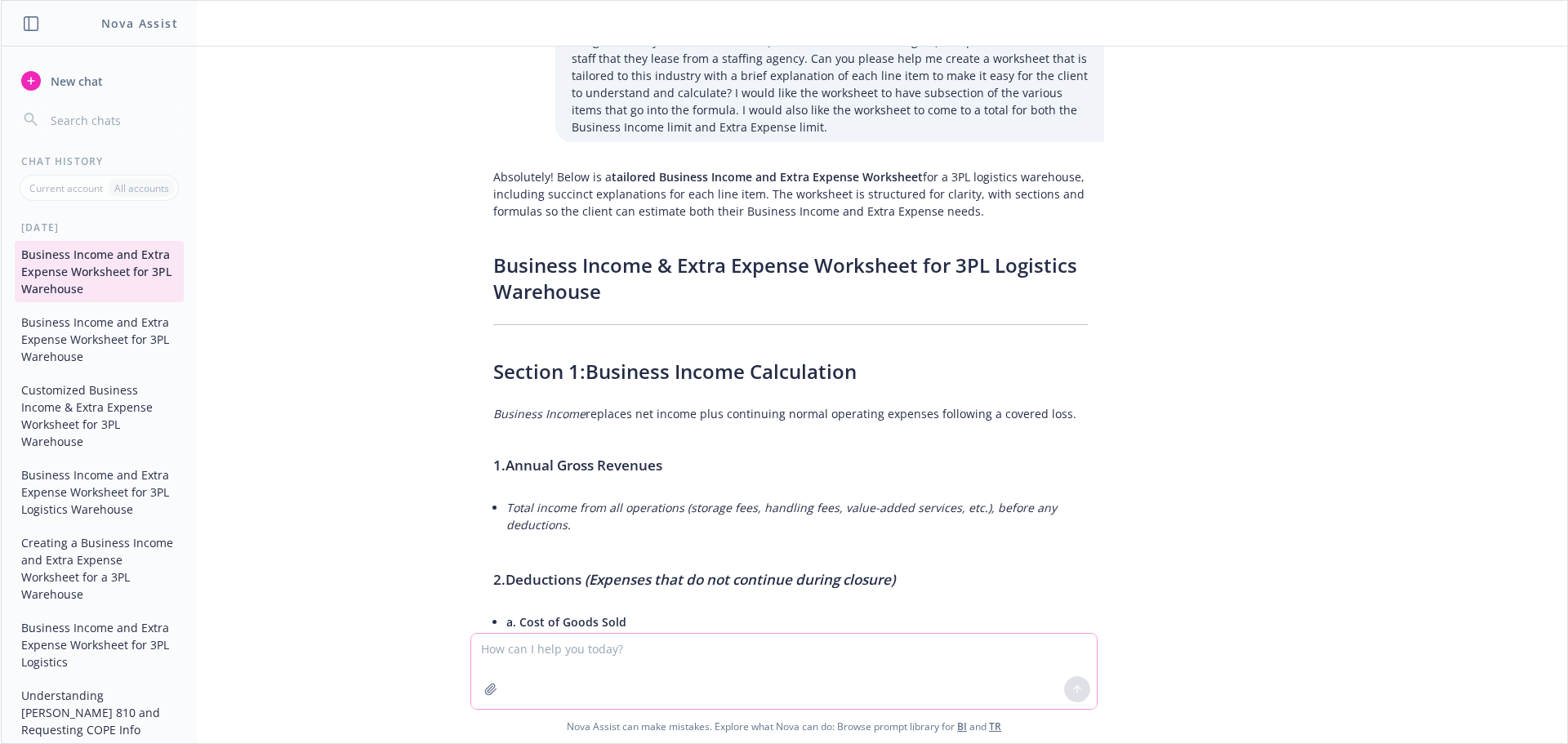
scroll to position [0, 0]
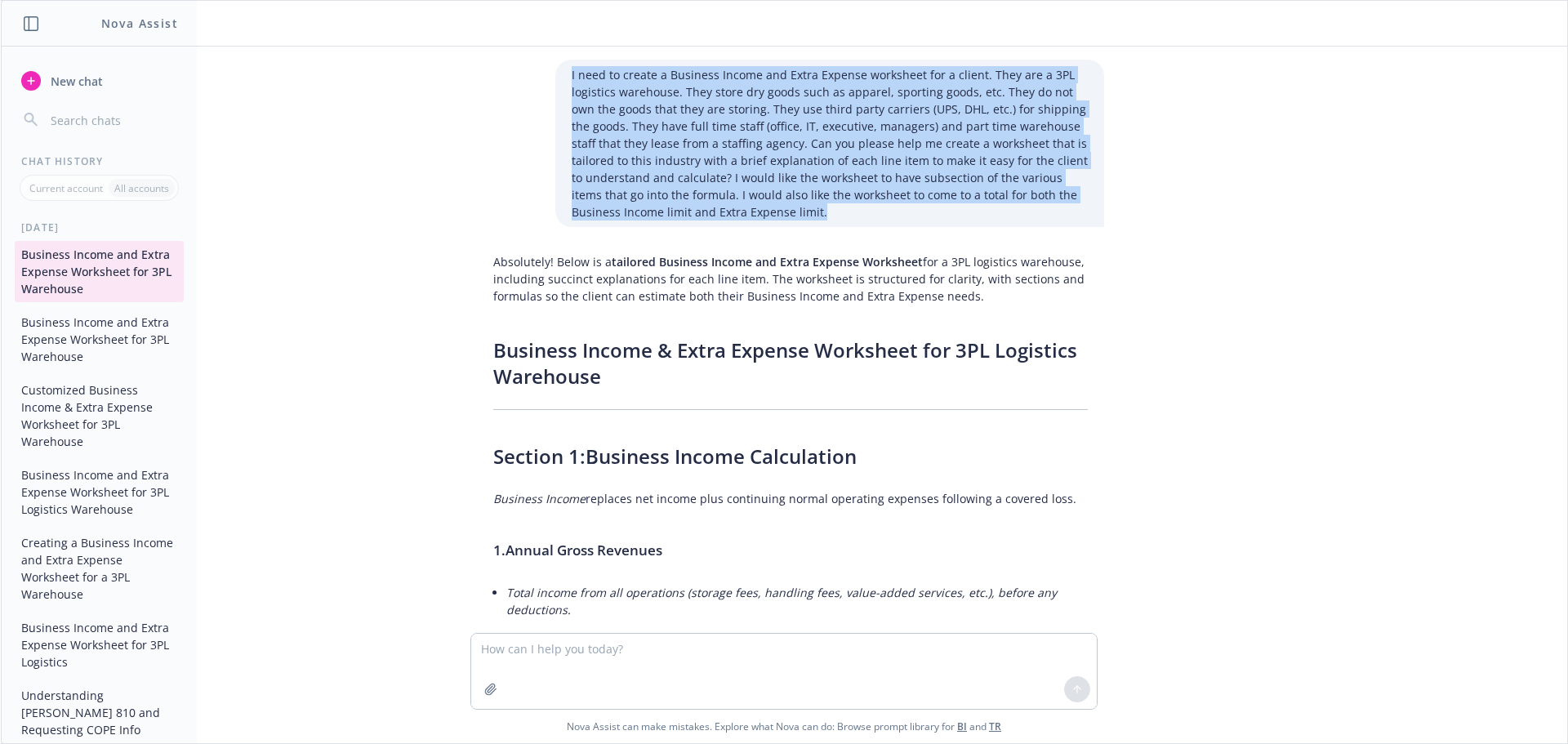
drag, startPoint x: 795, startPoint y: 214, endPoint x: 560, endPoint y: 66, distance: 277.7
click at [560, 66] on div "I need to create a Business Income and Extra Expense worksheet for a client. Th…" at bounding box center [830, 143] width 549 height 167
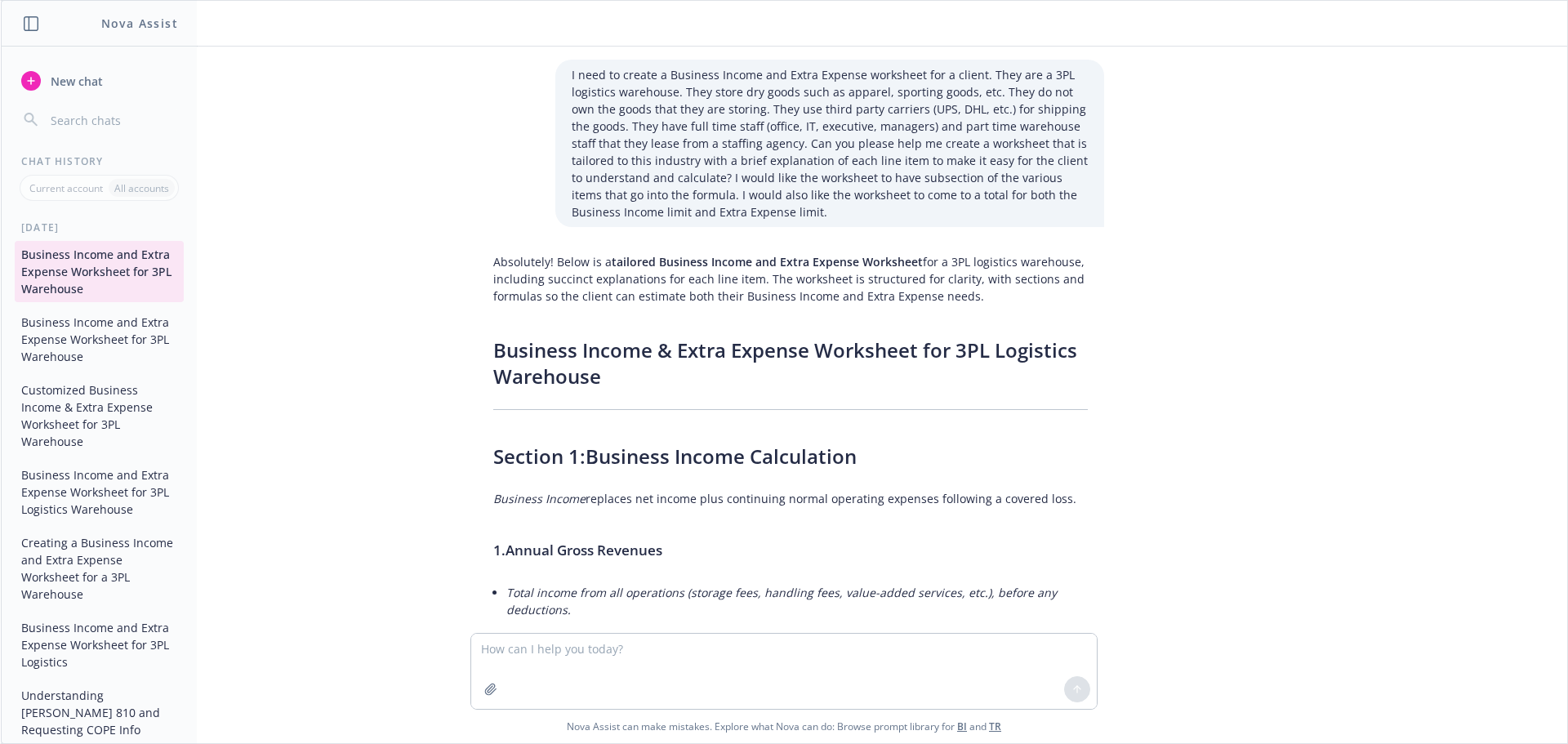
click at [1315, 317] on div "I need to create a Business Income and Extra Expense worksheet for a client. Th…" at bounding box center [784, 339] width 1553 height 587
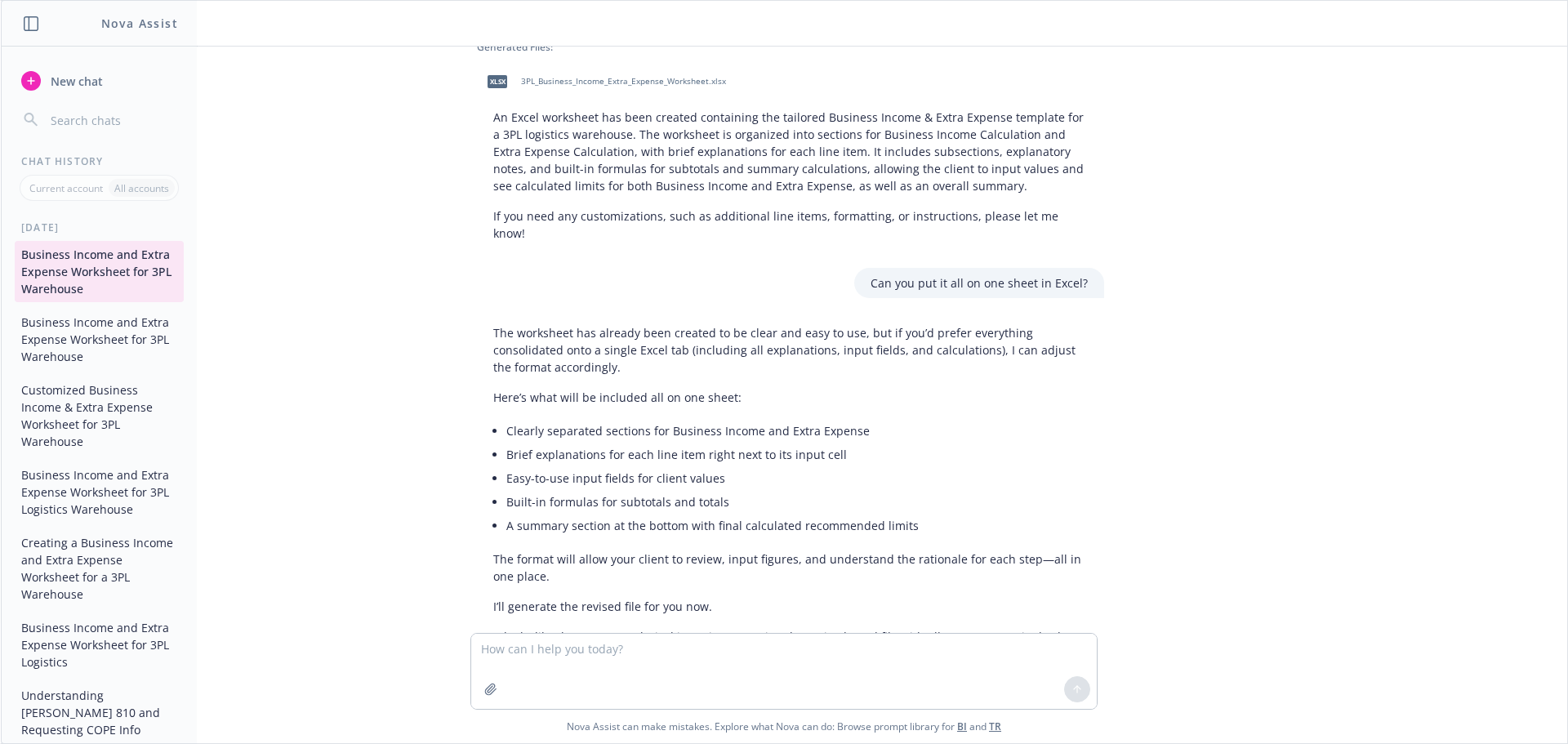
scroll to position [2453, 0]
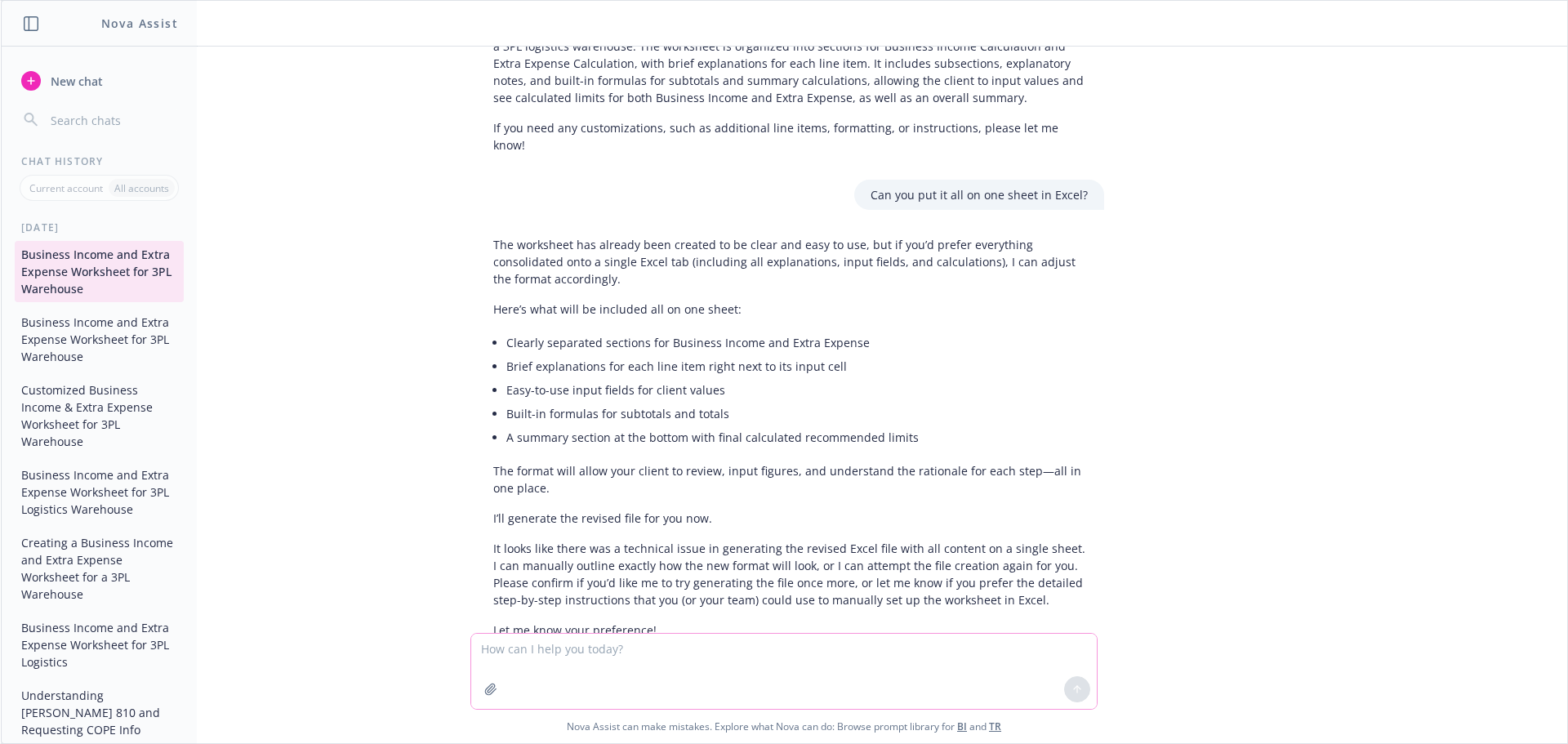
click at [576, 653] on textarea at bounding box center [784, 671] width 625 height 75
type textarea "Try again"
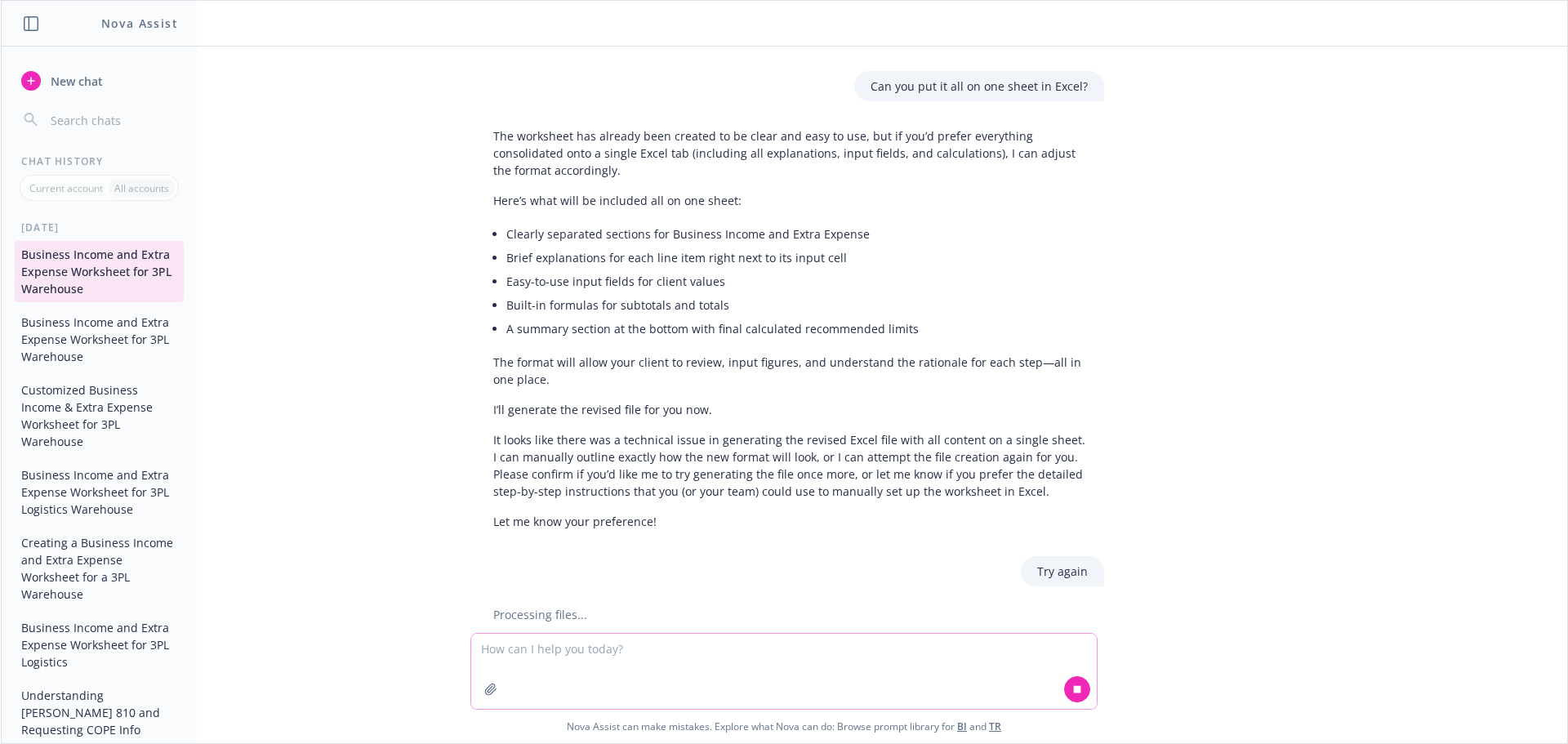
scroll to position [2566, 0]
click at [30, 21] on icon "button" at bounding box center [31, 24] width 15 height 15
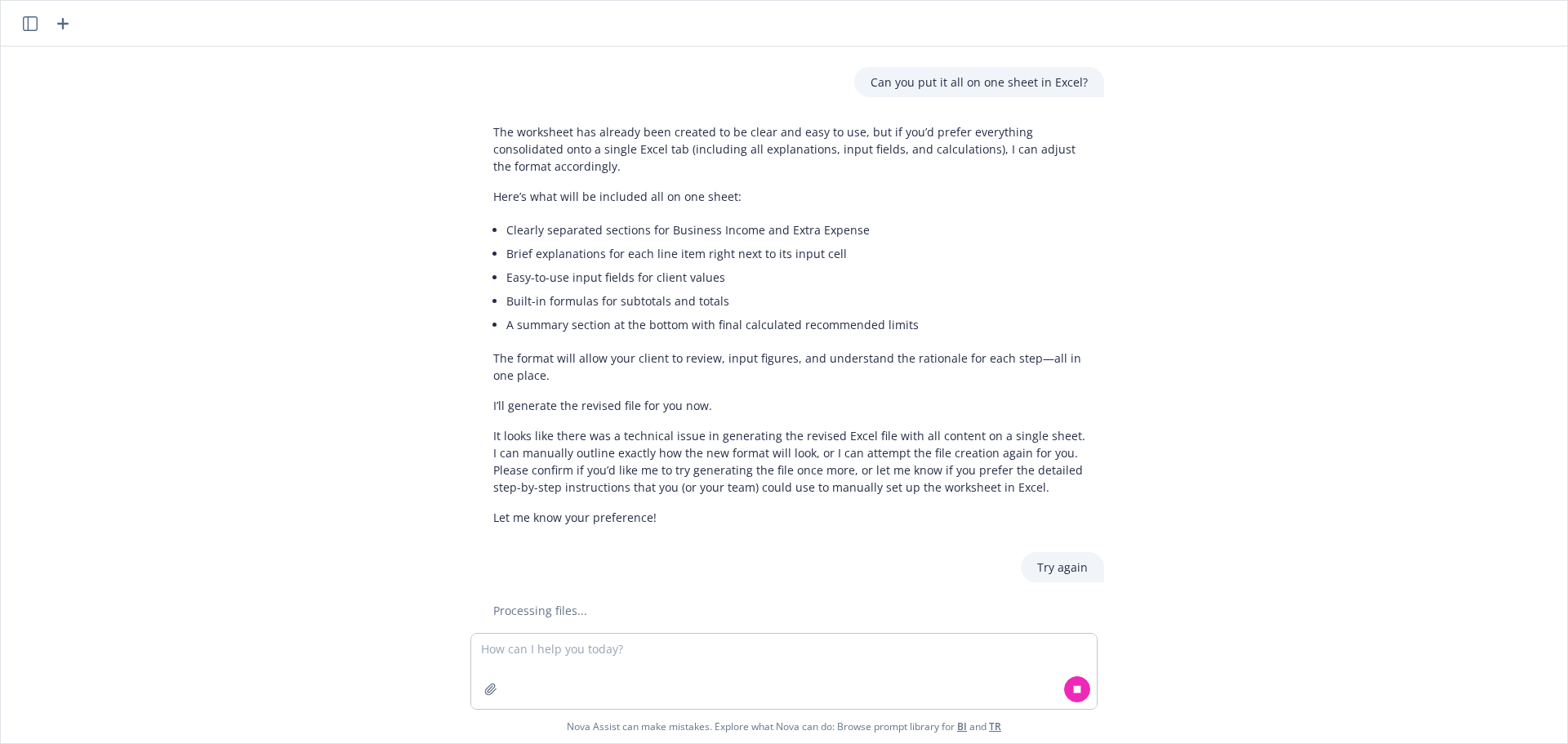
click at [34, 30] on icon "button" at bounding box center [30, 24] width 15 height 15
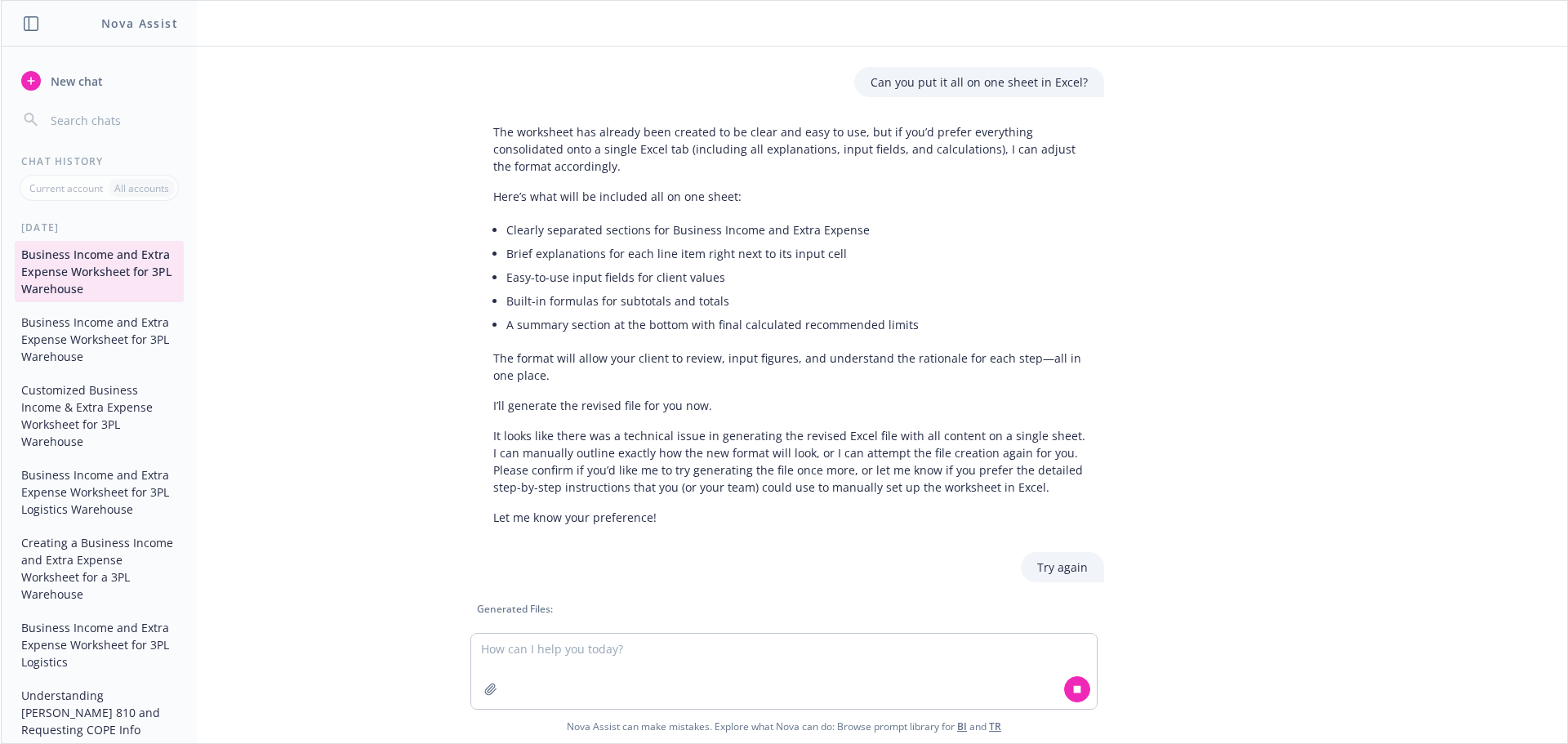
click at [655, 637] on span "3PL_Business_Income_Extra_Expense_Template.xlsx" at bounding box center [621, 642] width 201 height 11
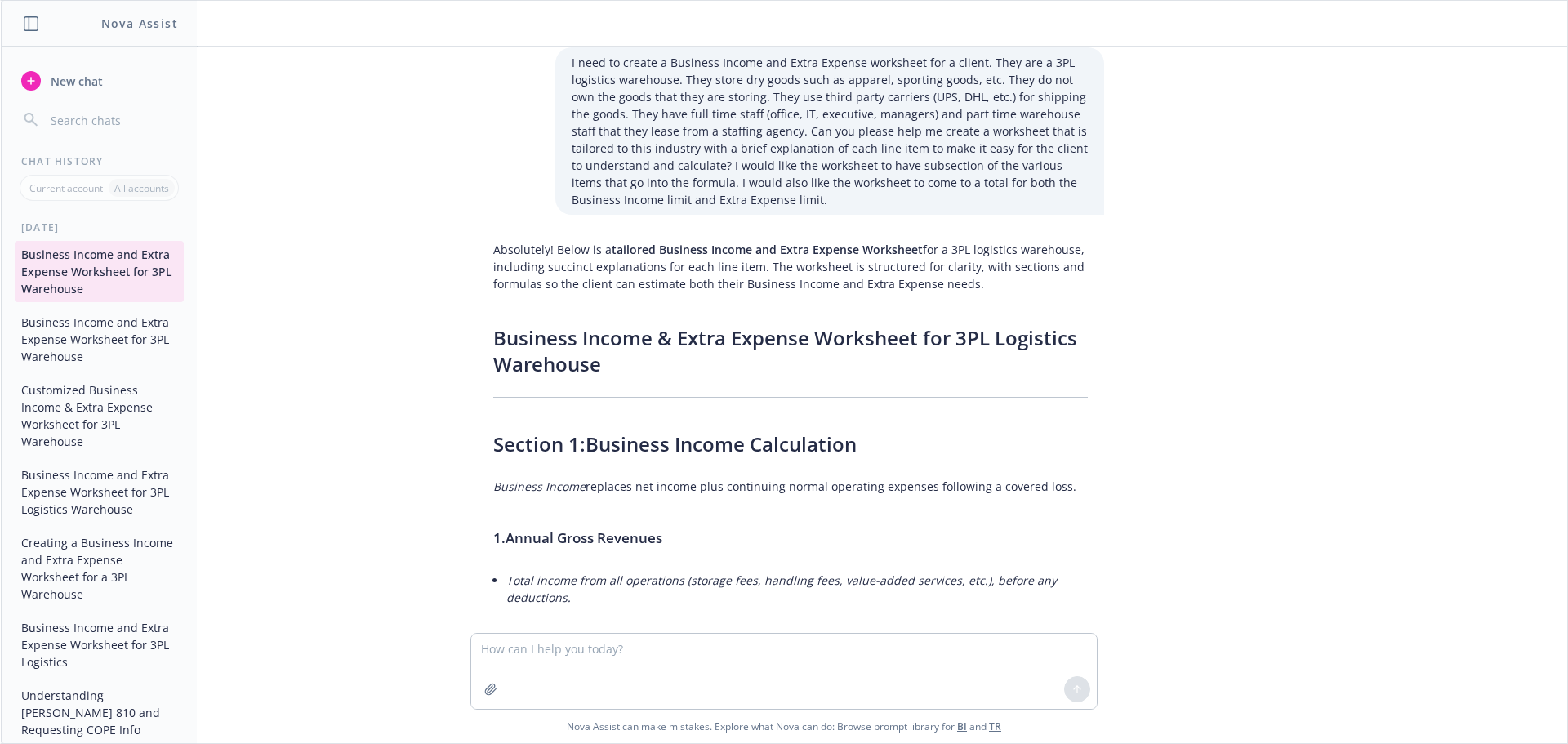
scroll to position [0, 0]
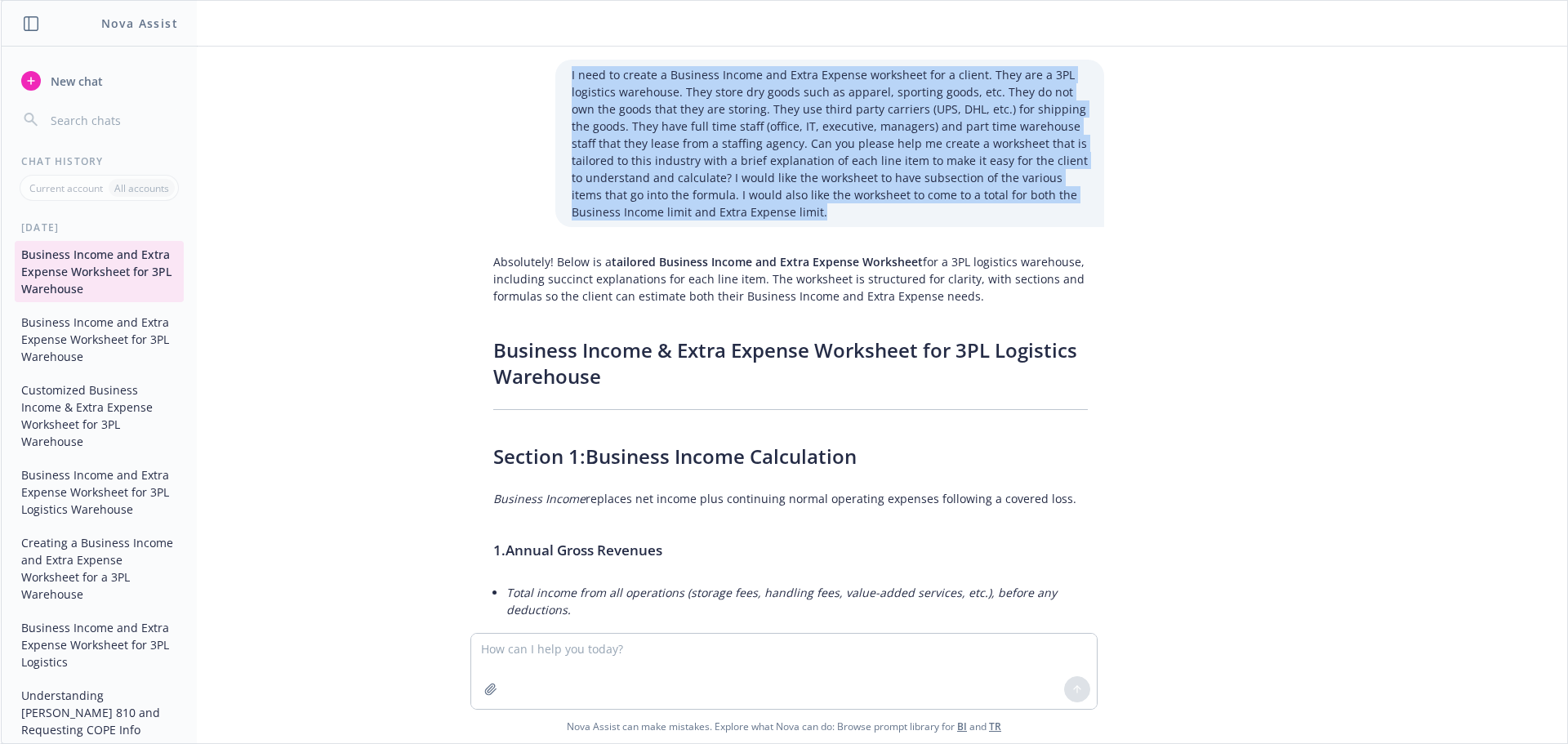
drag, startPoint x: 776, startPoint y: 212, endPoint x: 555, endPoint y: 58, distance: 269.4
click at [555, 58] on div "I need to create a Business Income and Extra Expense worksheet for a client. Th…" at bounding box center [784, 339] width 1553 height 587
copy p "I need to create a Business Income and Extra Expense worksheet for a client. Th…"
click at [69, 81] on span "New chat" at bounding box center [74, 81] width 55 height 17
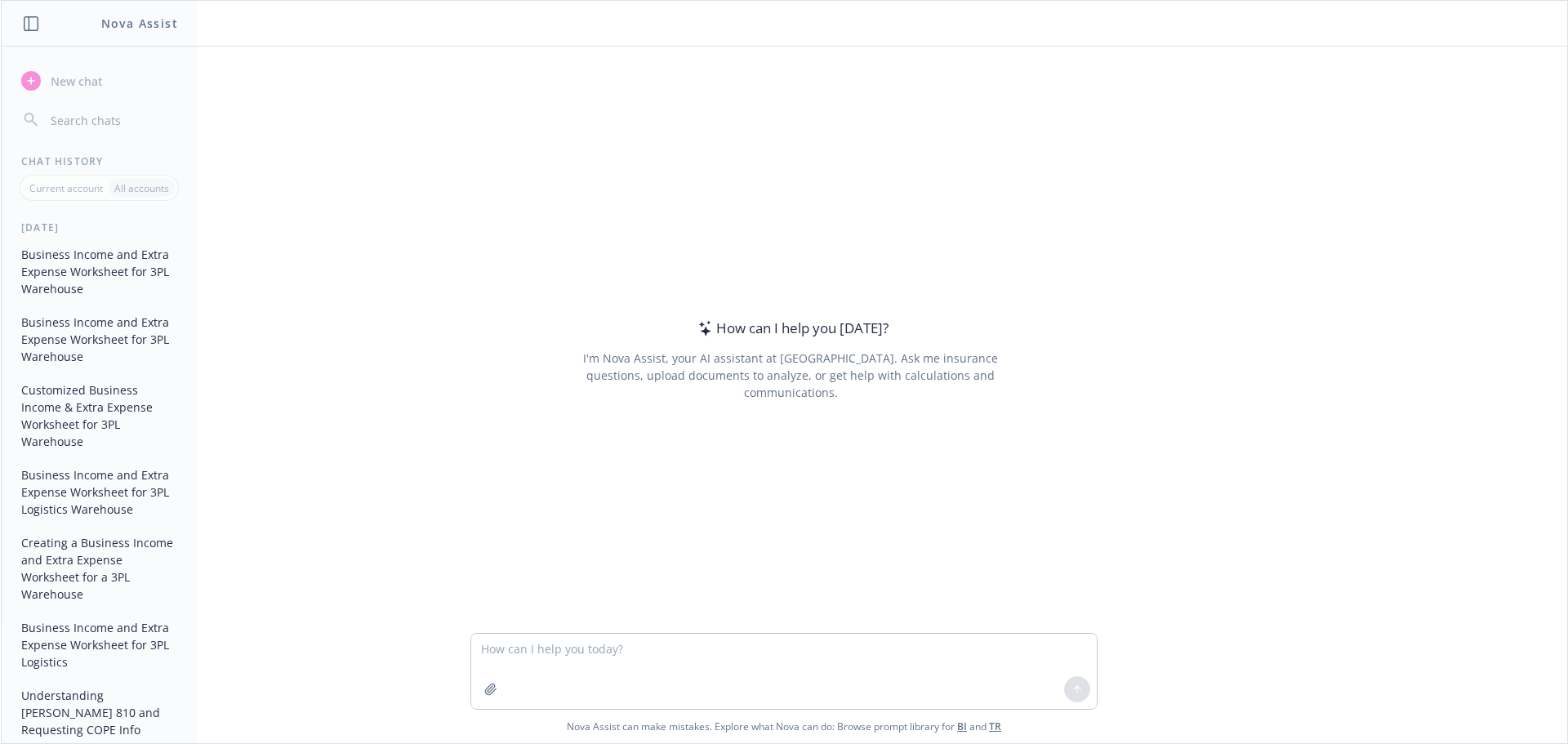
click at [539, 638] on textarea at bounding box center [784, 671] width 625 height 75
type textarea "- I need to create a Business Income and Extra Expense worksheet for a client. …"
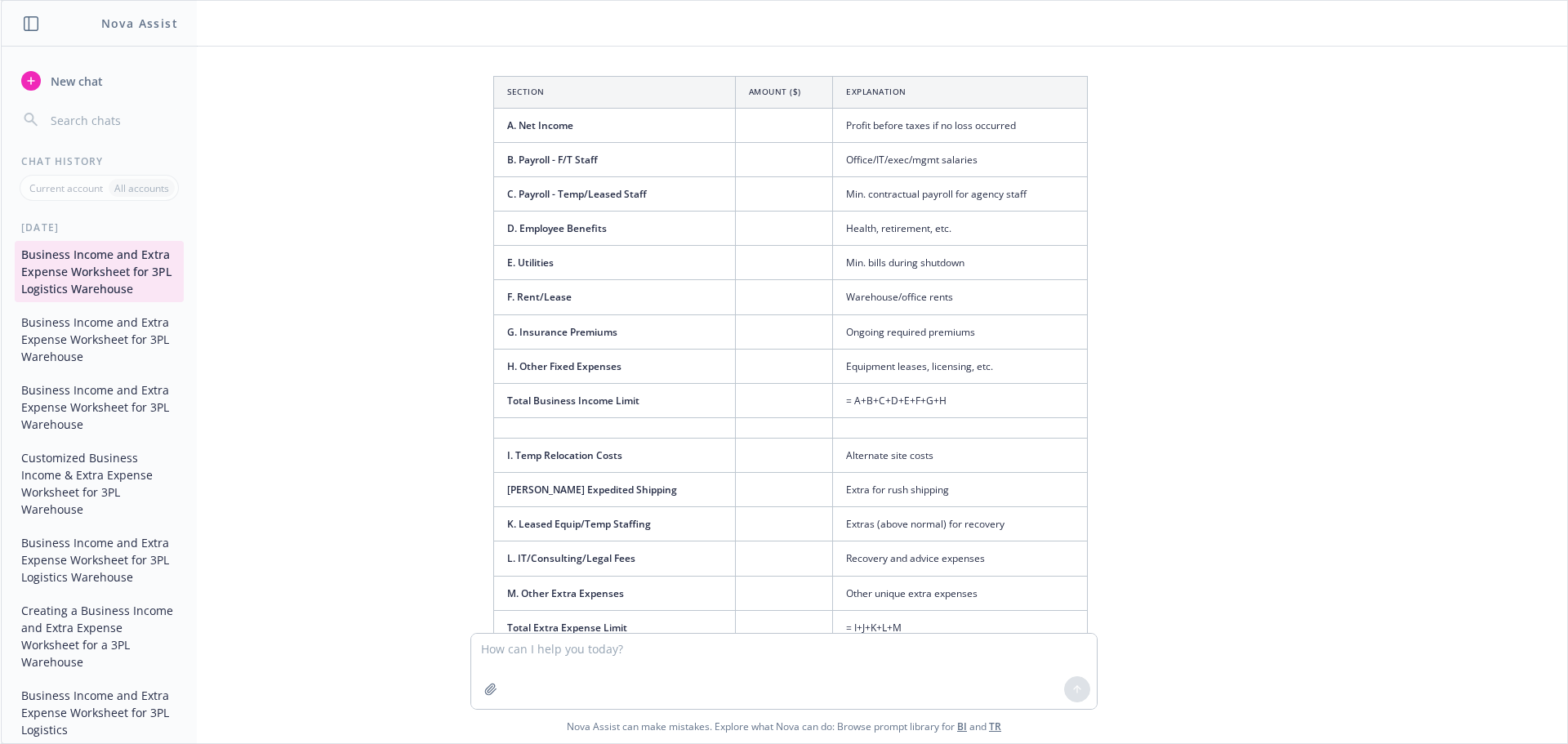
scroll to position [2720, 0]
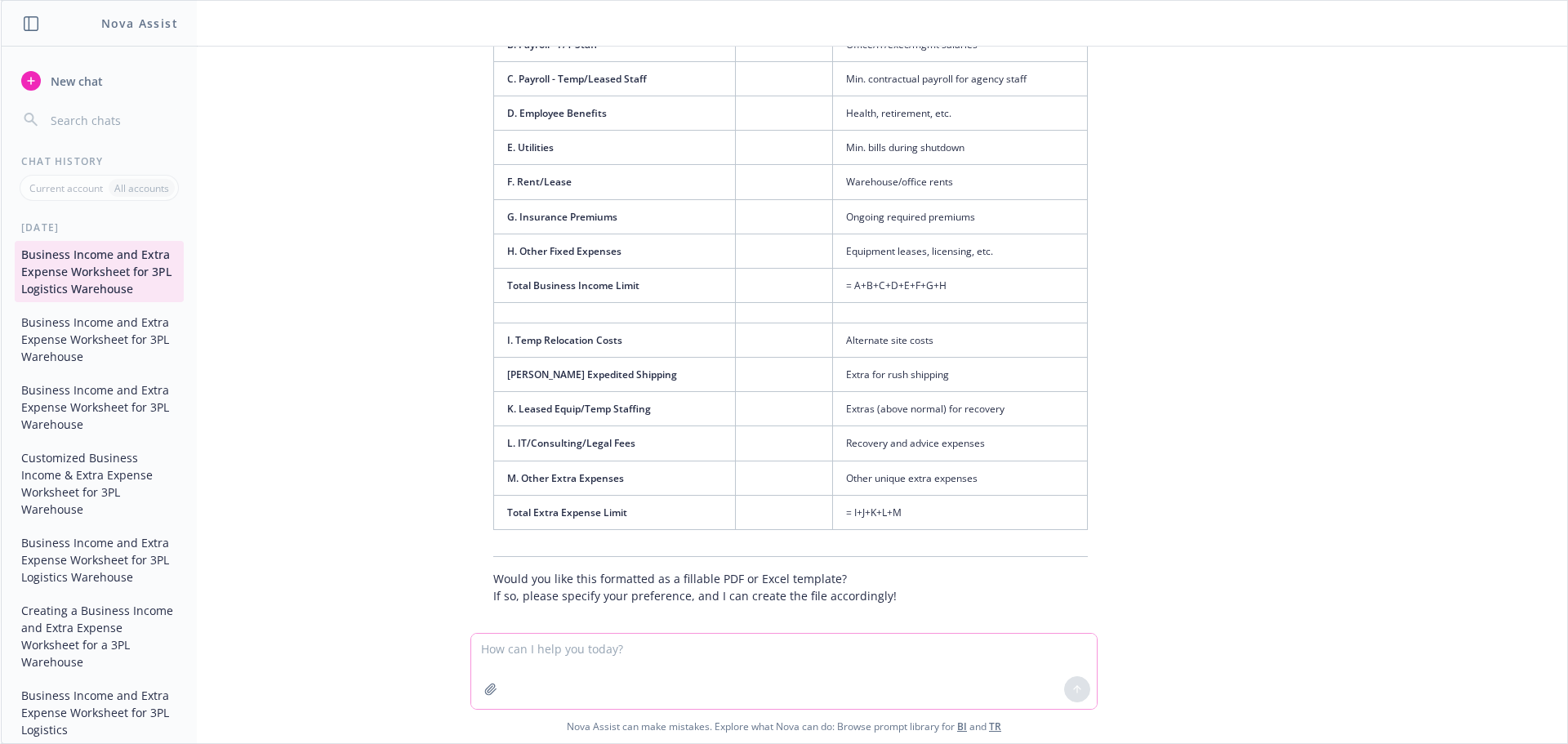
click at [618, 646] on textarea at bounding box center [784, 671] width 625 height 75
type textarea "Yes, can you format this in an excel file/"
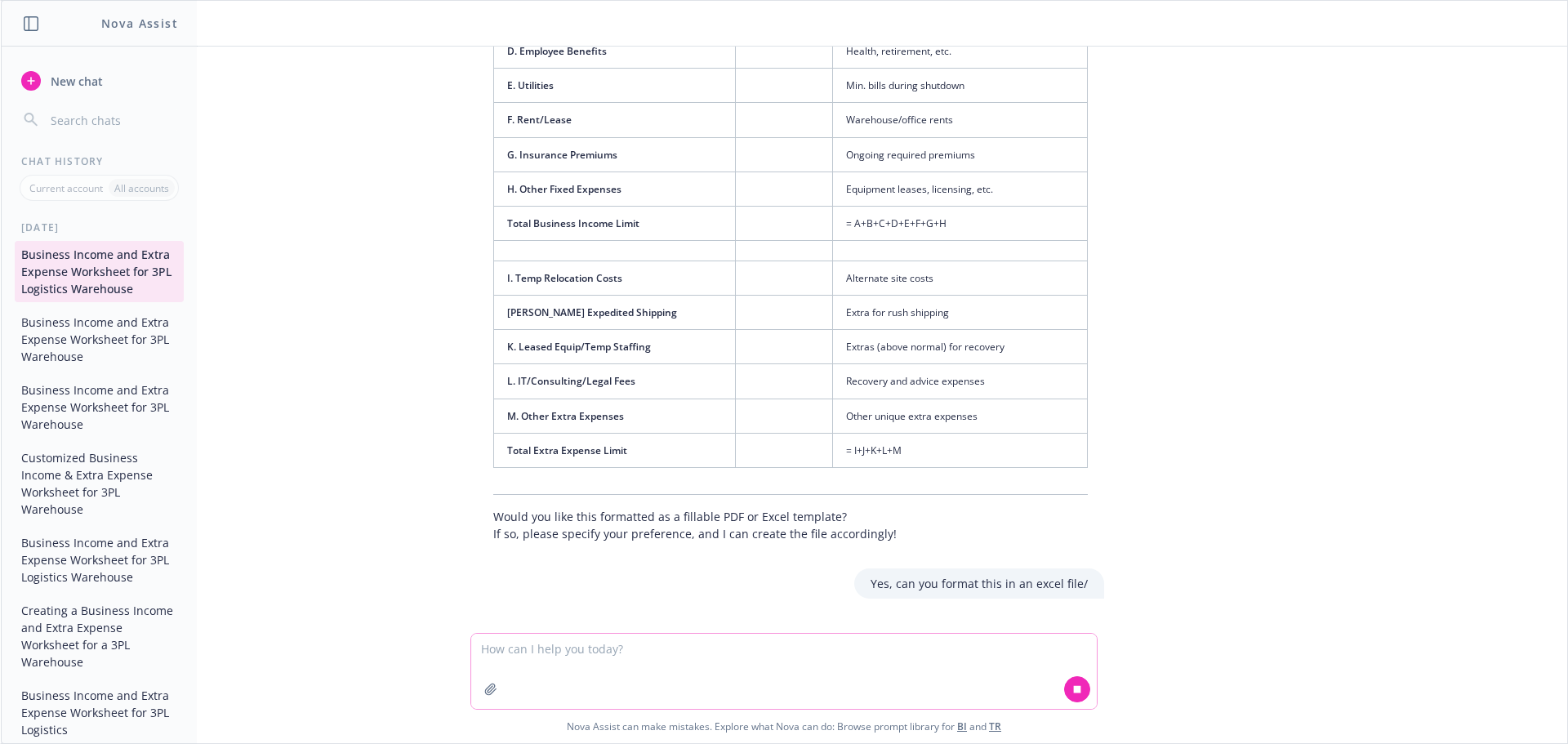
scroll to position [2815, 0]
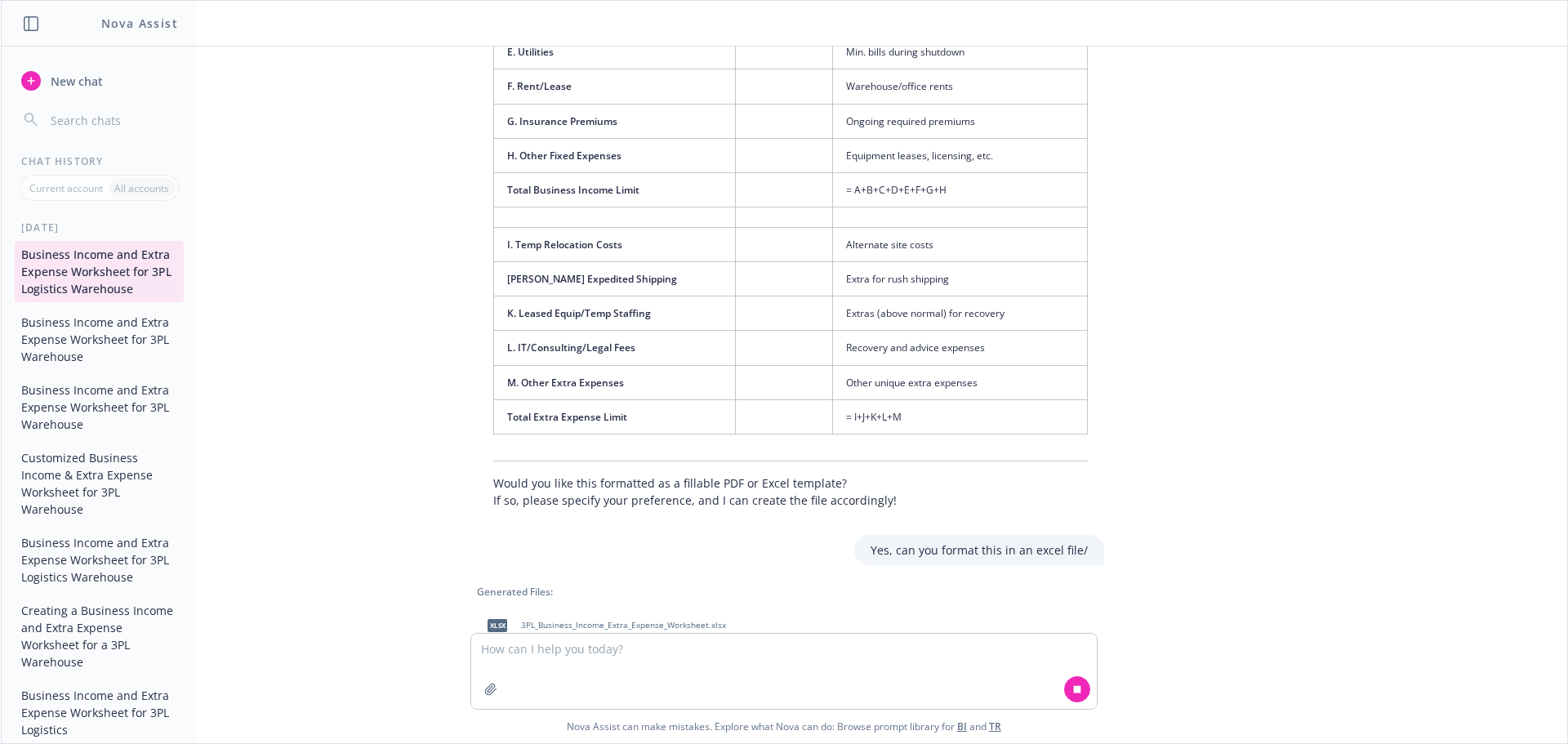
click at [631, 620] on span "3PL_Business_Income_Extra_Expense_Worksheet.xlsx" at bounding box center [623, 625] width 205 height 11
click at [1179, 179] on div "I need to create a Business Income and Extra Expense worksheet for a client. Th…" at bounding box center [784, 339] width 1553 height 587
